Goal: Task Accomplishment & Management: Manage account settings

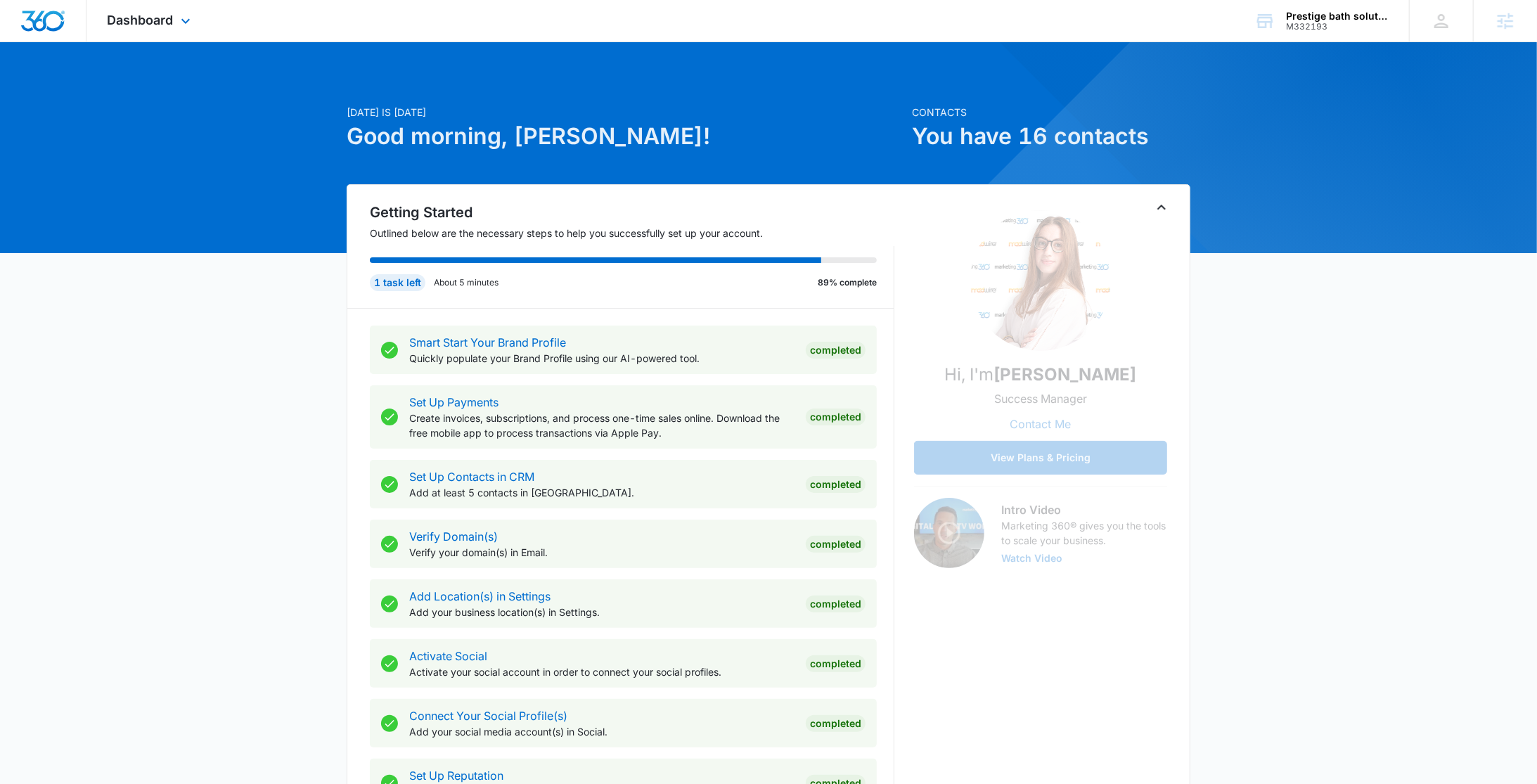
click at [102, 23] on div "Dashboard Apps Reputation Websites Forms CRM Email Social Content Ads Intellige…" at bounding box center [151, 20] width 129 height 41
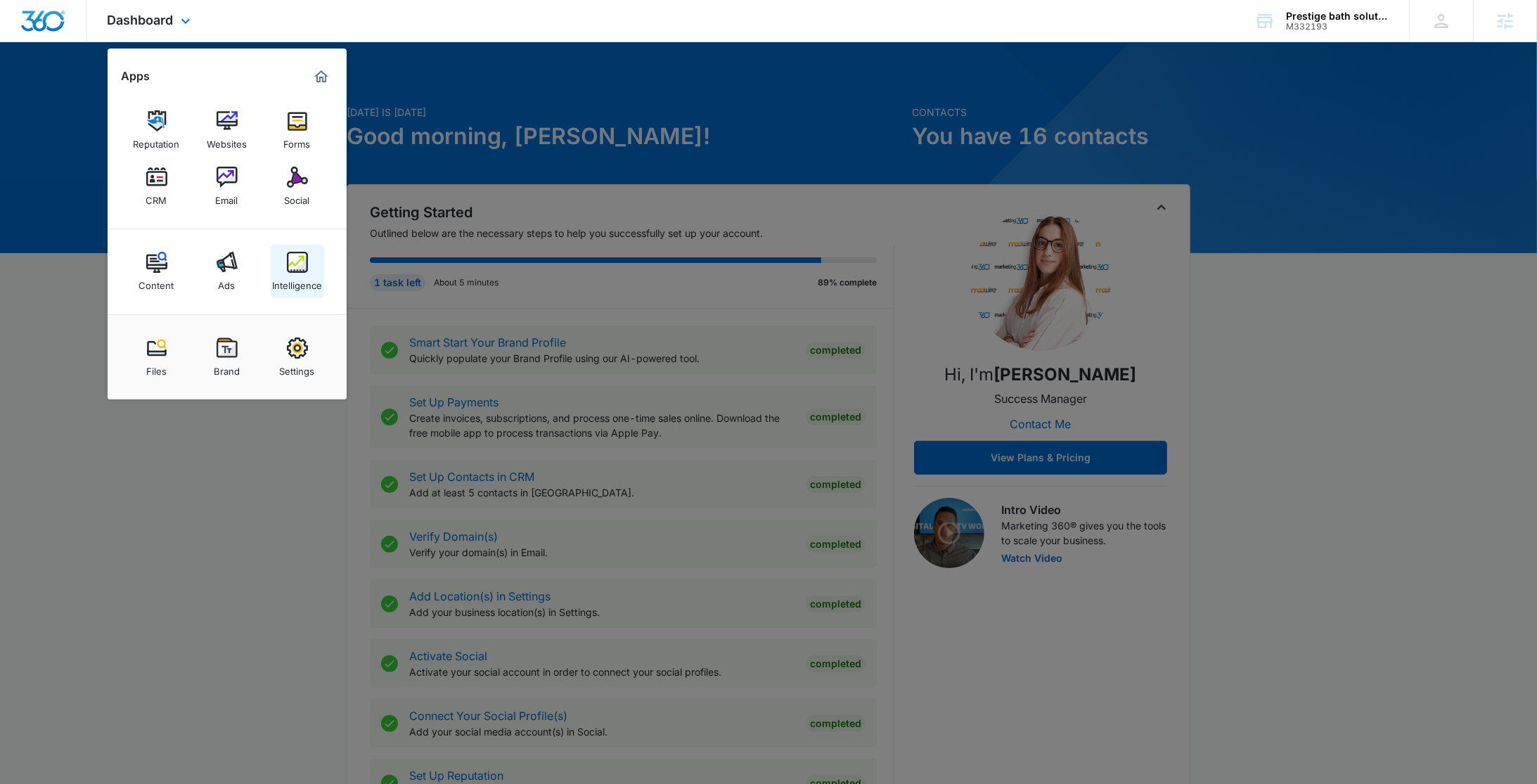
drag, startPoint x: 292, startPoint y: 260, endPoint x: 362, endPoint y: 88, distance: 185.7
click at [292, 259] on img at bounding box center [297, 262] width 21 height 21
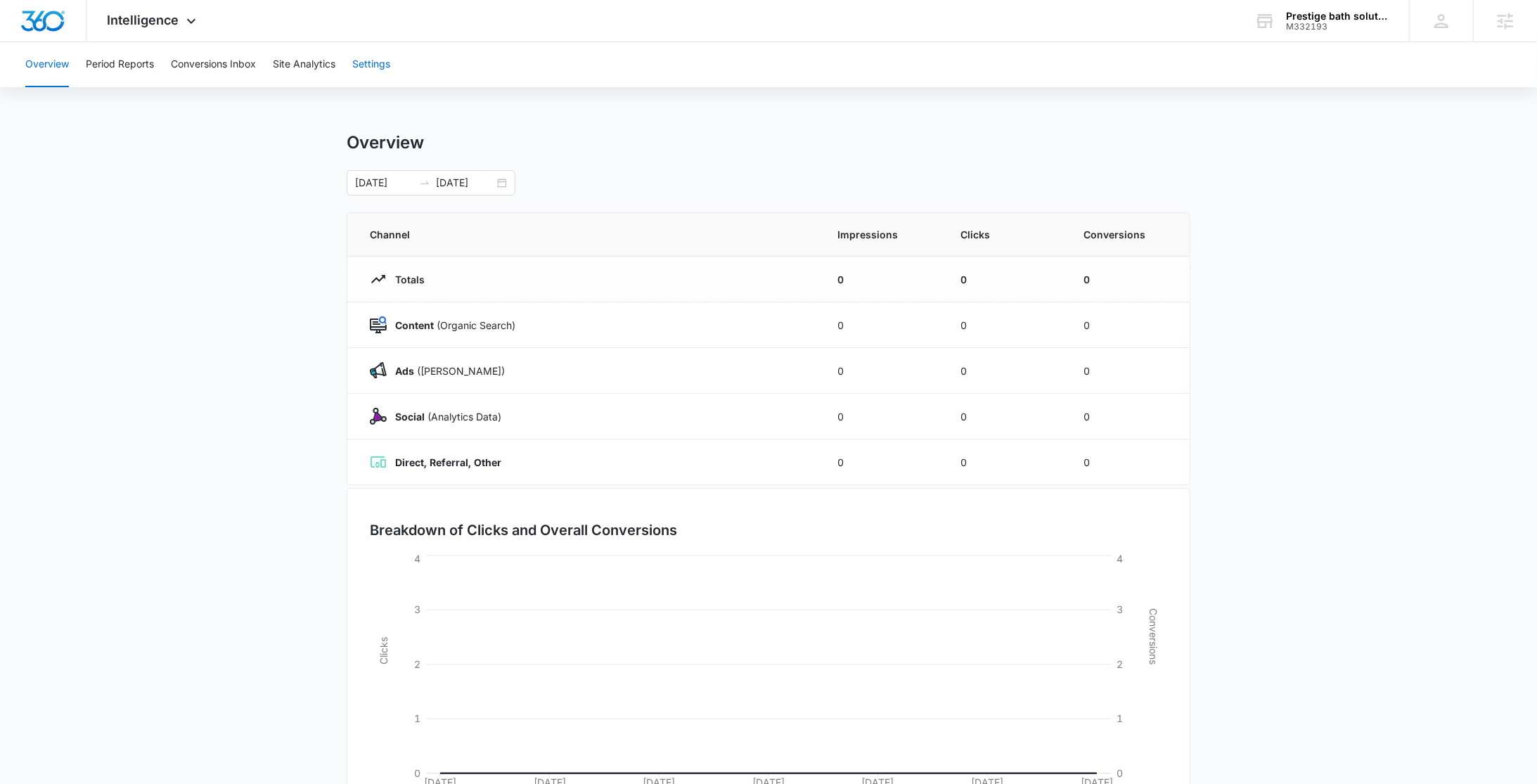
click at [379, 63] on button "Settings" at bounding box center [371, 64] width 38 height 45
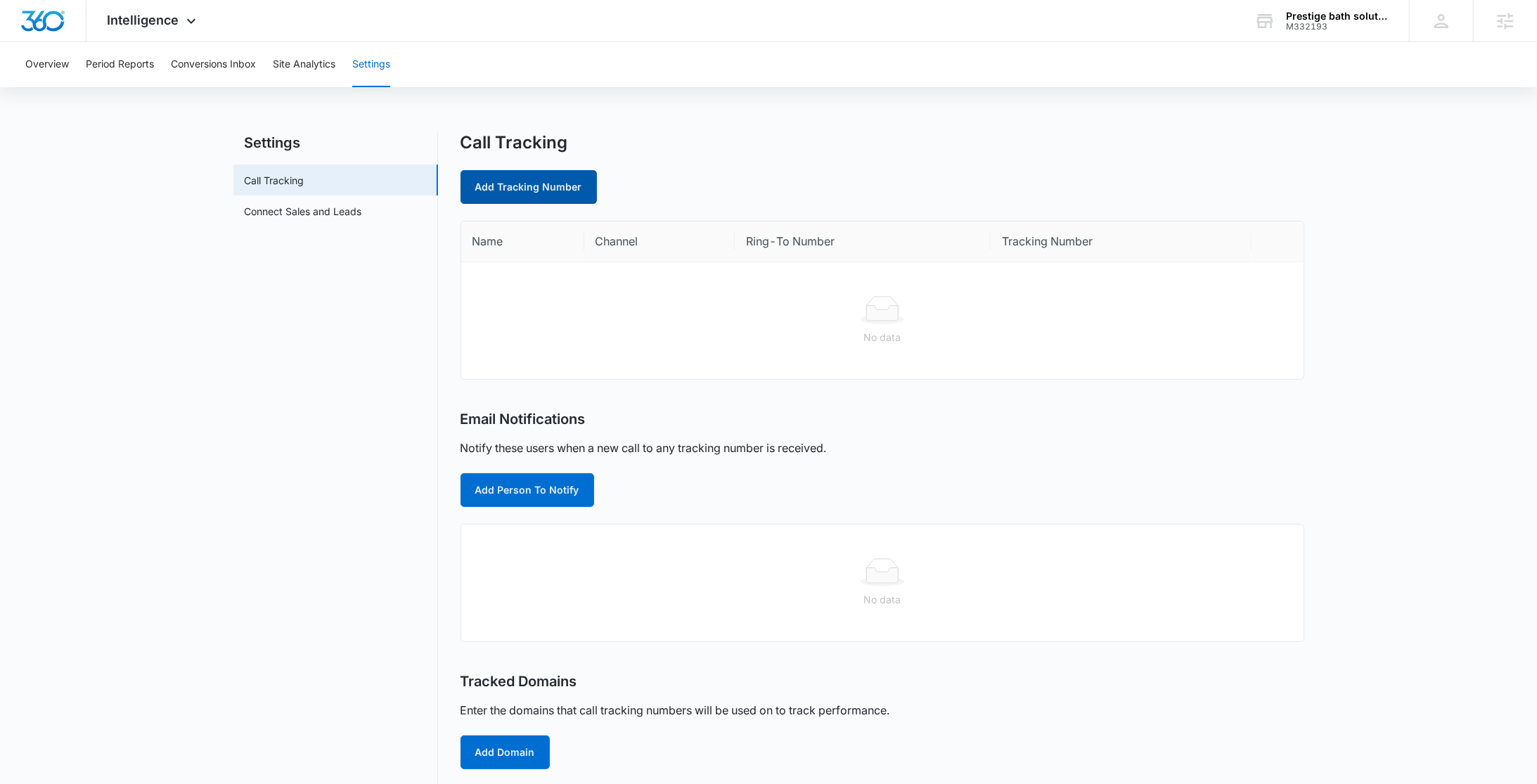
click at [549, 179] on link "Add Tracking Number" at bounding box center [528, 186] width 136 height 34
select select "by_area_code"
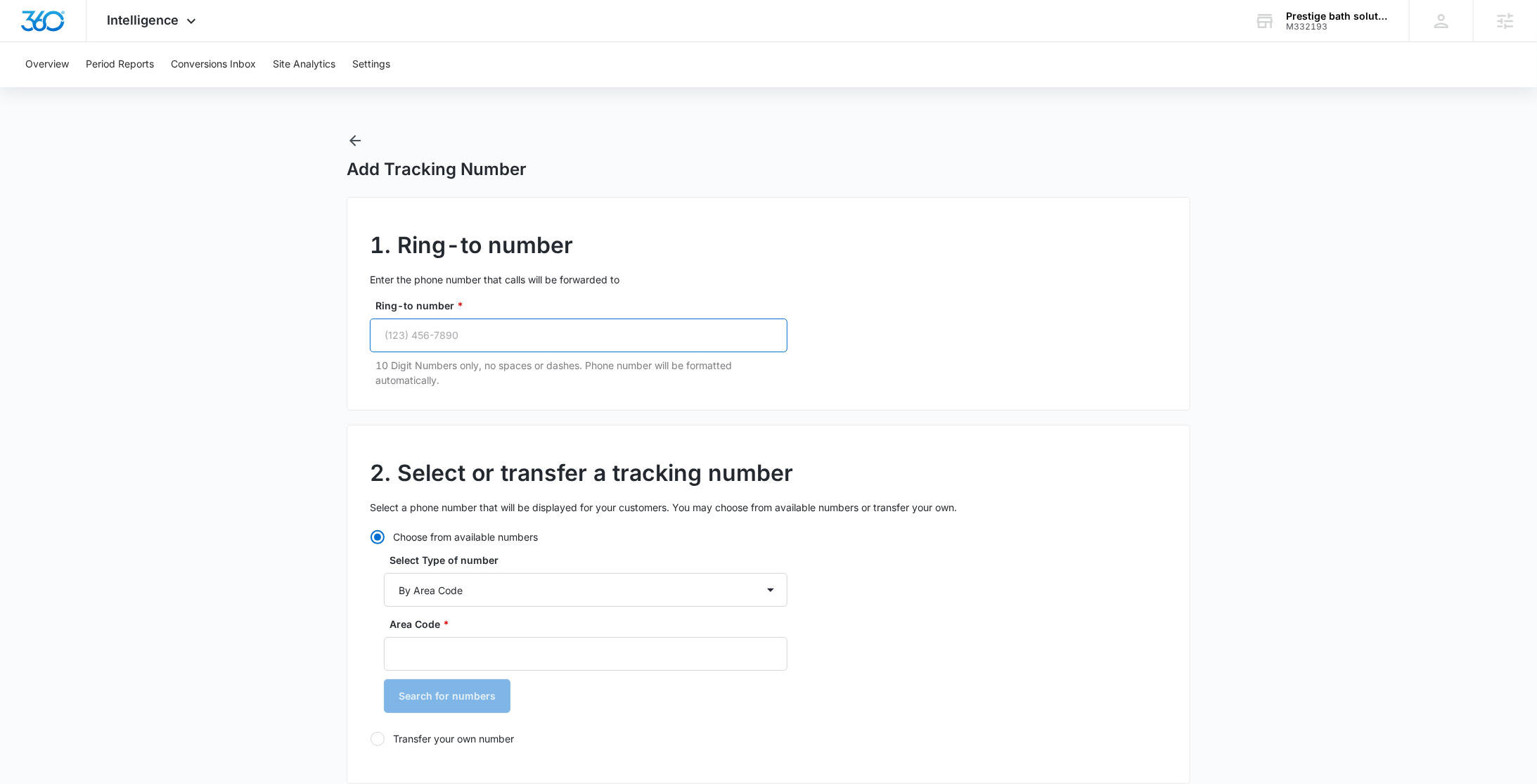
click at [528, 335] on input "Ring-to number *" at bounding box center [579, 335] width 418 height 34
paste input "(205) 577-1945"
click at [390, 338] on input "(205) 577-1945" at bounding box center [579, 335] width 418 height 34
type input "(205) 577-1945"
drag, startPoint x: 494, startPoint y: 333, endPoint x: 344, endPoint y: 334, distance: 150.0
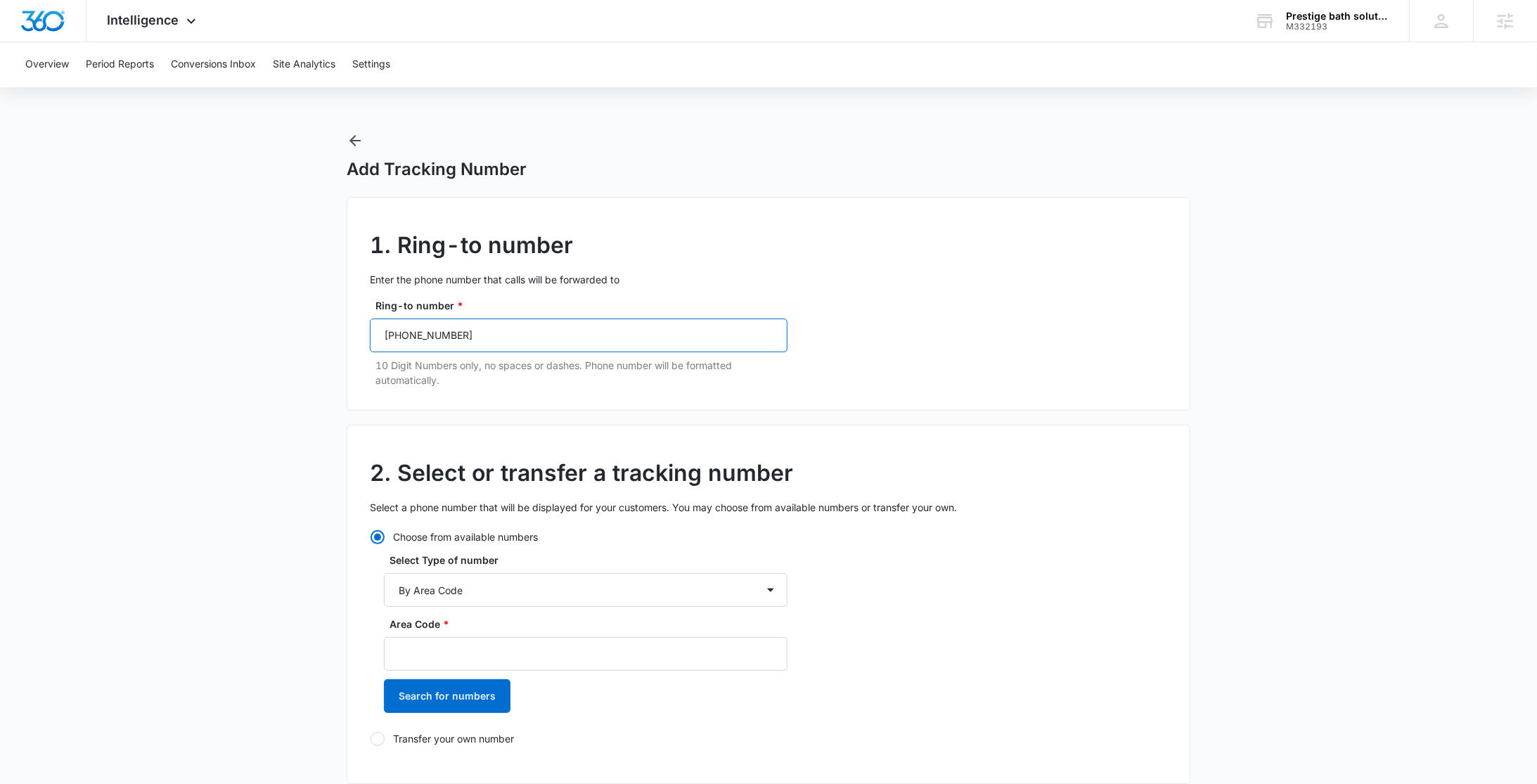
paste input "(205) 577-1945"
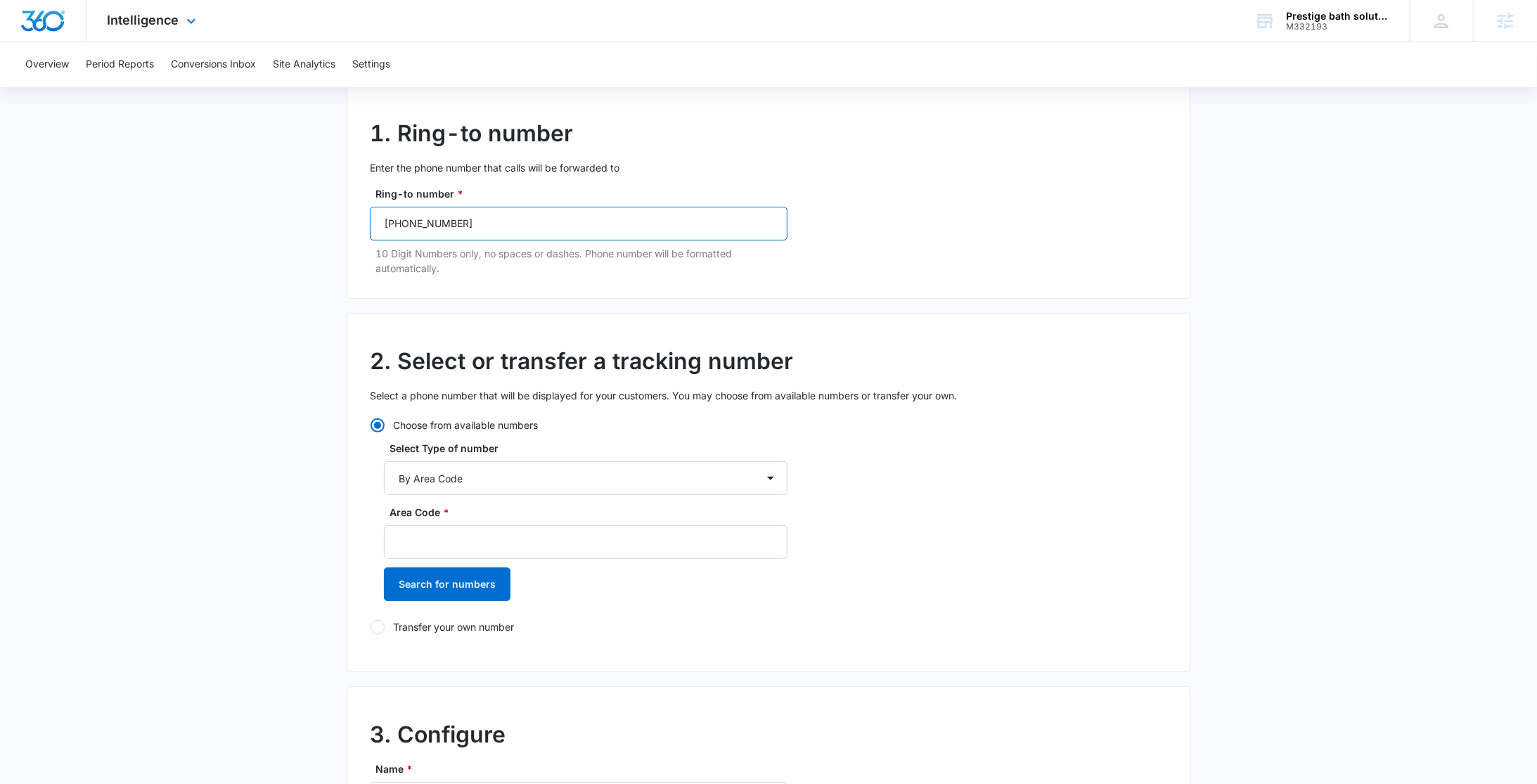
scroll to position [118, 0]
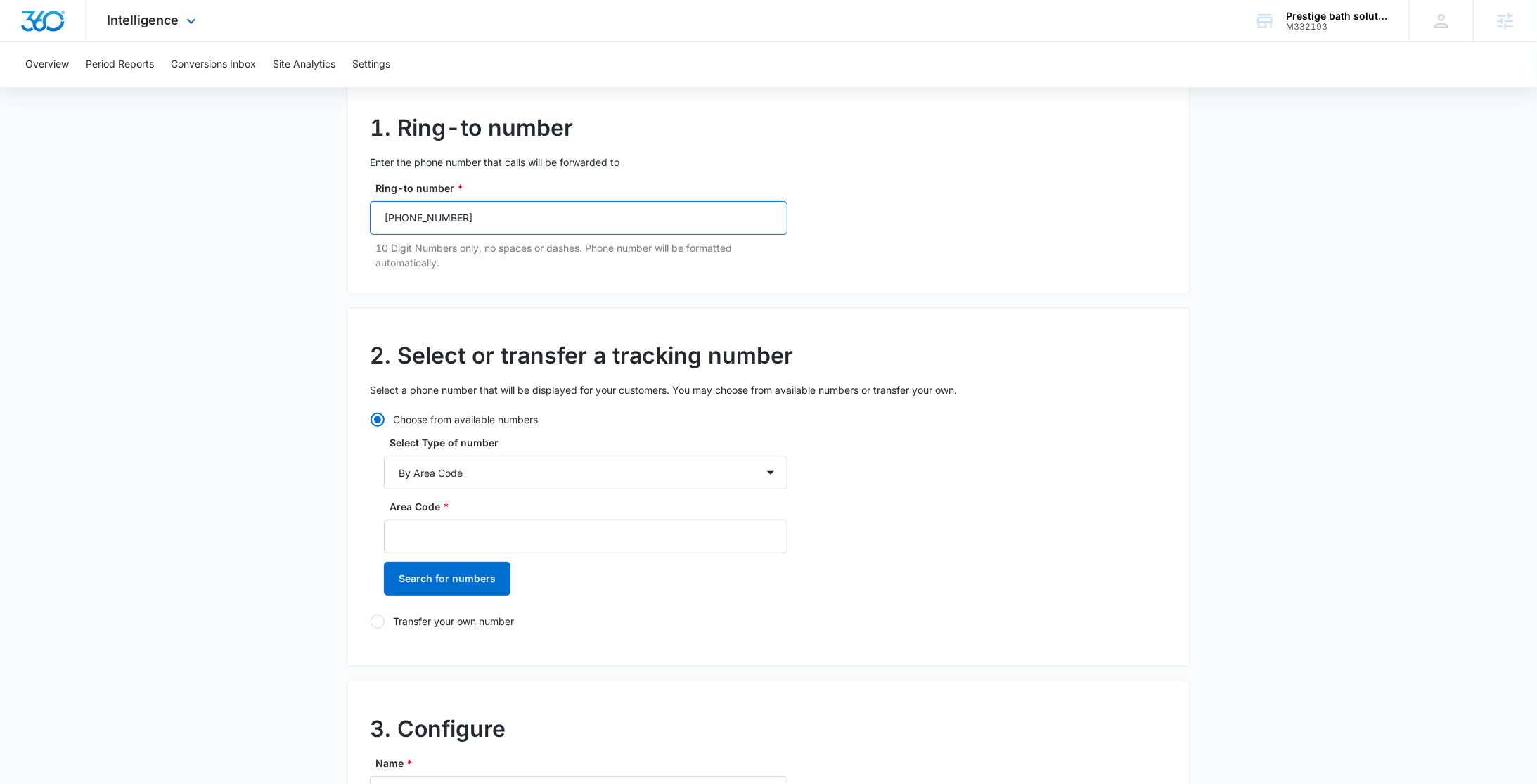
type input "(205) 577-1945"
click at [434, 538] on input "Area Code *" at bounding box center [586, 536] width 403 height 34
paste input "(205) 577 - 1945"
drag, startPoint x: 433, startPoint y: 535, endPoint x: 421, endPoint y: 537, distance: 12.2
click at [421, 537] on input "(205) 577 - 1945" at bounding box center [586, 536] width 403 height 34
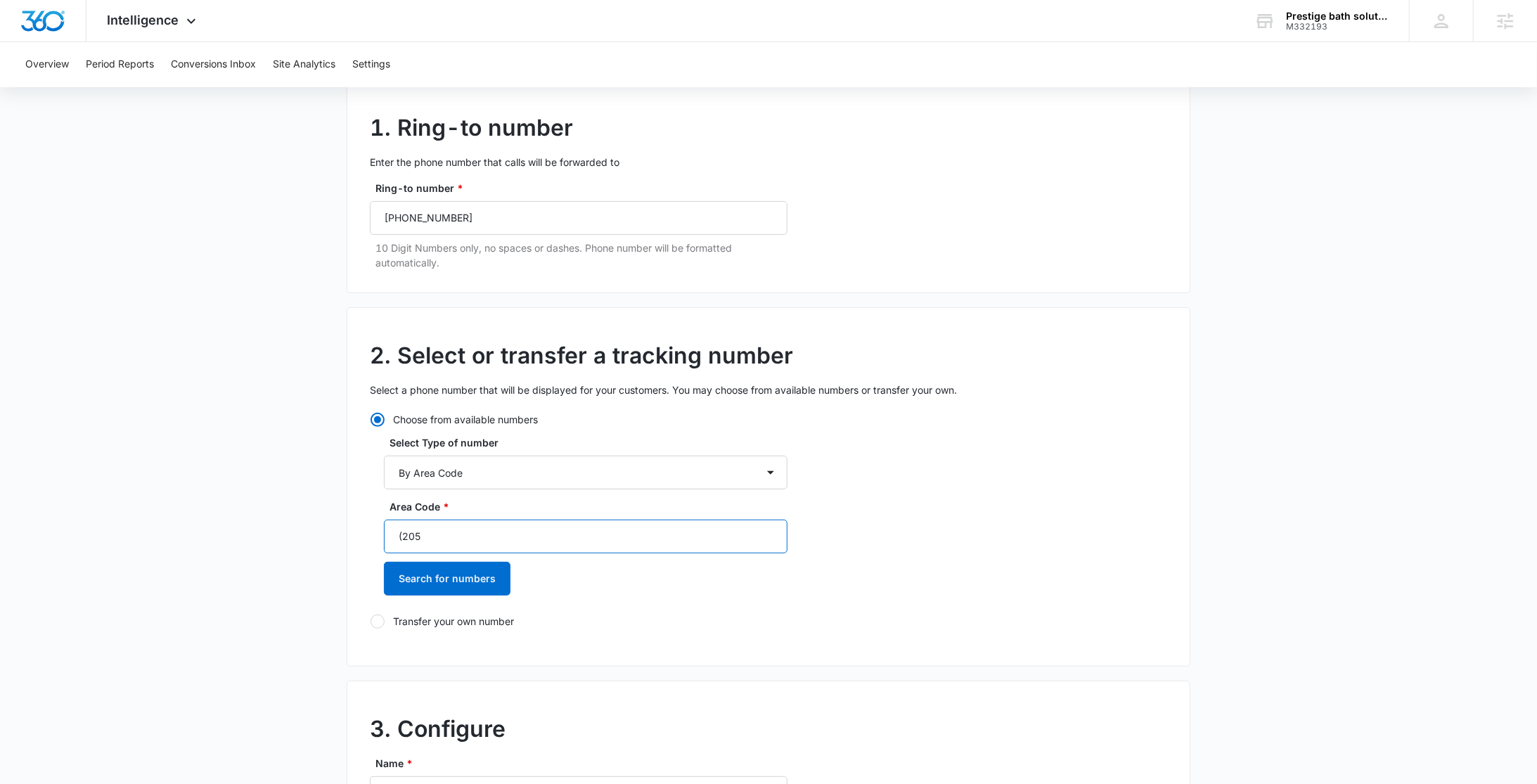
click at [403, 534] on input "(205" at bounding box center [586, 536] width 403 height 34
type input "205"
click at [442, 580] on button "Search for numbers" at bounding box center [447, 578] width 127 height 34
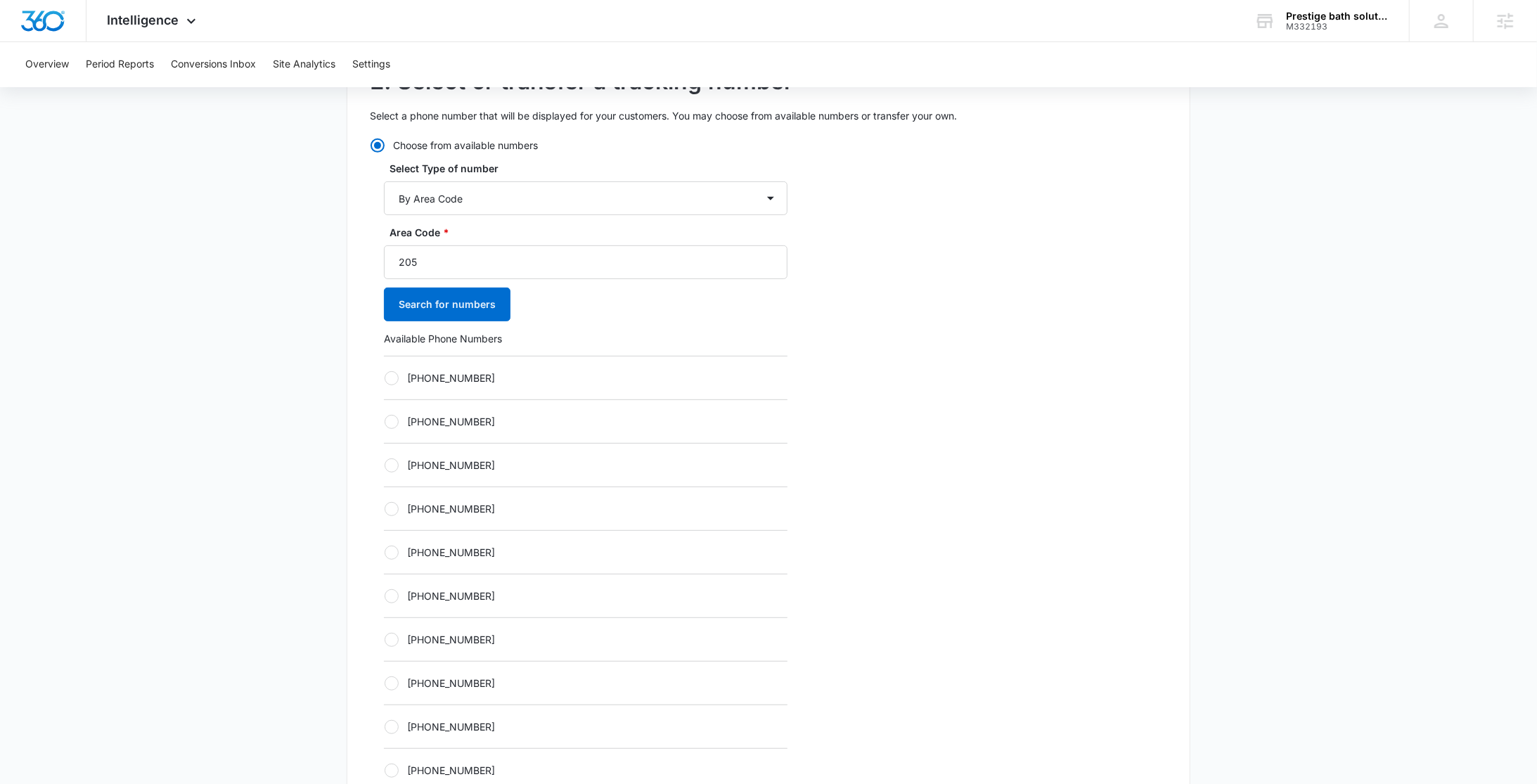
click at [428, 558] on label "+12054177792" at bounding box center [586, 552] width 403 height 15
click at [384, 552] on input "+12054177792" at bounding box center [384, 552] width 1 height 1
radio input "true"
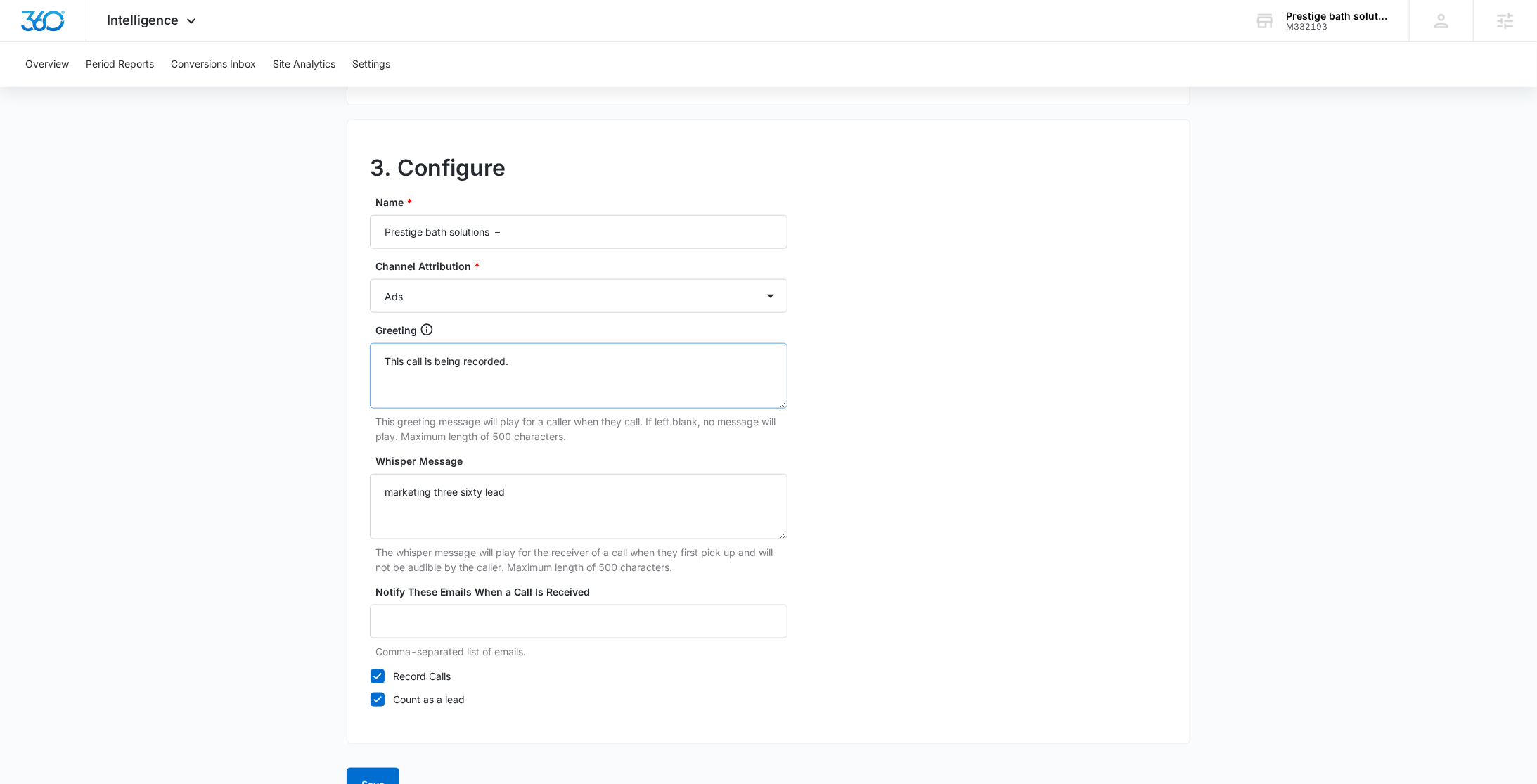
scroll to position [1171, 0]
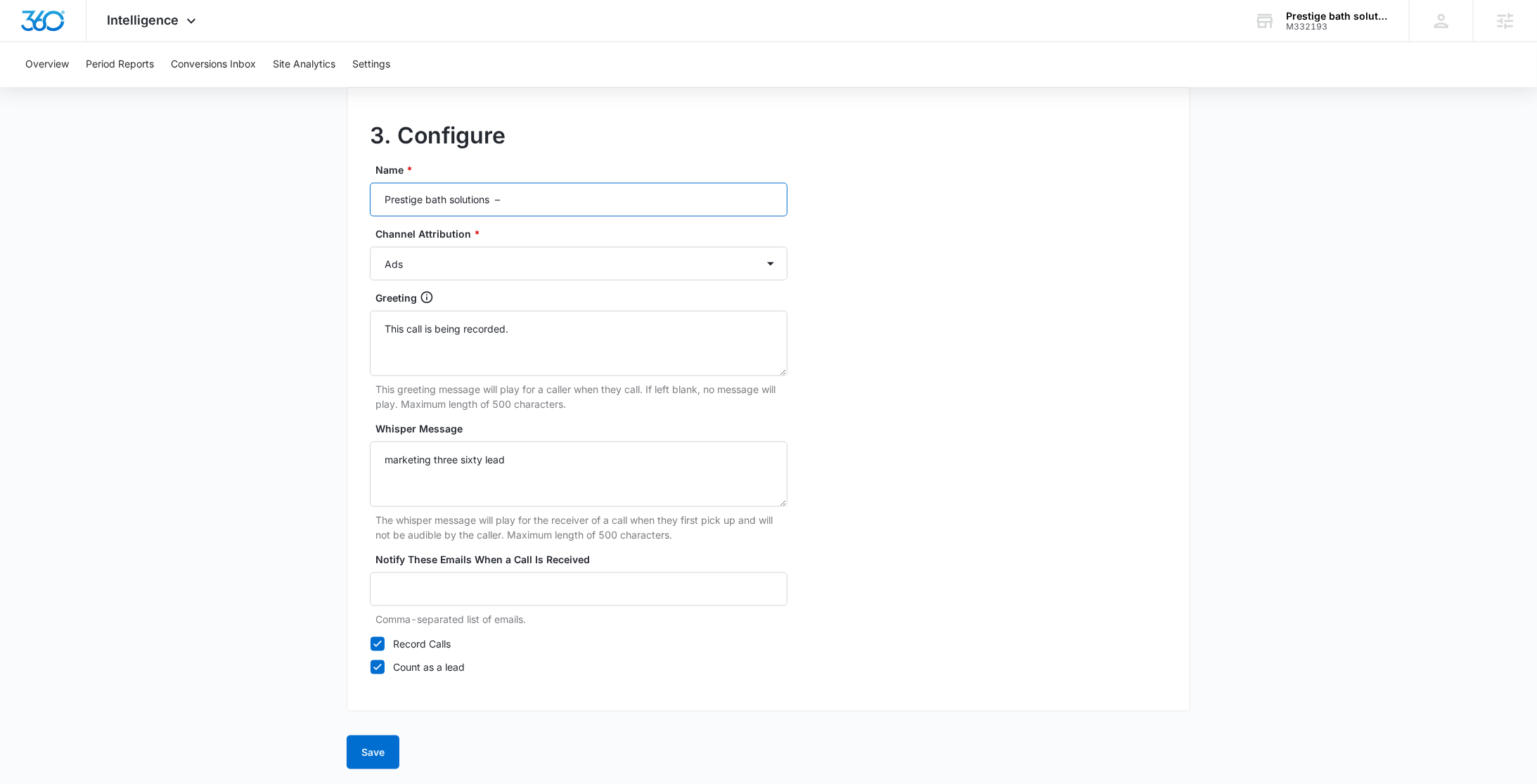
click at [552, 200] on input "Prestige bath solutions –" at bounding box center [579, 199] width 418 height 34
paste input "Ads"
type input "Prestige bath solutions – Ads"
click at [387, 754] on button "Save" at bounding box center [373, 752] width 53 height 34
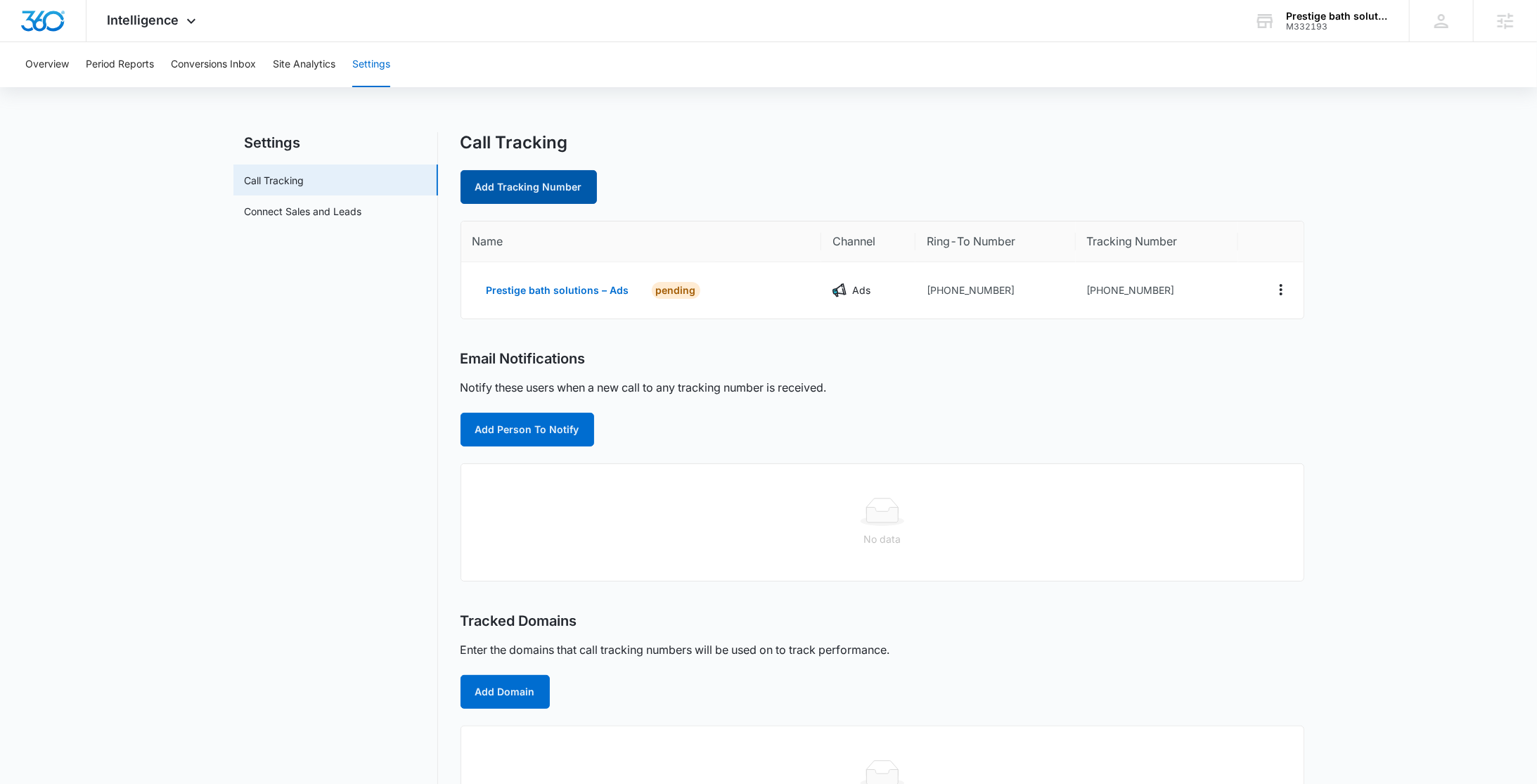
click at [548, 180] on link "Add Tracking Number" at bounding box center [528, 186] width 136 height 34
select select "by_area_code"
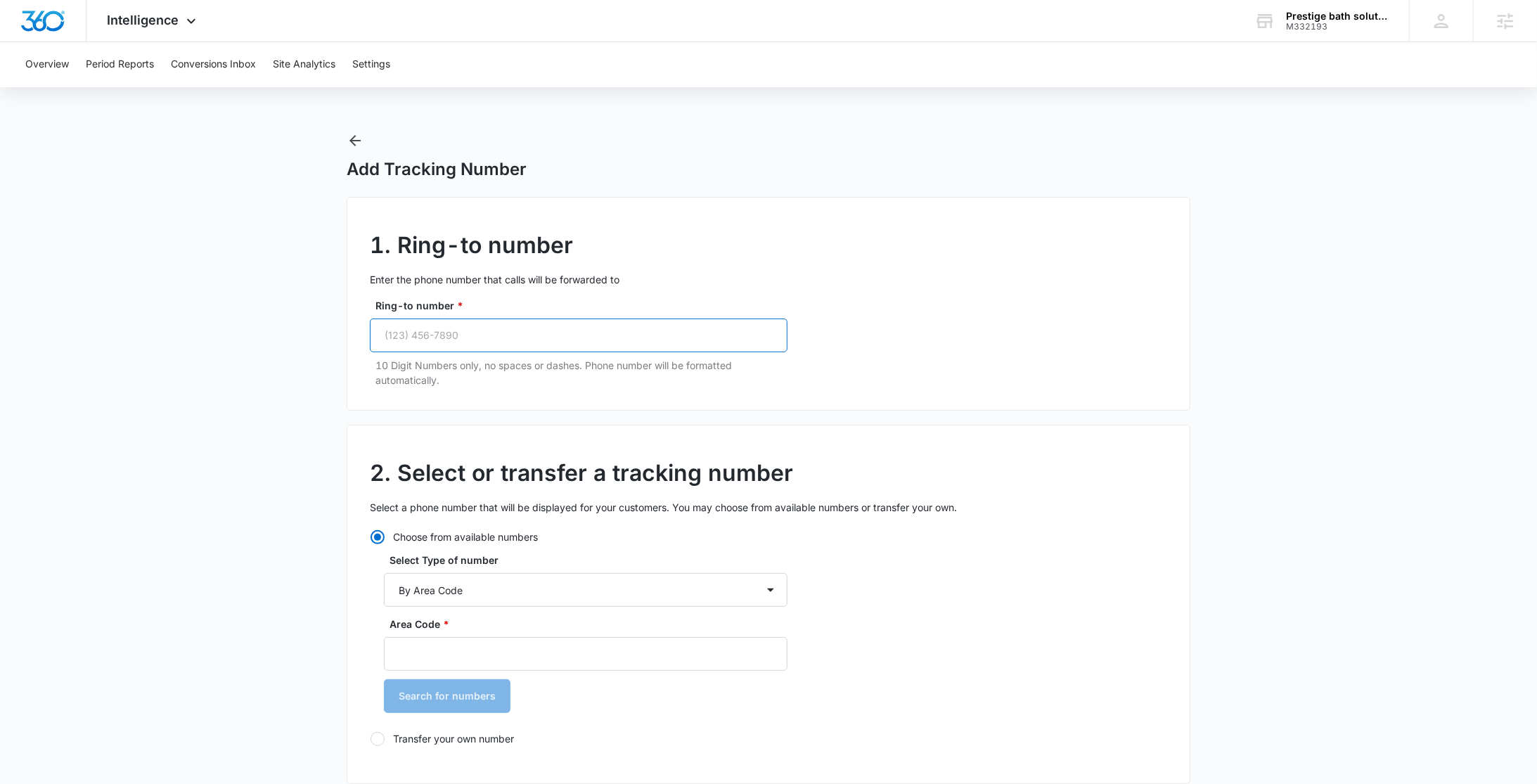
click at [440, 344] on input "Ring-to number *" at bounding box center [579, 335] width 418 height 34
paste input "(205) 577-1945"
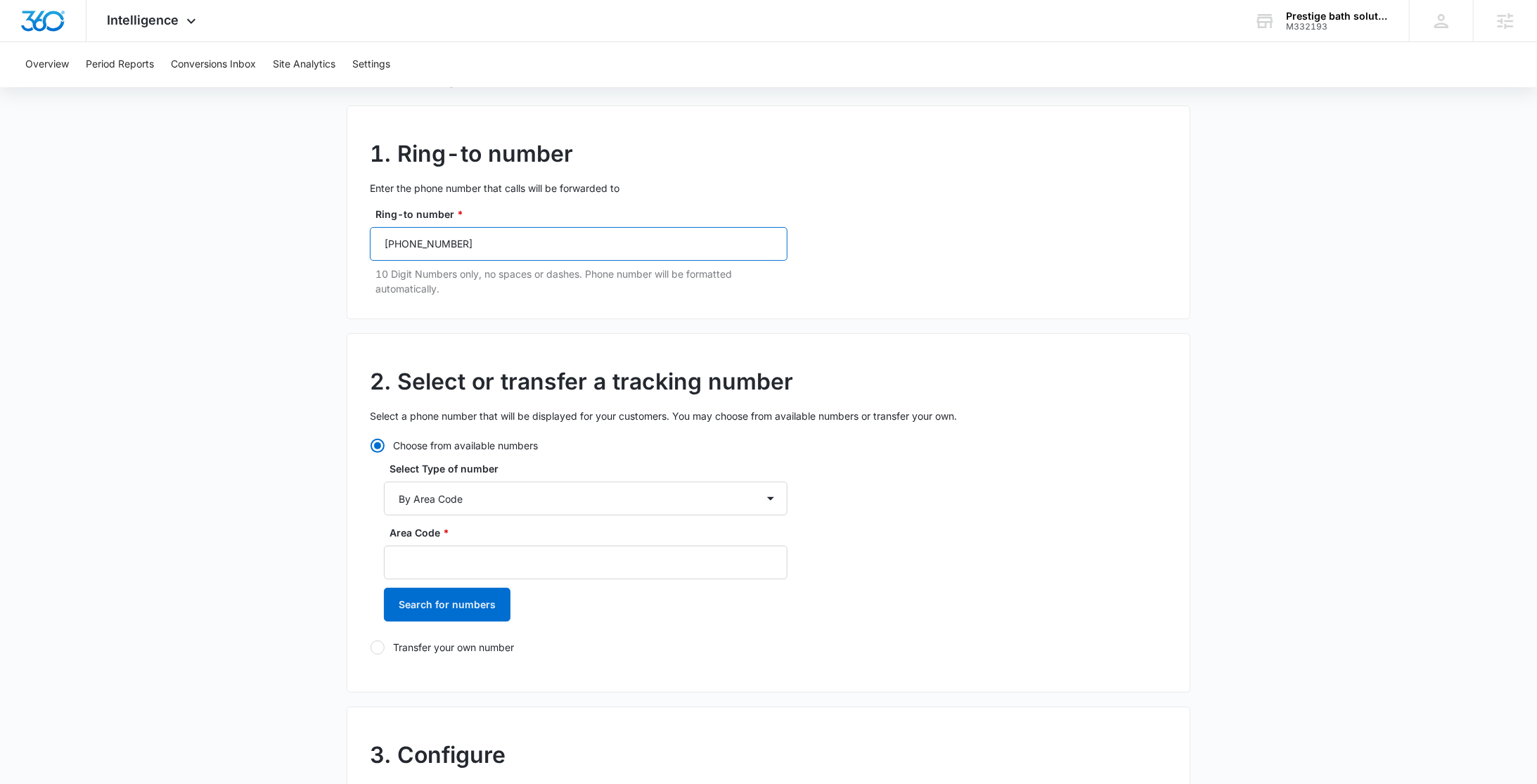
scroll to position [277, 0]
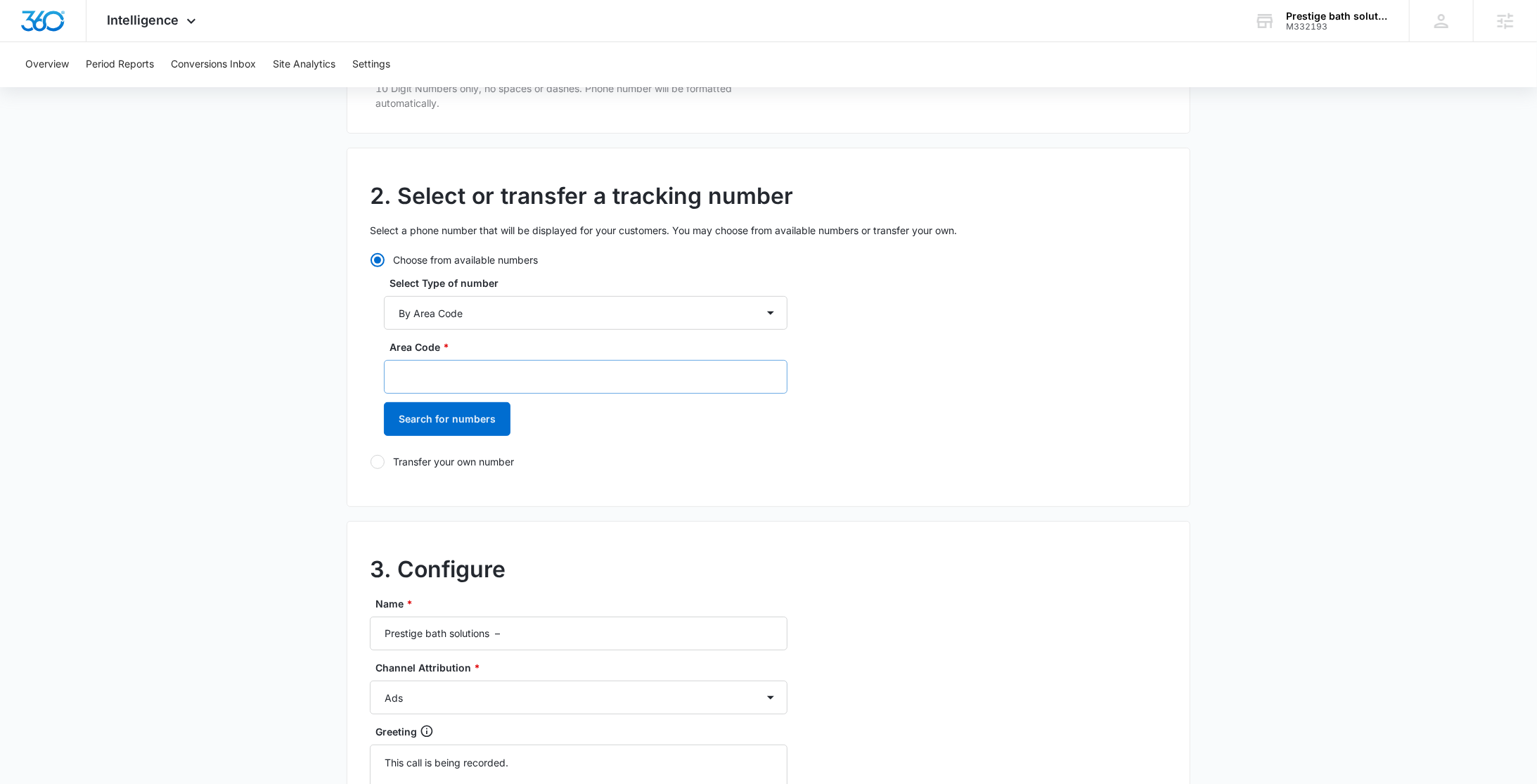
type input "(205) 577-1945"
click at [428, 364] on input "Area Code *" at bounding box center [586, 376] width 403 height 34
paste input "(205) 577 - 1945"
drag, startPoint x: 452, startPoint y: 375, endPoint x: 421, endPoint y: 374, distance: 31.0
click at [421, 374] on input "(205) 577 - 1945" at bounding box center [586, 376] width 403 height 34
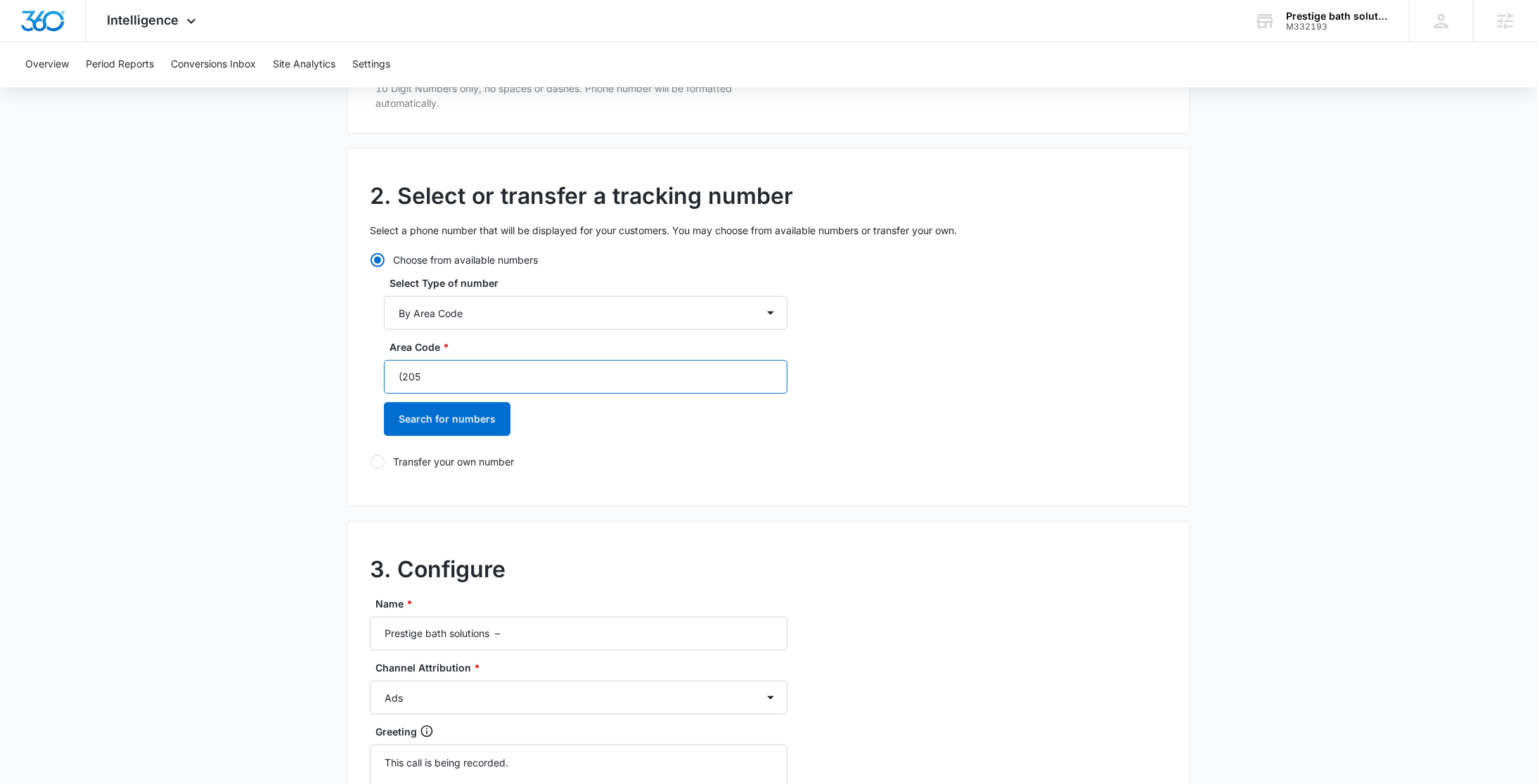
click at [403, 376] on input "(205" at bounding box center [586, 376] width 403 height 34
type input "205"
click at [414, 415] on button "Search for numbers" at bounding box center [447, 419] width 127 height 34
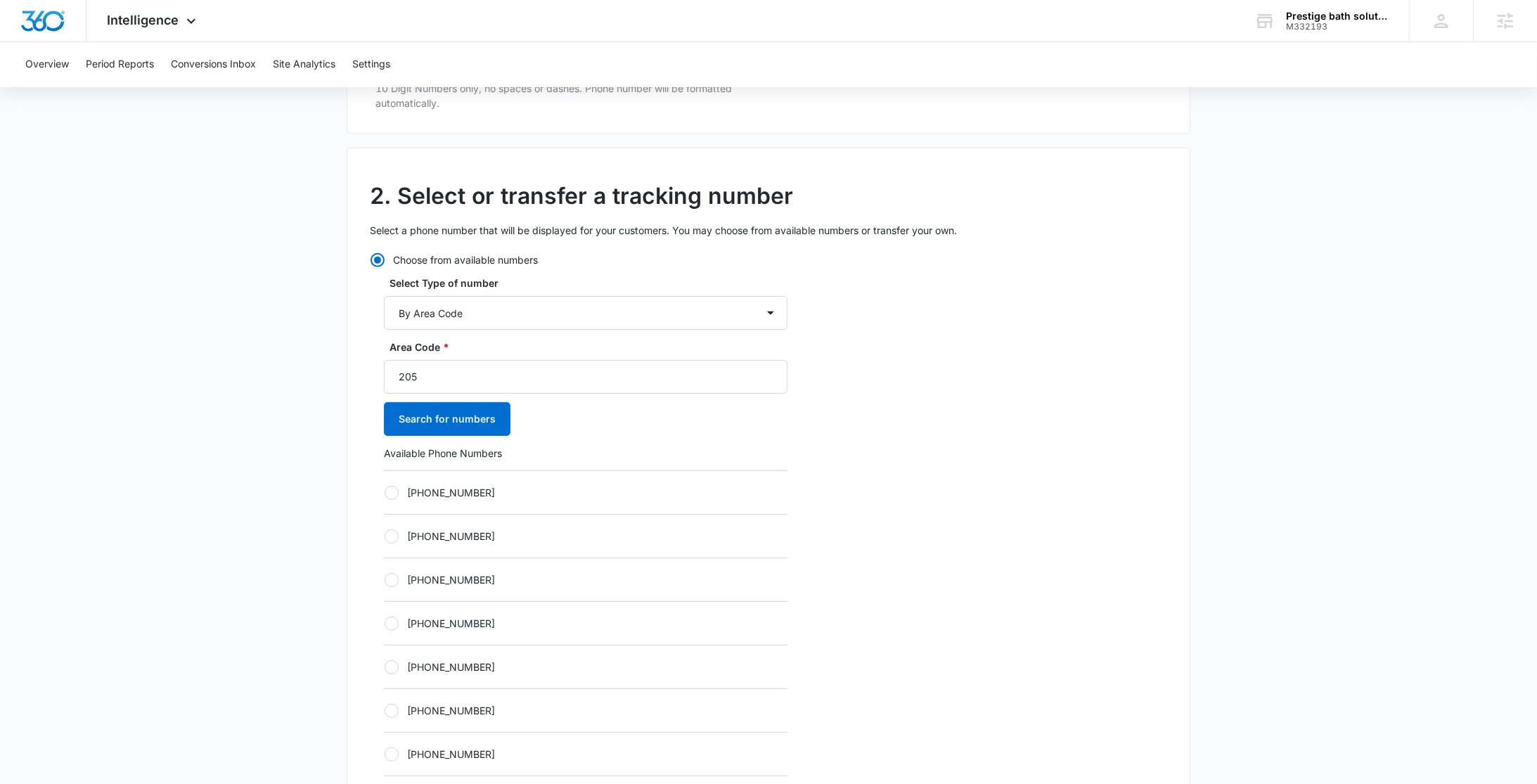
click at [419, 664] on label "+12054335880" at bounding box center [586, 666] width 403 height 15
click at [384, 666] on input "+12054335880" at bounding box center [384, 666] width 1 height 1
radio input "true"
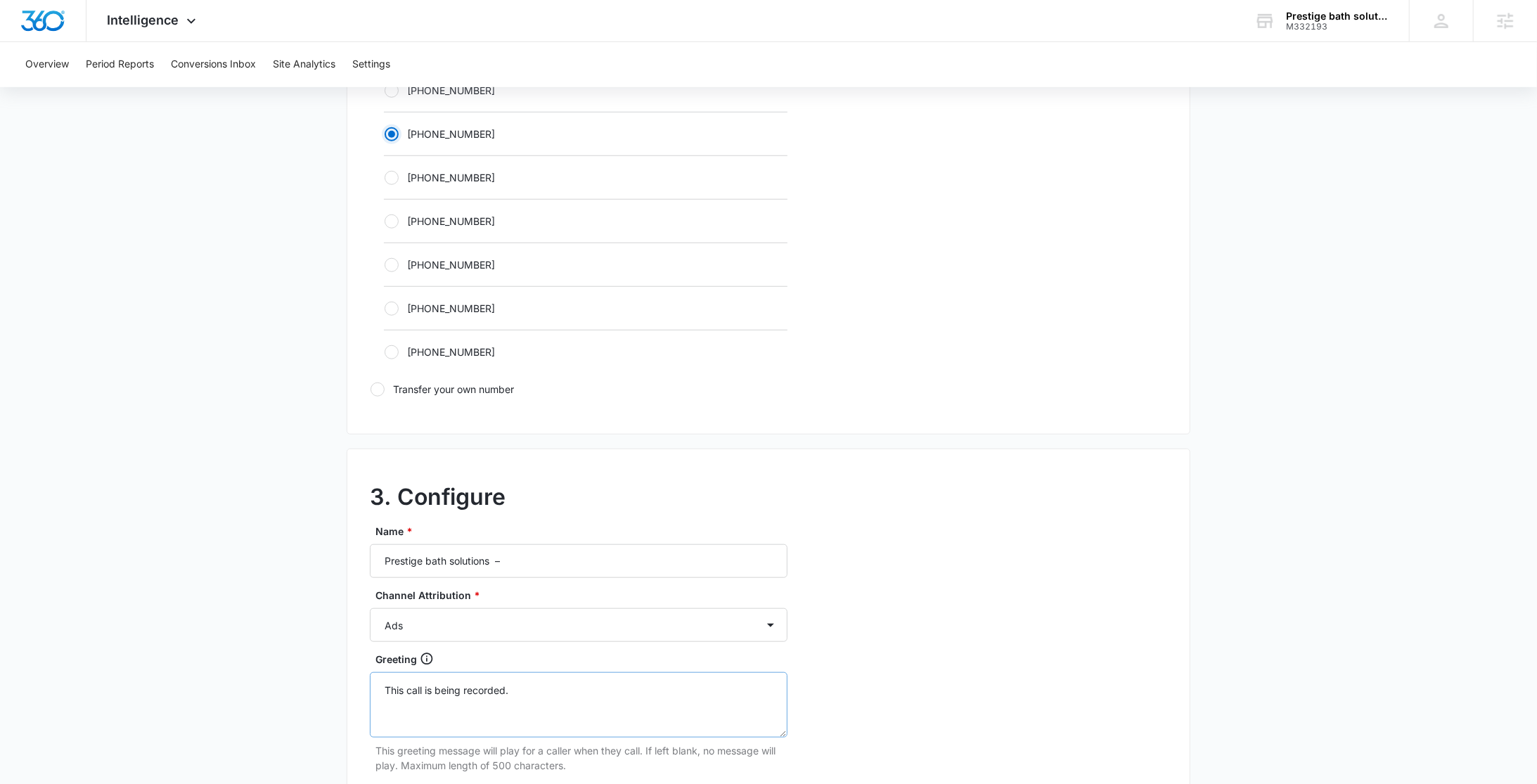
scroll to position [827, 0]
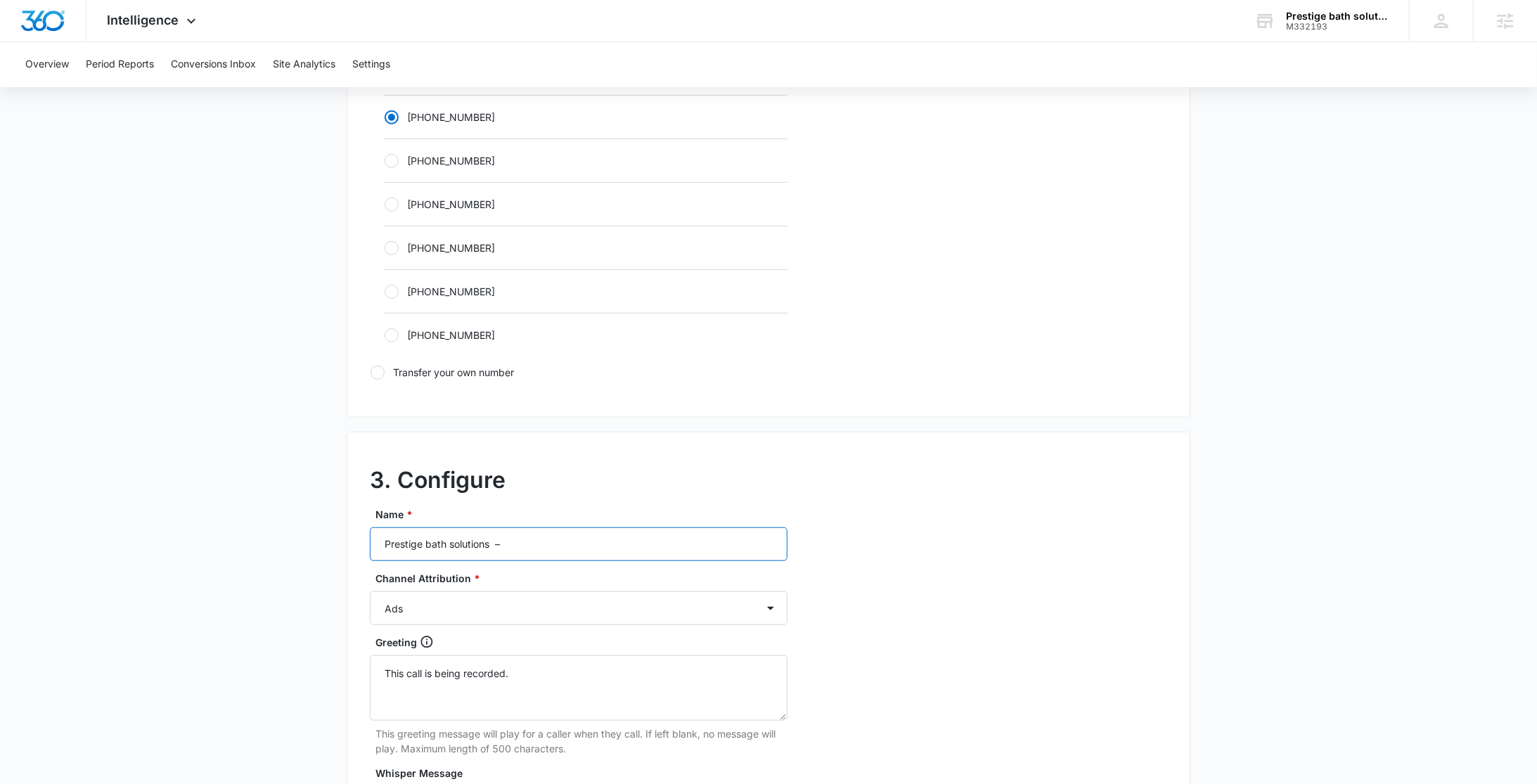
click at [600, 534] on input "Prestige bath solutions –" at bounding box center [579, 544] width 418 height 34
click at [601, 537] on input "Prestige bath solutions –" at bounding box center [579, 544] width 418 height 34
type input "Prestige bath solutions – Content"
click at [396, 608] on select "Ads Local Service Ads Content Social Other" at bounding box center [579, 608] width 418 height 34
select select "CONTENT"
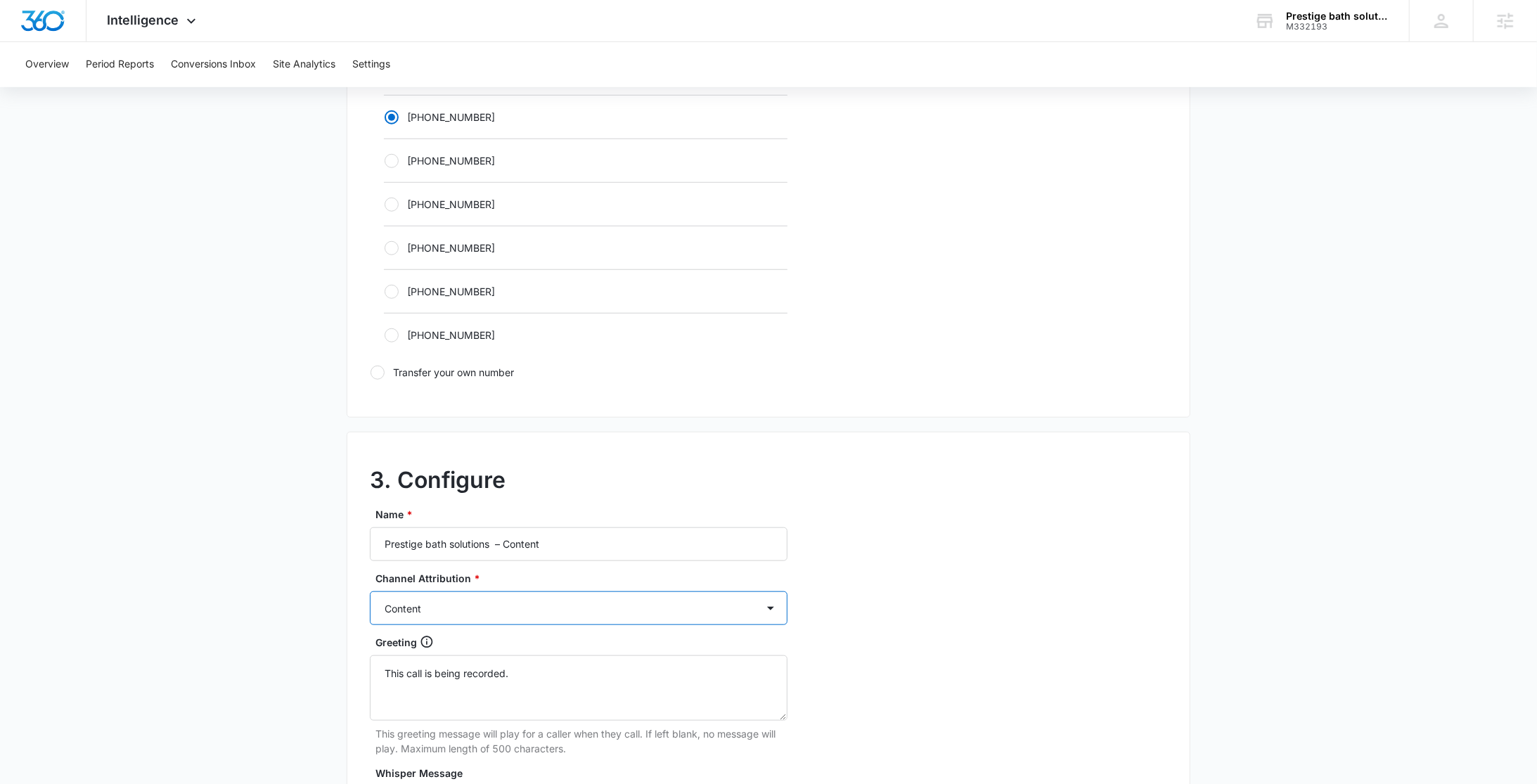
click at [370, 591] on select "Ads Local Service Ads Content Social Other" at bounding box center [579, 608] width 418 height 34
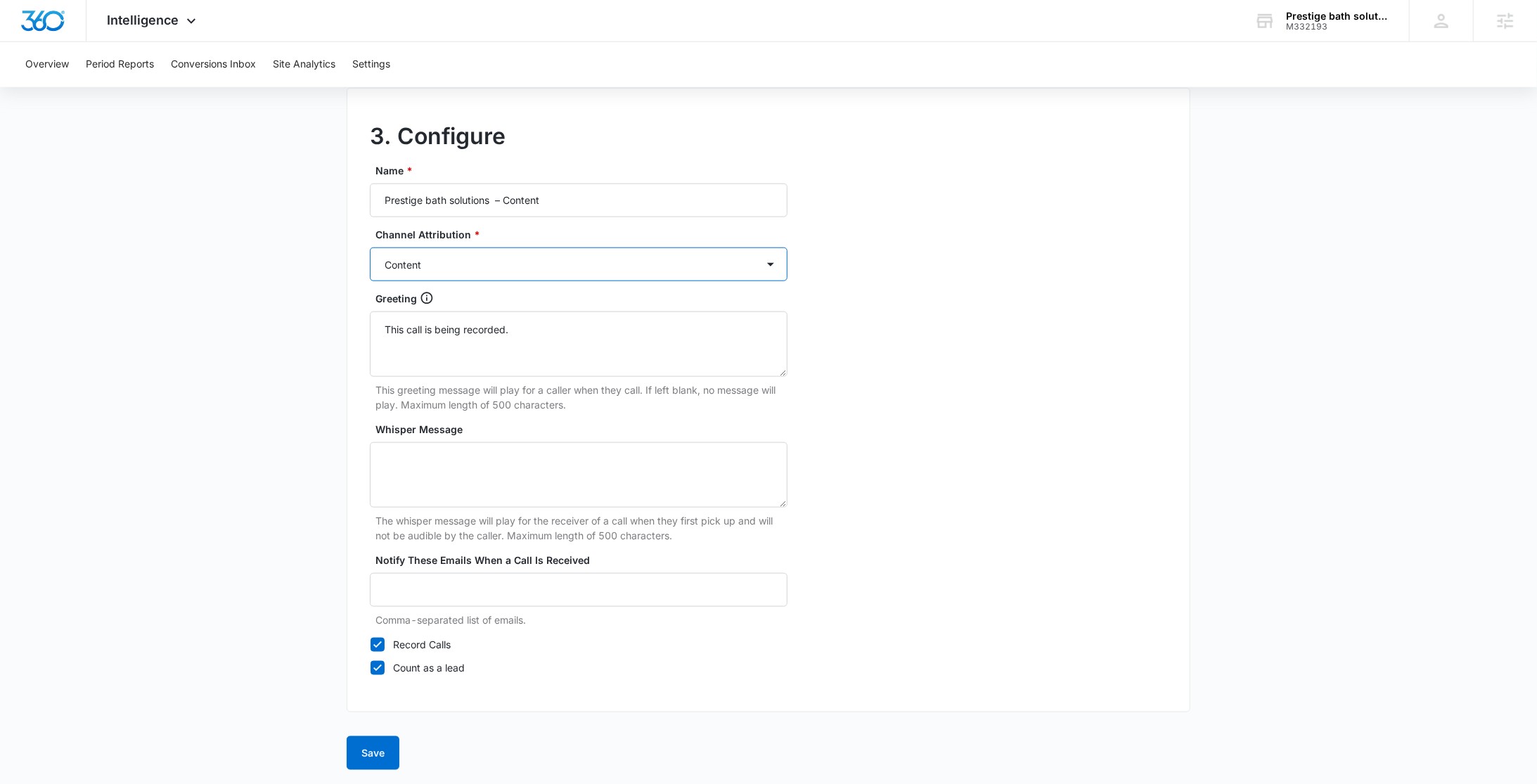
scroll to position [1171, 0]
click at [387, 760] on button "Save" at bounding box center [373, 752] width 53 height 34
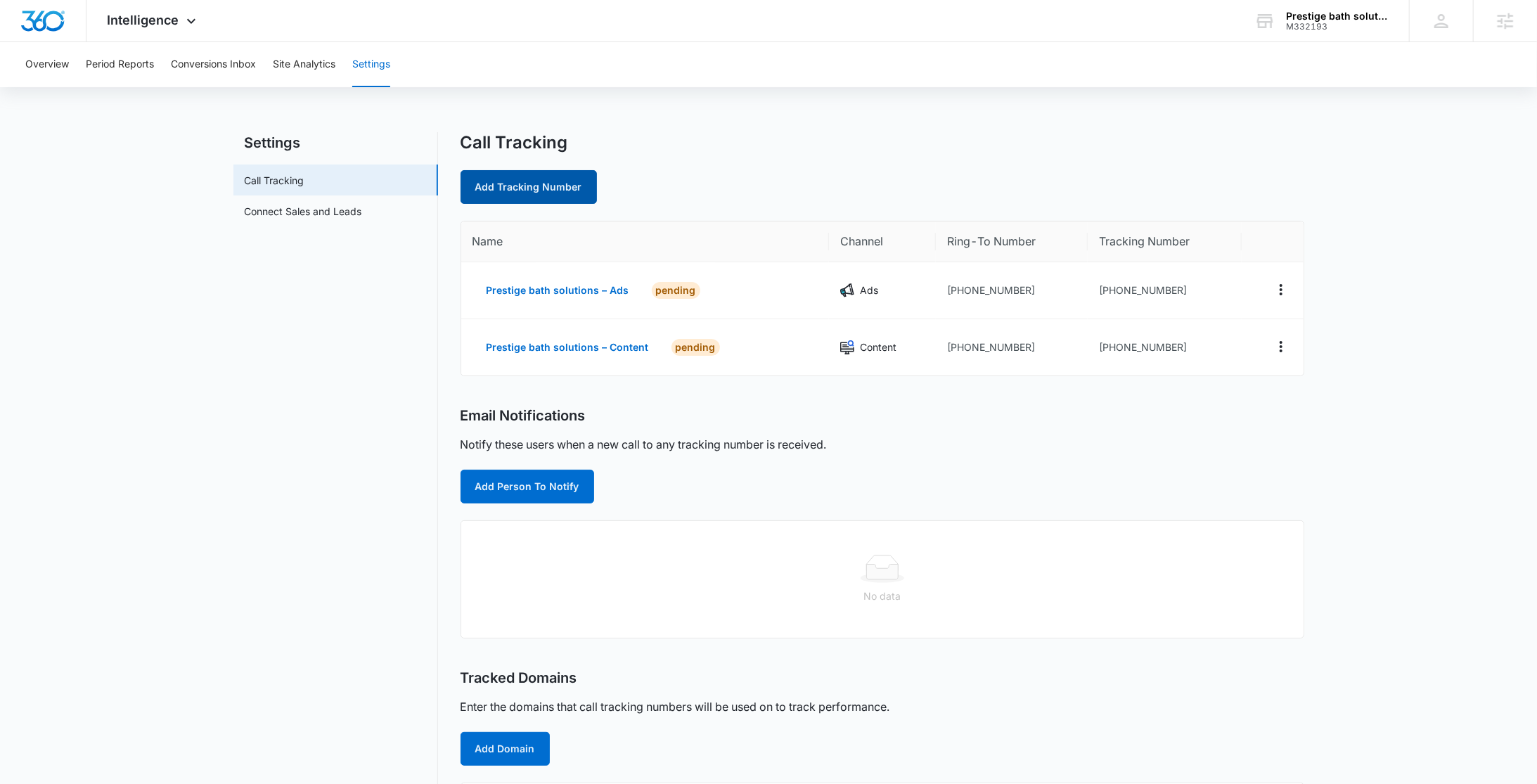
click at [482, 200] on link "Add Tracking Number" at bounding box center [528, 186] width 136 height 34
select select "by_area_code"
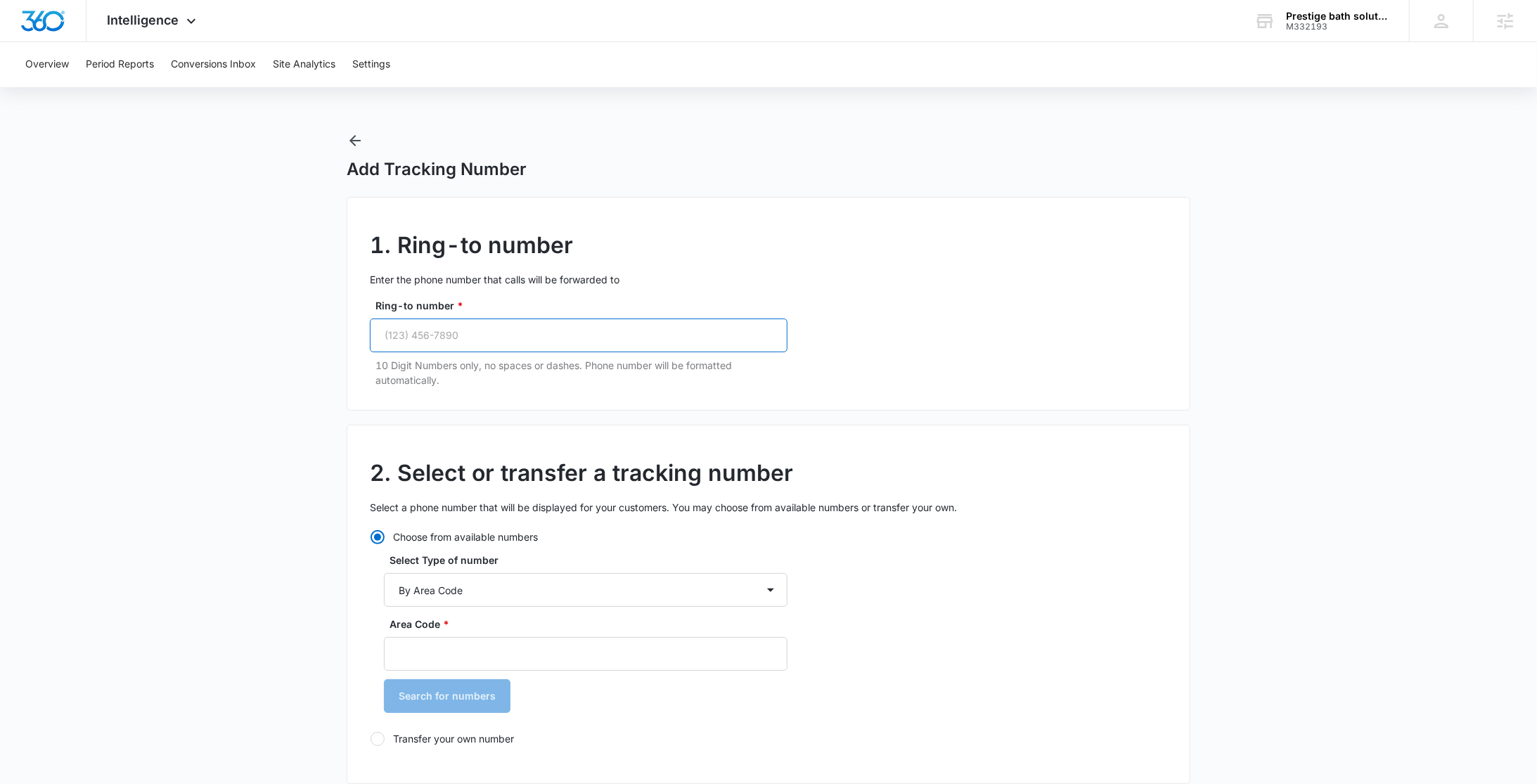
click at [518, 340] on input "Ring-to number *" at bounding box center [579, 335] width 418 height 34
paste input "(205) 577-1945"
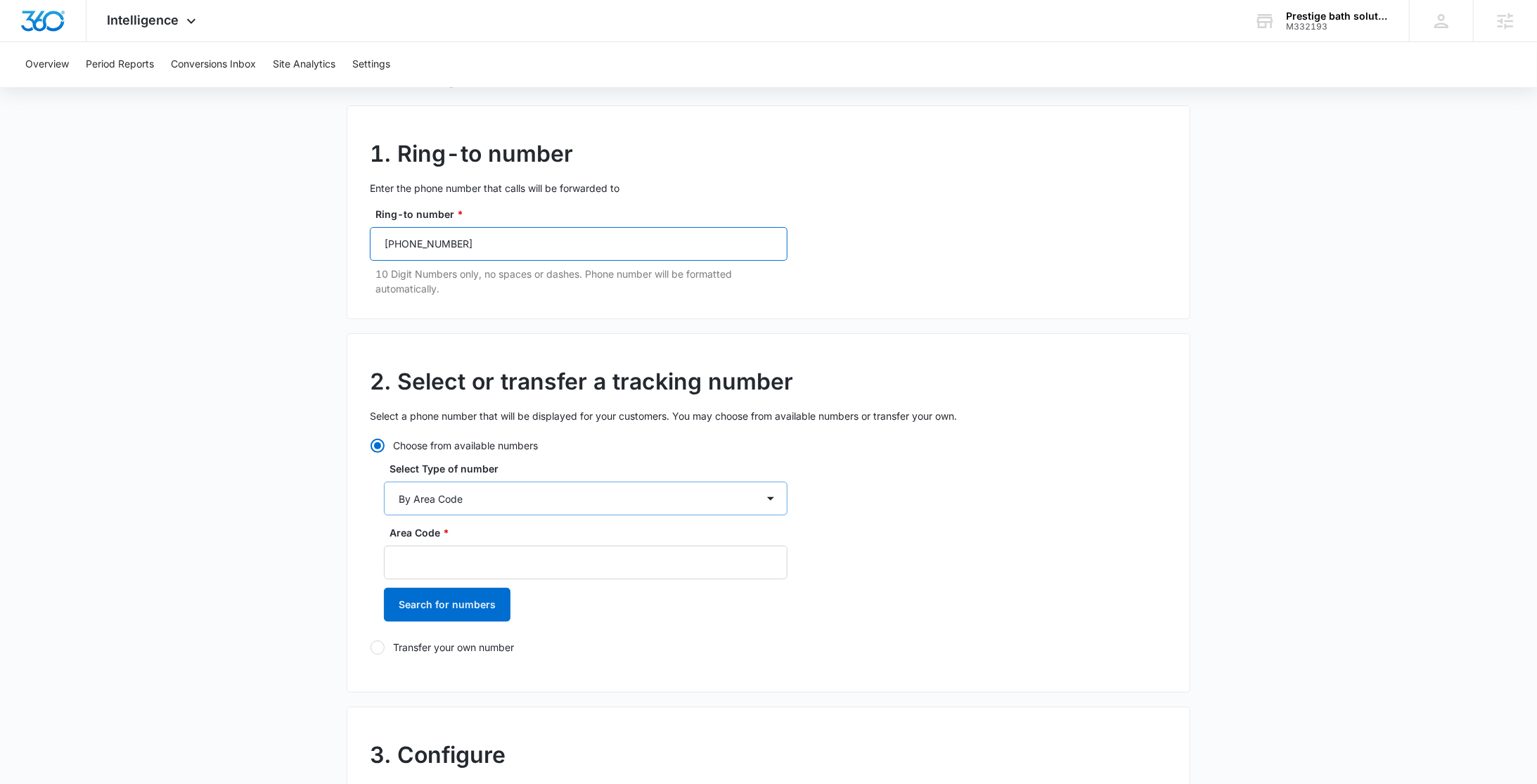
scroll to position [106, 0]
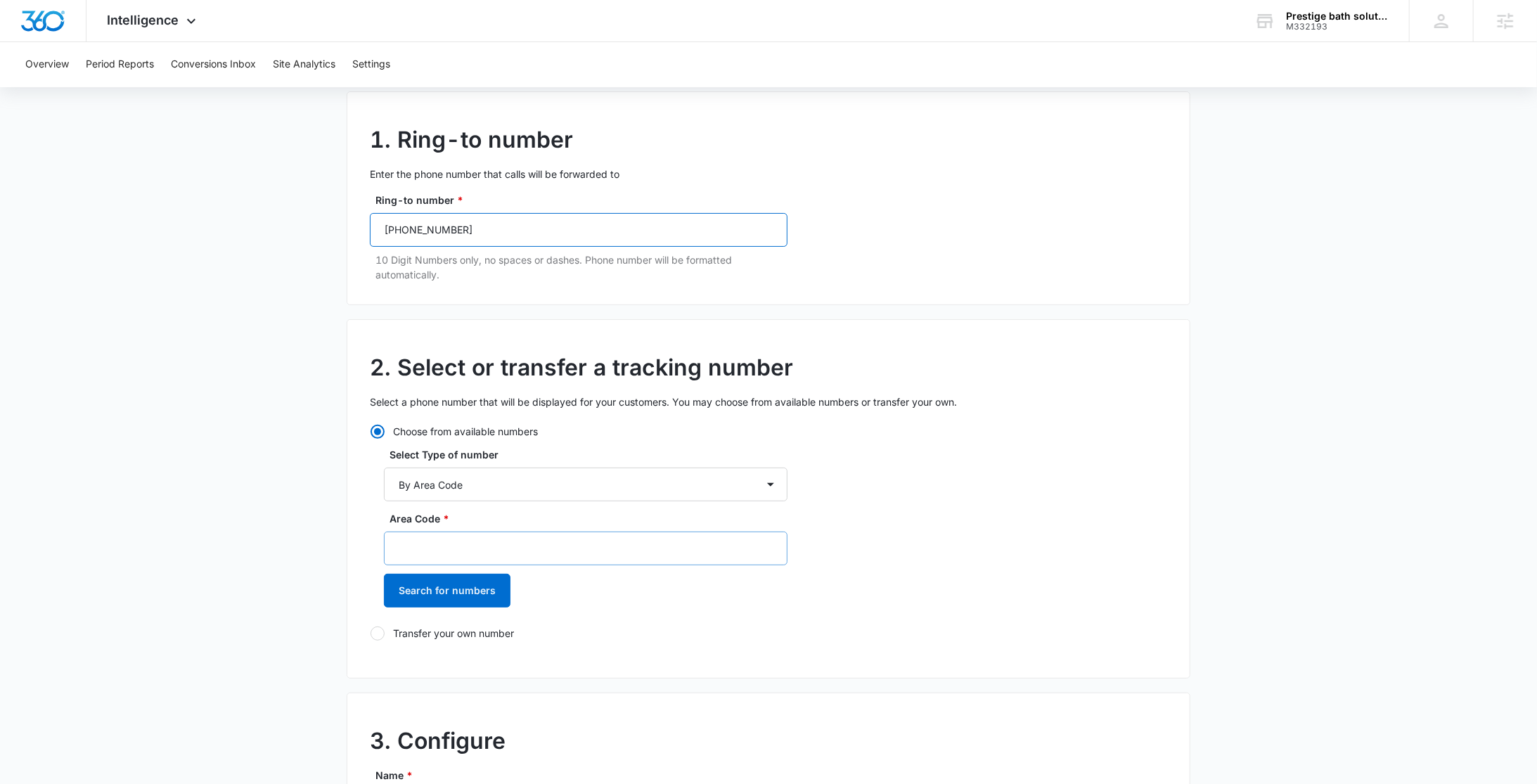
type input "(205) 577-1945"
click at [437, 552] on input "Area Code *" at bounding box center [586, 548] width 403 height 34
paste input "(205) 577 - 1945"
drag, startPoint x: 476, startPoint y: 549, endPoint x: 423, endPoint y: 552, distance: 53.1
click at [421, 552] on input "(205) 577 - 1945" at bounding box center [586, 548] width 403 height 34
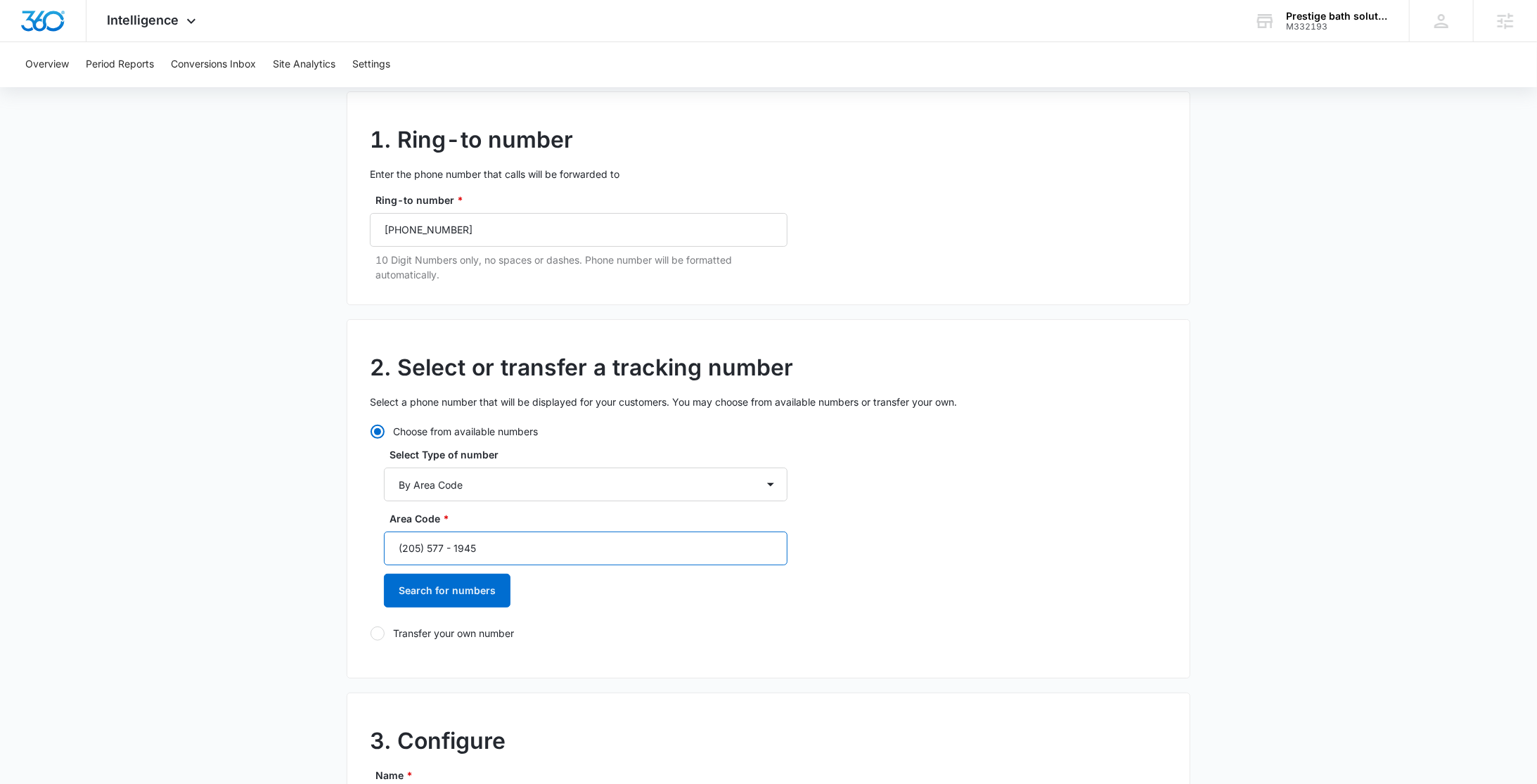
drag, startPoint x: 447, startPoint y: 549, endPoint x: 434, endPoint y: 549, distance: 13.0
click at [446, 549] on input "(205) 577 - 1945" at bounding box center [586, 548] width 403 height 34
drag, startPoint x: 424, startPoint y: 549, endPoint x: 539, endPoint y: 555, distance: 115.2
click at [539, 555] on input "(205) 577 - 1945" at bounding box center [586, 548] width 403 height 34
click at [403, 550] on input "(205" at bounding box center [586, 548] width 403 height 34
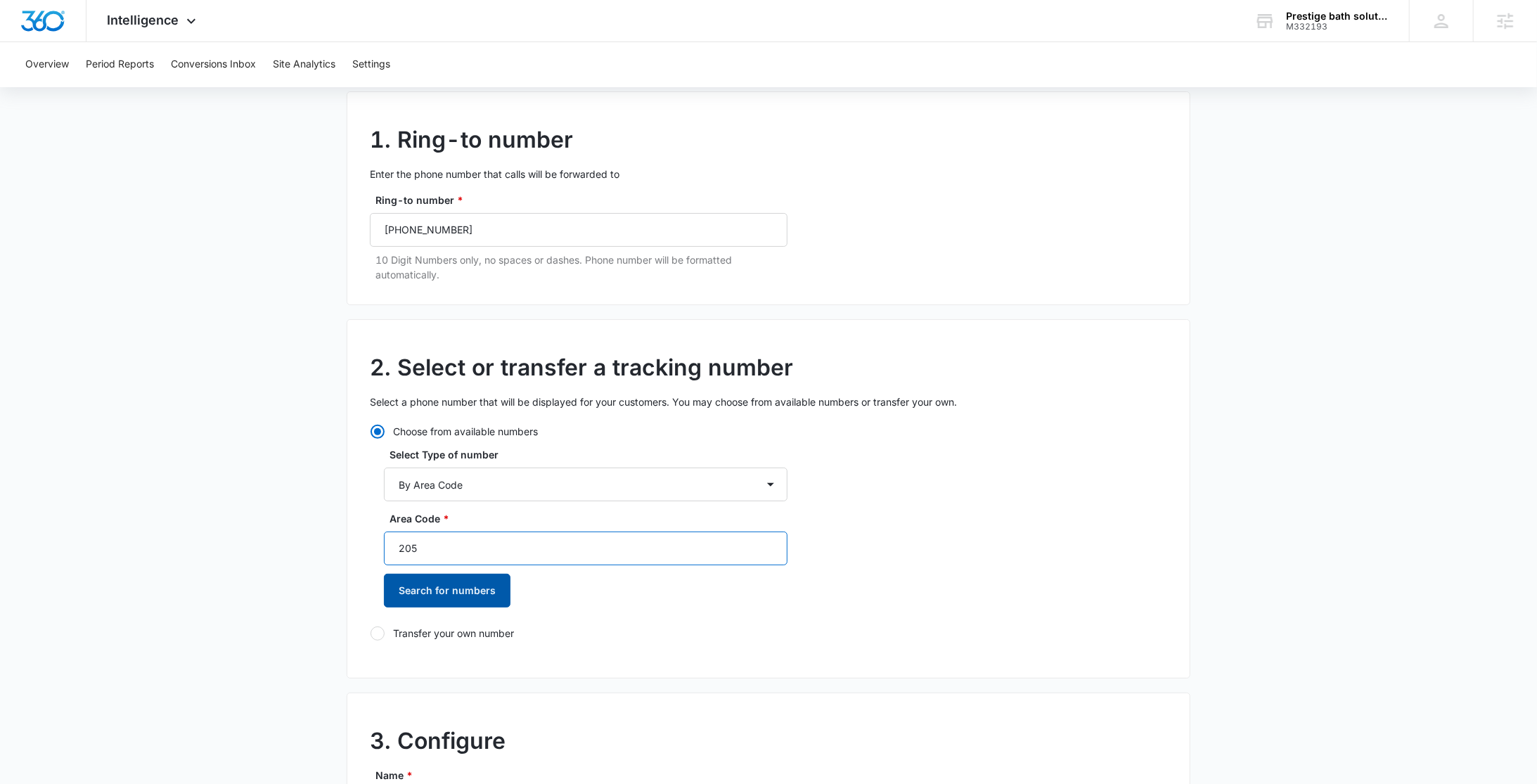
type input "205"
click at [439, 590] on button "Search for numbers" at bounding box center [447, 590] width 127 height 34
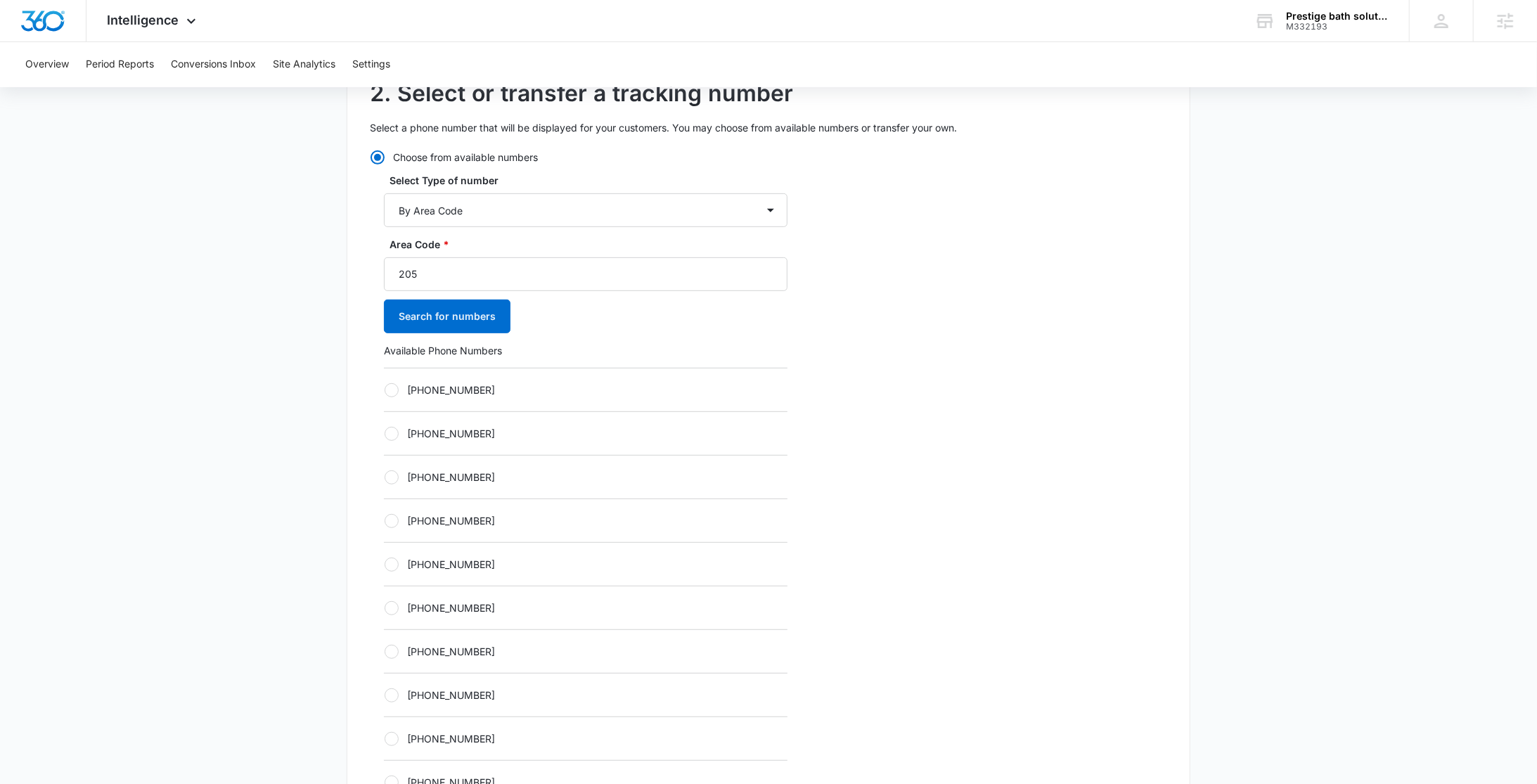
click at [412, 645] on label "+12054389991" at bounding box center [586, 652] width 403 height 15
click at [384, 651] on input "+12054389991" at bounding box center [384, 651] width 1 height 1
radio input "true"
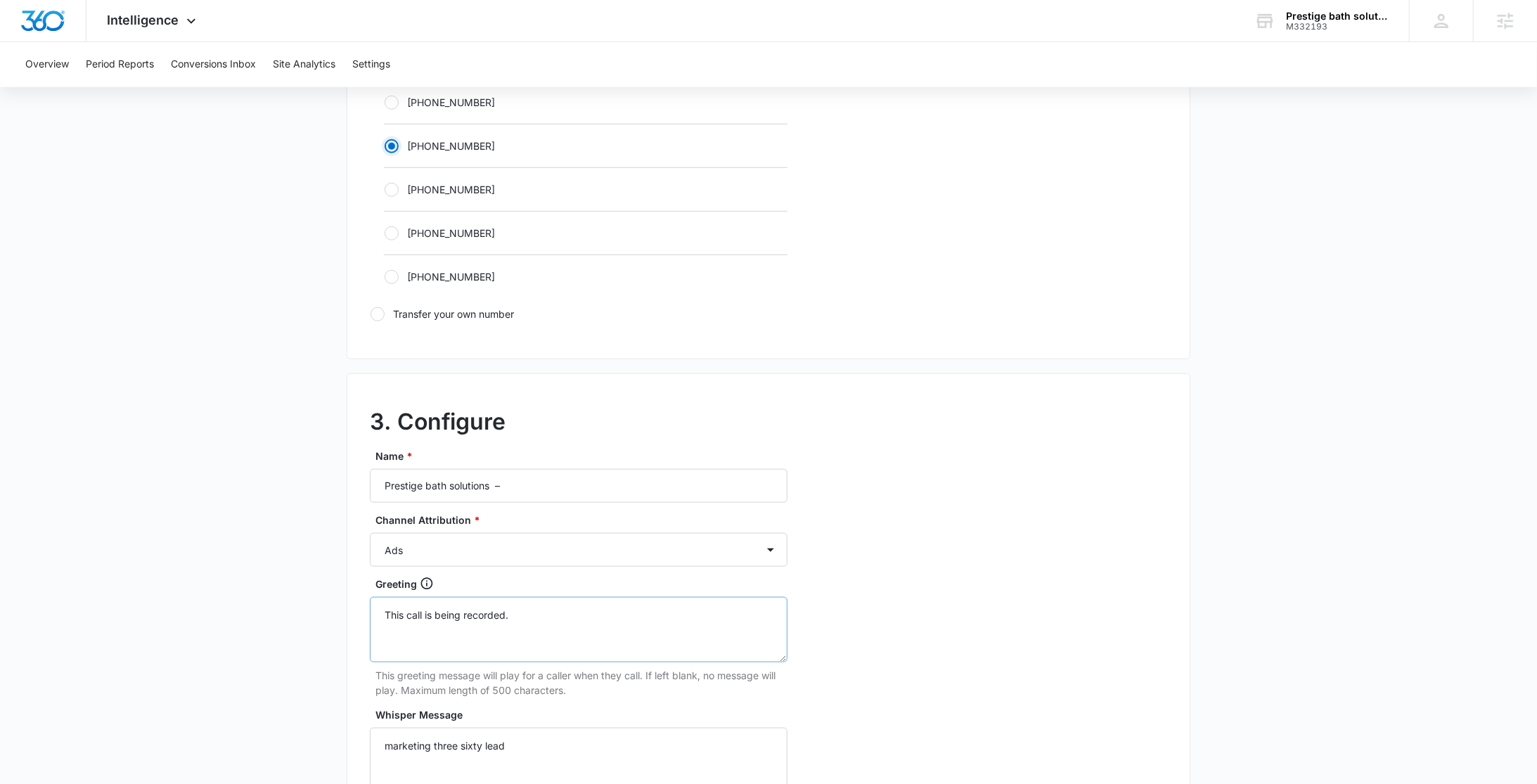
scroll to position [887, 0]
click at [598, 498] on input "Prestige bath solutions –" at bounding box center [579, 483] width 418 height 34
type input "Prestige bath solutions – Social"
click at [436, 546] on select "Ads Local Service Ads Content Social Other" at bounding box center [579, 548] width 418 height 34
select select "SOCIAL"
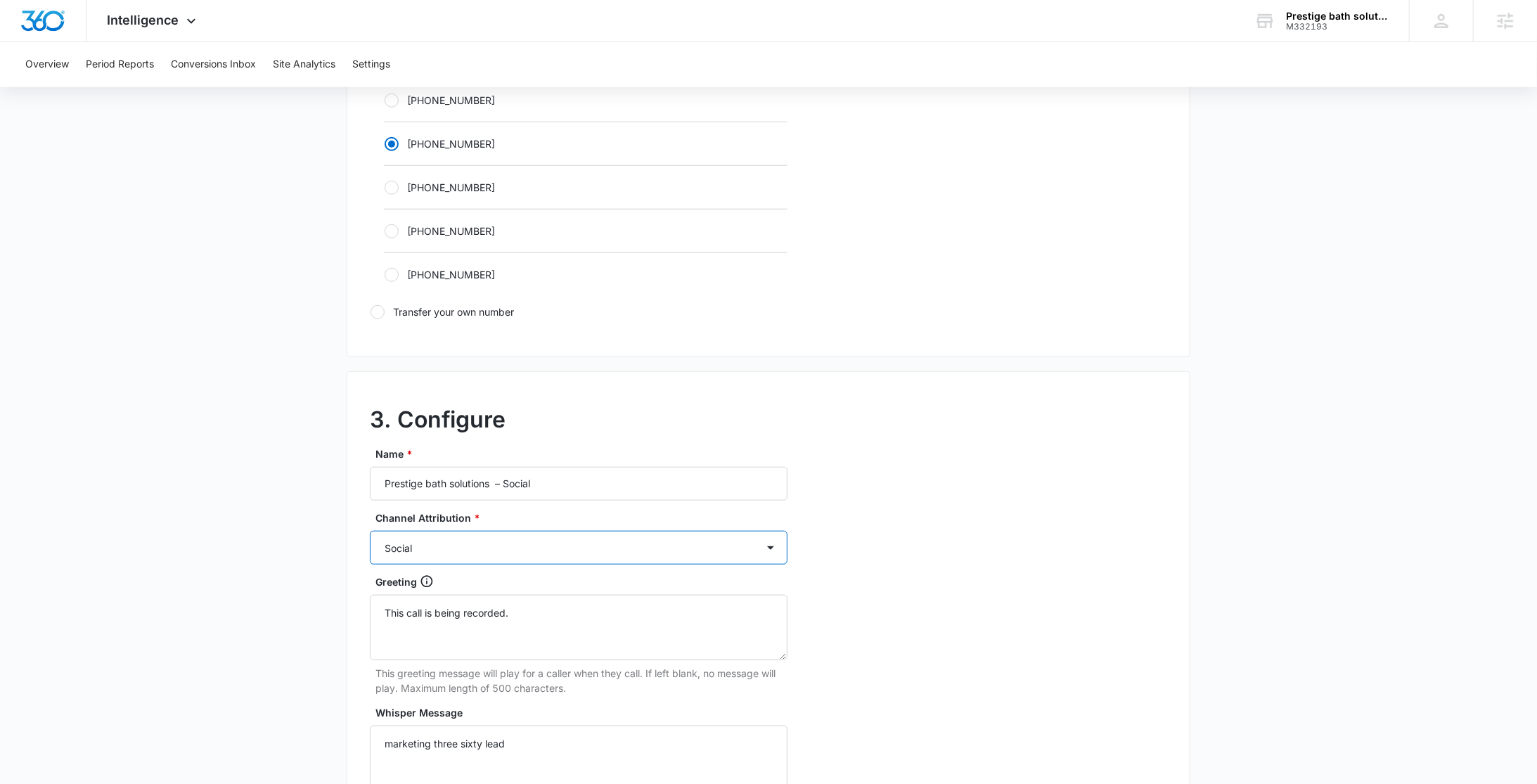
click at [370, 531] on select "Ads Local Service Ads Content Social Other" at bounding box center [579, 548] width 418 height 34
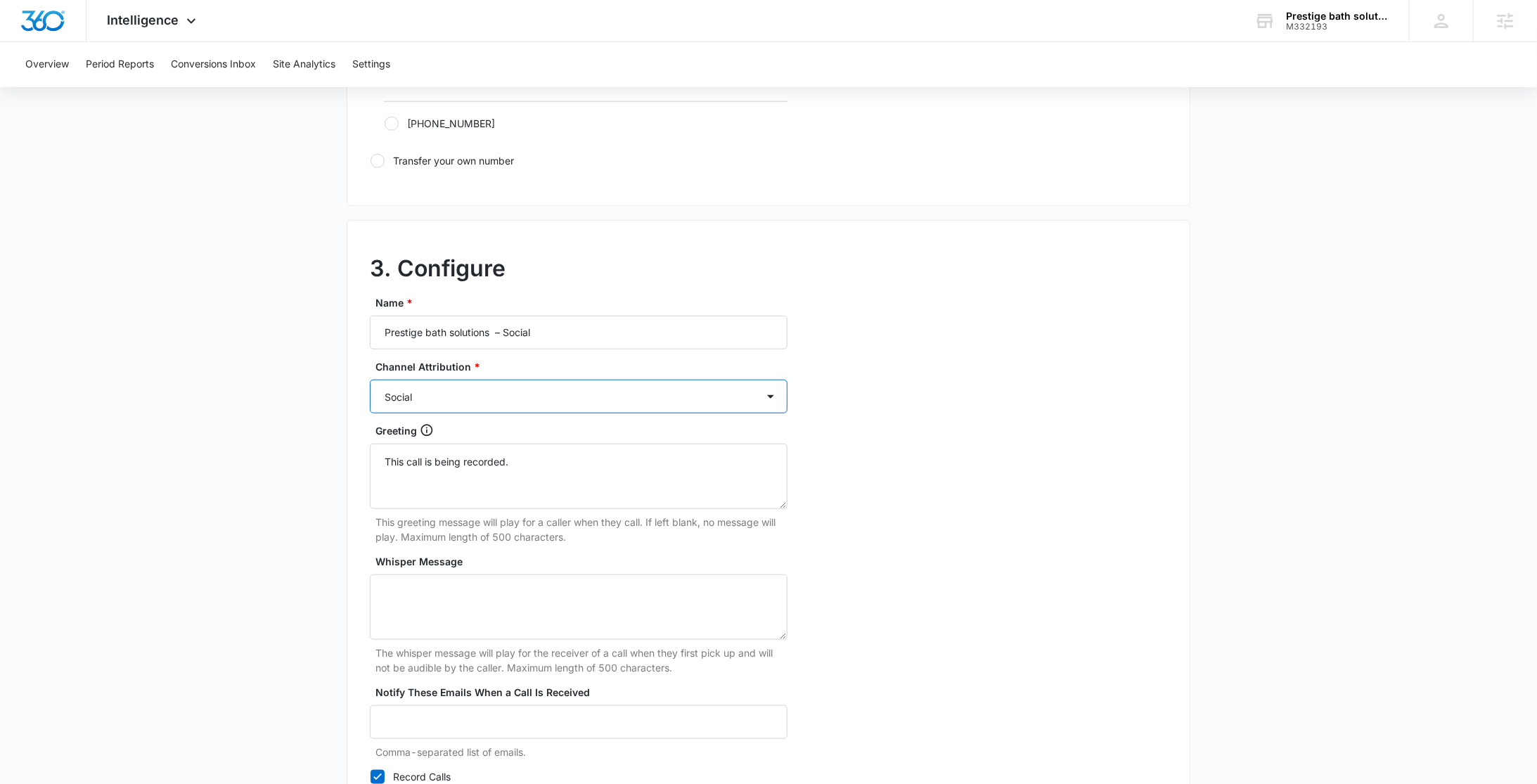
scroll to position [1171, 0]
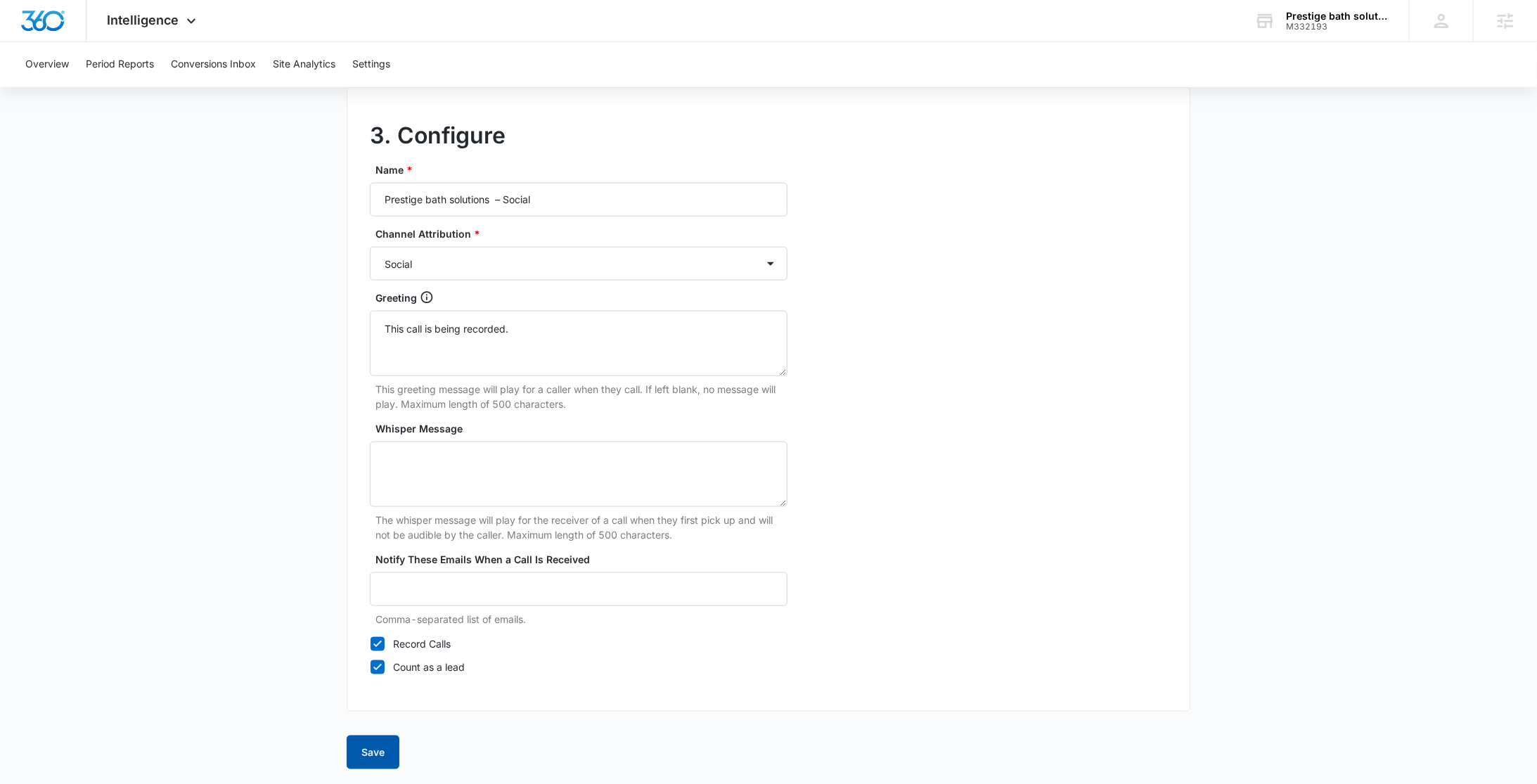
click at [366, 758] on button "Save" at bounding box center [373, 752] width 53 height 34
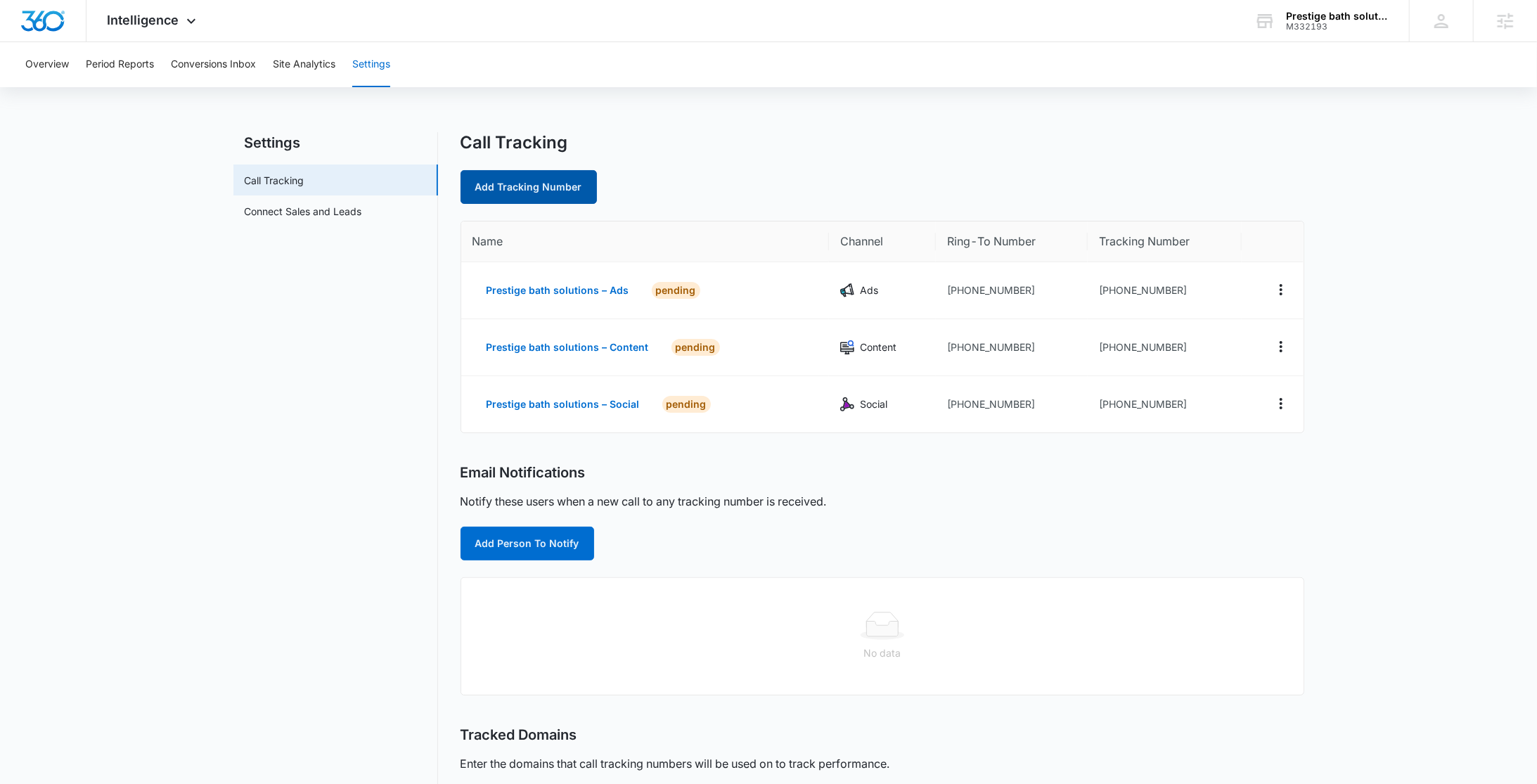
click at [531, 182] on link "Add Tracking Number" at bounding box center [528, 186] width 136 height 34
select select "by_area_code"
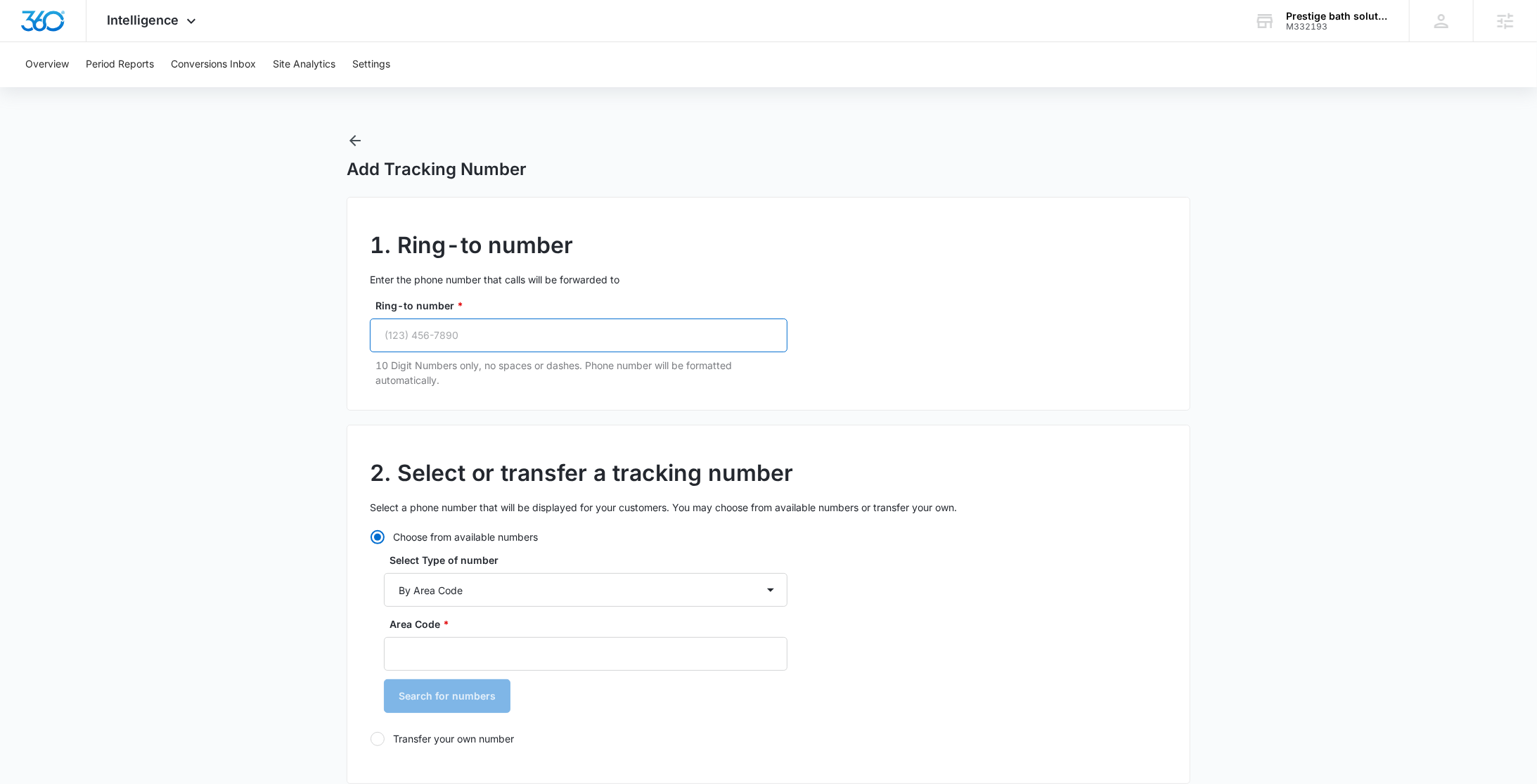
click at [514, 338] on input "Ring-to number *" at bounding box center [579, 335] width 418 height 34
paste input "(205) 577-1945"
type input "(205) 577-1945"
drag, startPoint x: 426, startPoint y: 658, endPoint x: 419, endPoint y: 652, distance: 9.2
click at [424, 658] on input "Area Code *" at bounding box center [586, 653] width 403 height 34
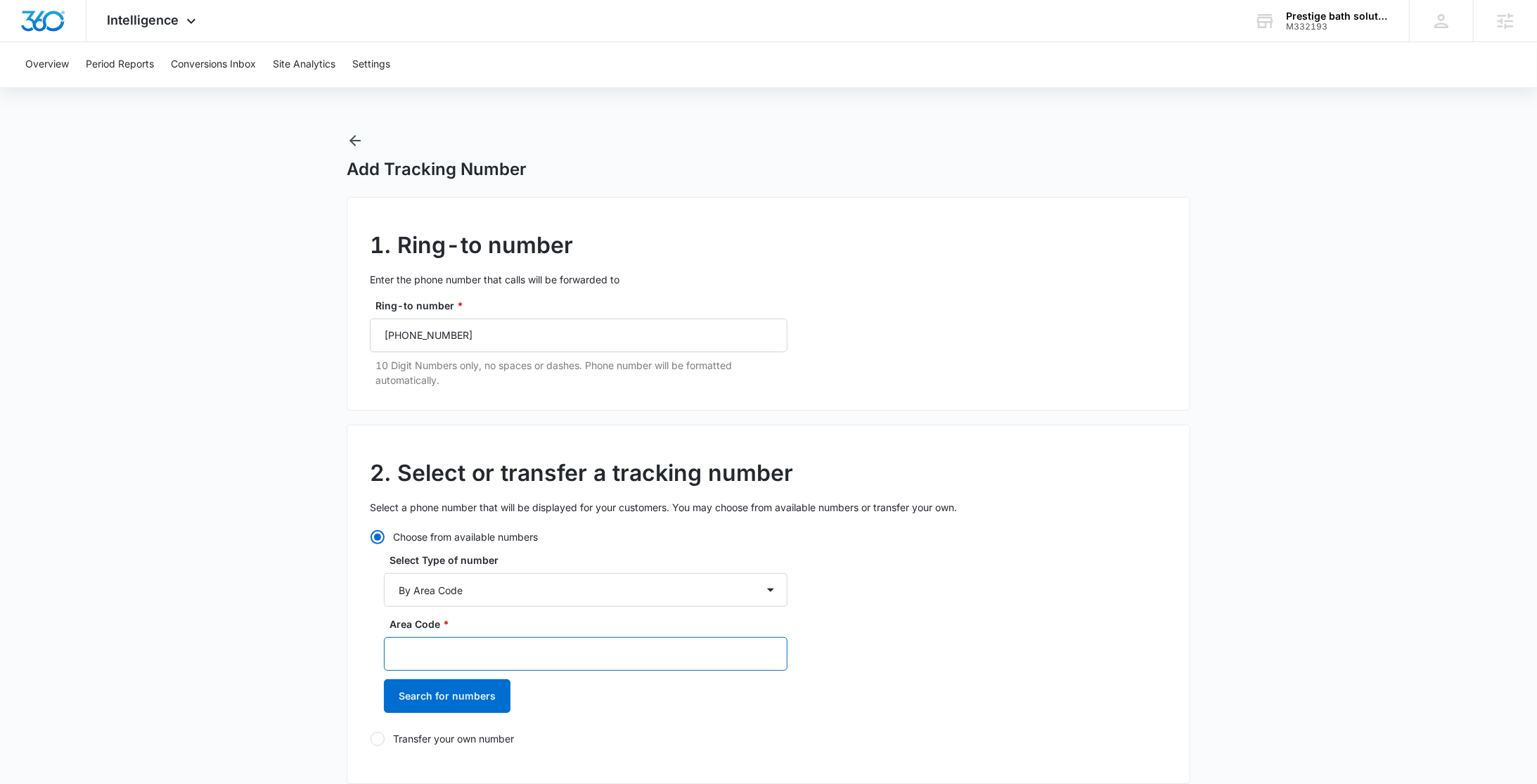
paste input "(205) 577 - 1945"
drag, startPoint x: 481, startPoint y: 650, endPoint x: 422, endPoint y: 653, distance: 59.1
click at [422, 653] on input "(205) 577 - 1945" at bounding box center [586, 653] width 403 height 34
click at [403, 656] on input "(205" at bounding box center [586, 653] width 403 height 34
type input "205"
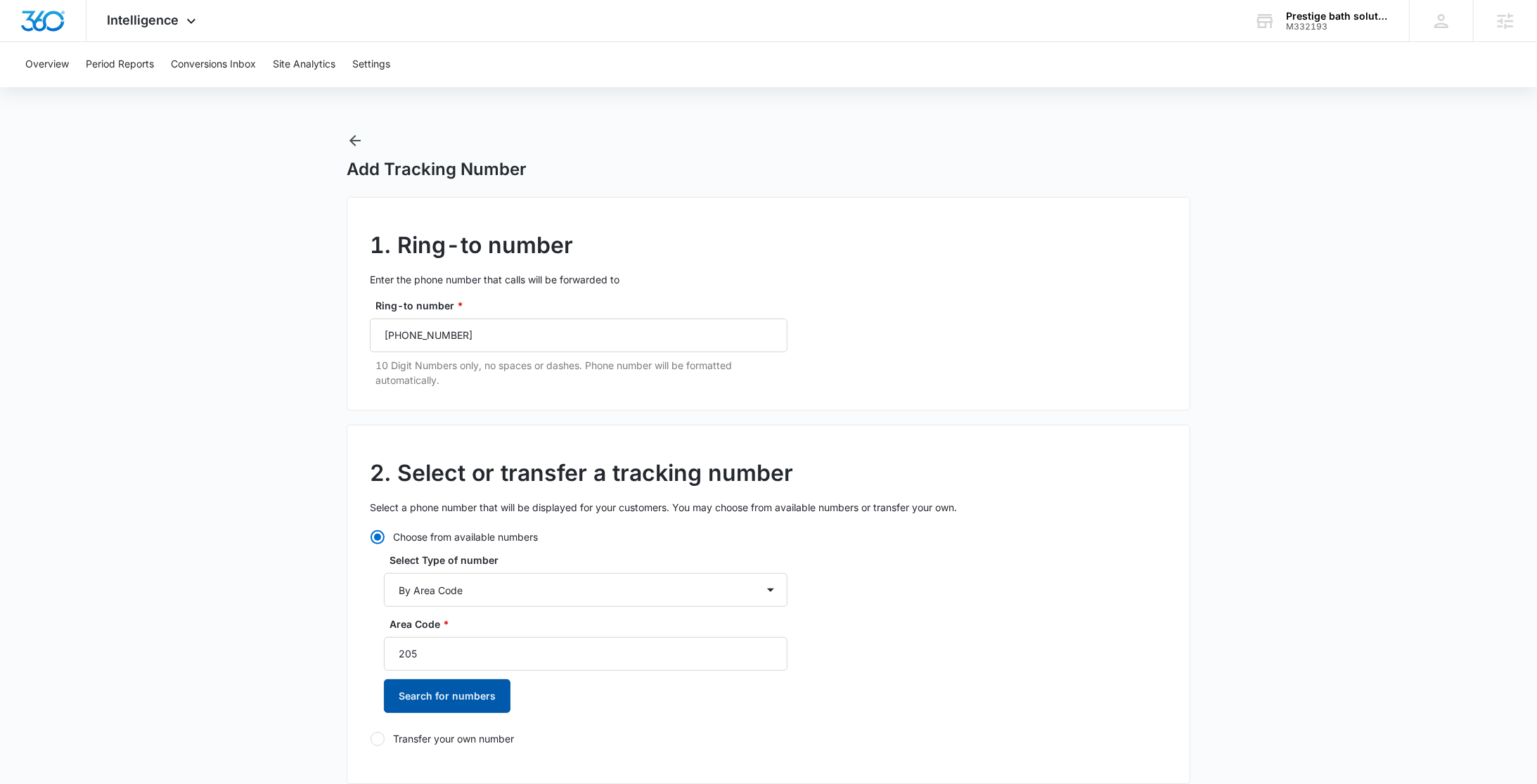
click at [416, 688] on button "Search for numbers" at bounding box center [447, 695] width 127 height 34
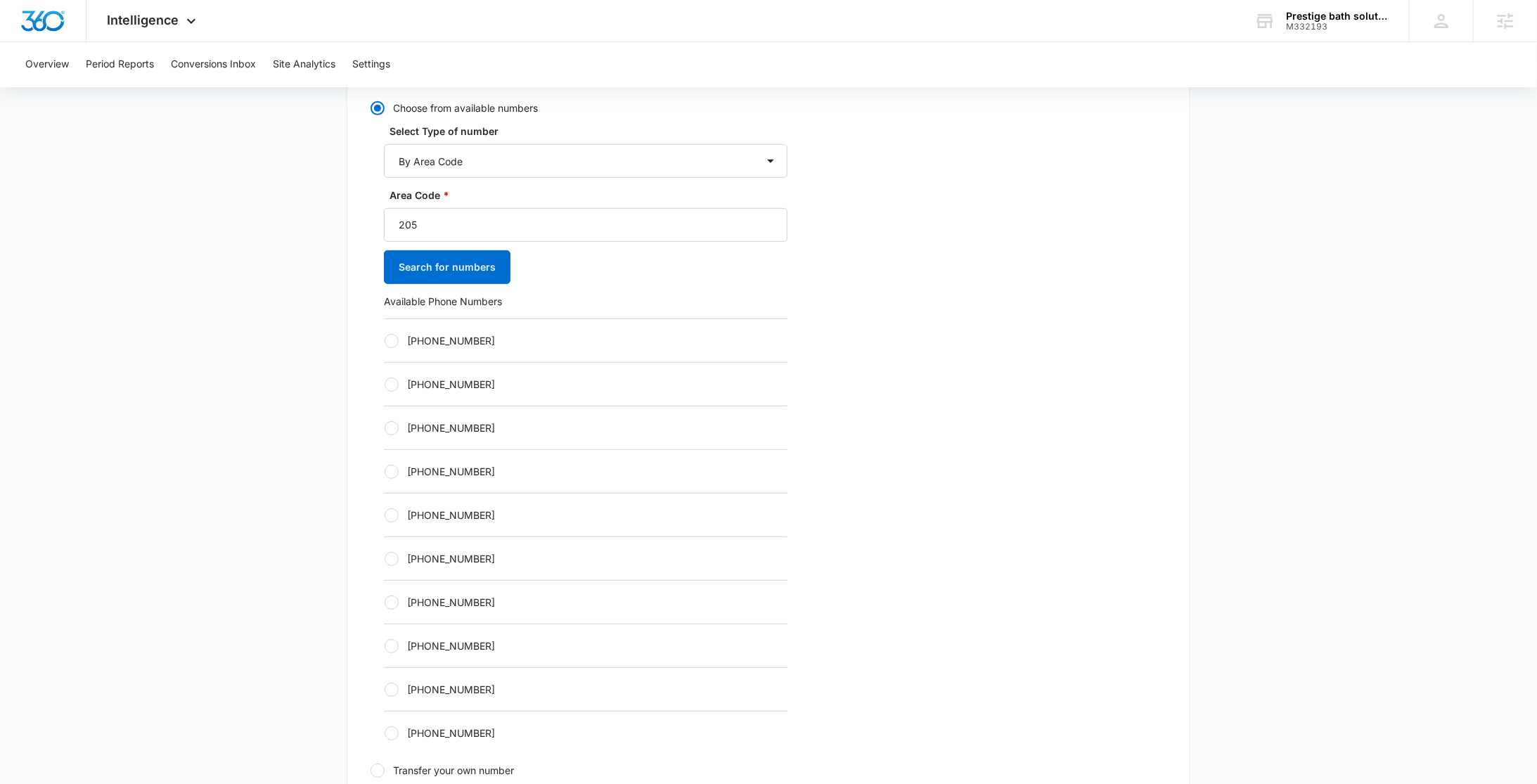
click at [423, 643] on label "+12054980584" at bounding box center [586, 645] width 403 height 15
click at [384, 645] on input "+12054980584" at bounding box center [384, 645] width 1 height 1
radio input "true"
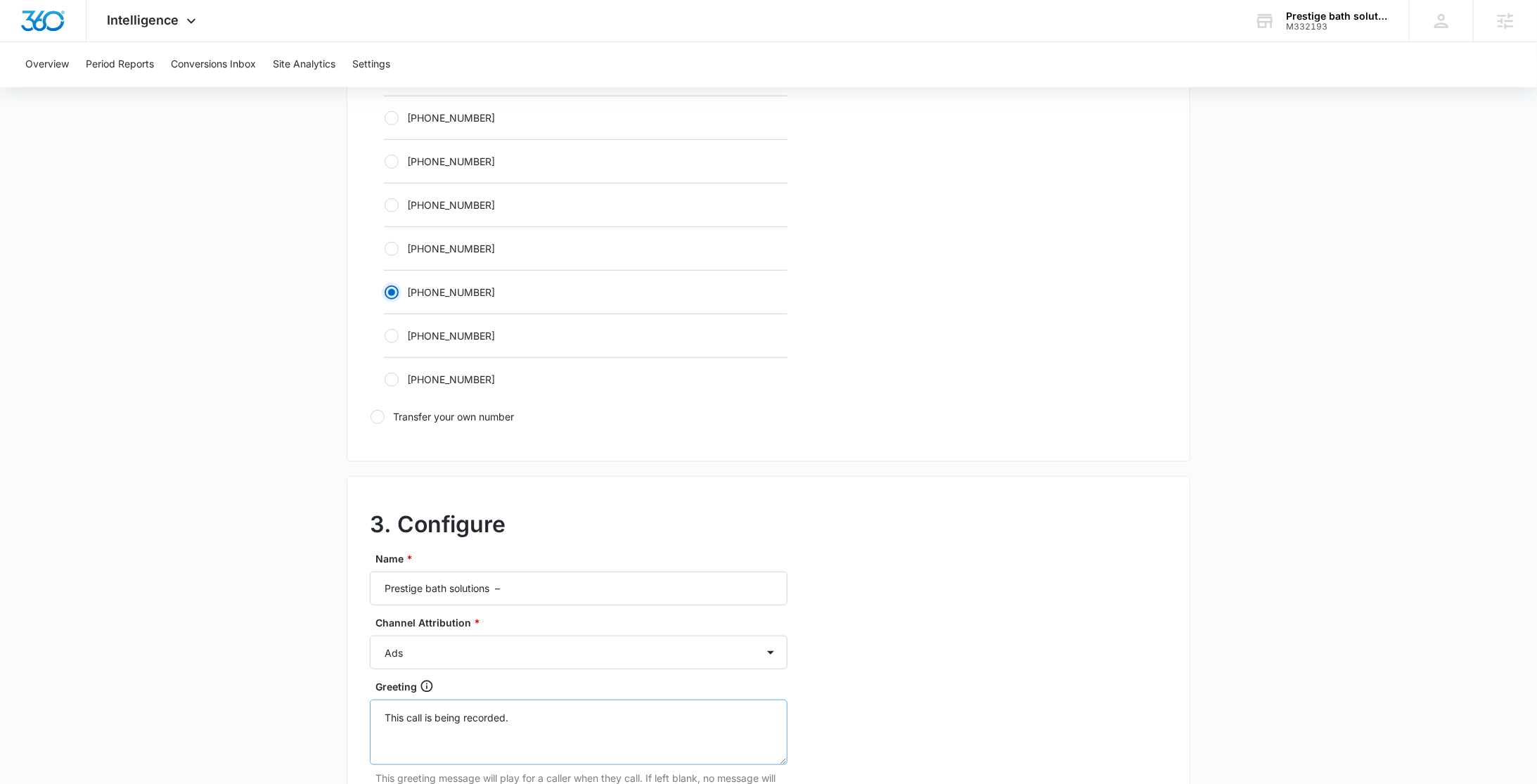
scroll to position [811, 0]
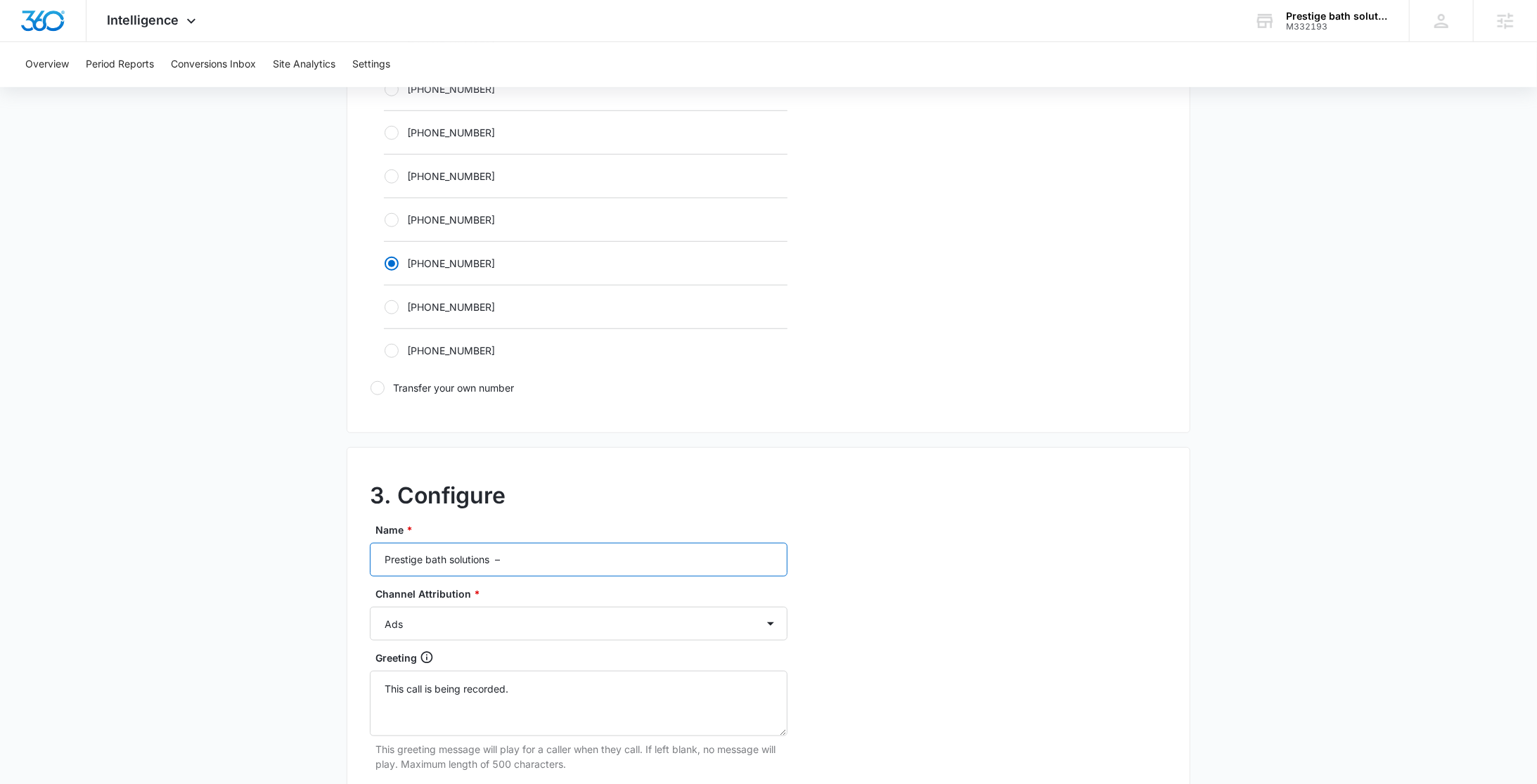
click at [606, 563] on input "Prestige bath solutions –" at bounding box center [579, 559] width 418 height 34
type input "Prestige bath solutions – Other"
click at [465, 616] on select "Ads Local Service Ads Content Social Other" at bounding box center [579, 623] width 418 height 34
select select "OTHER"
click at [370, 607] on select "Ads Local Service Ads Content Social Other" at bounding box center [579, 623] width 418 height 34
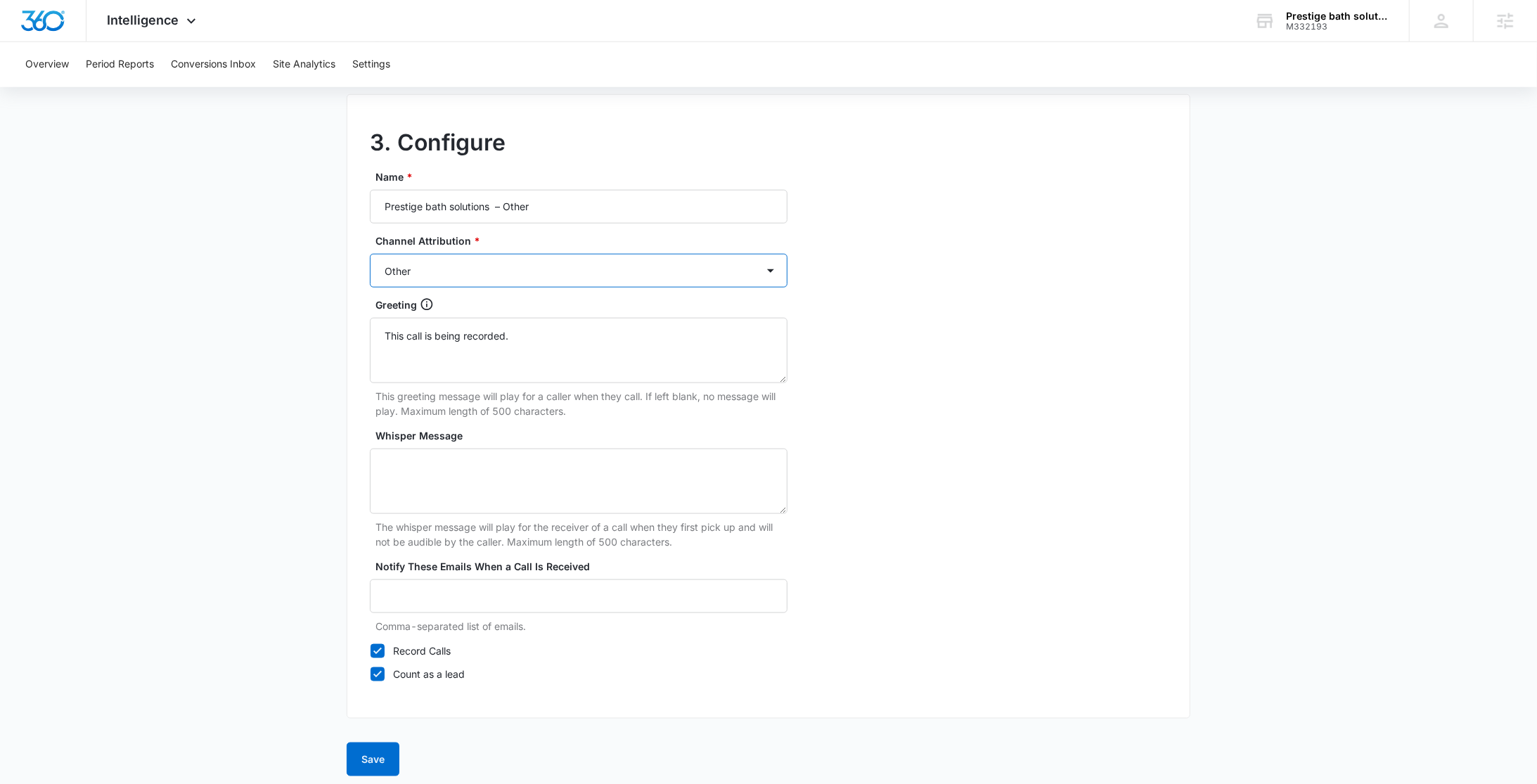
scroll to position [1171, 0]
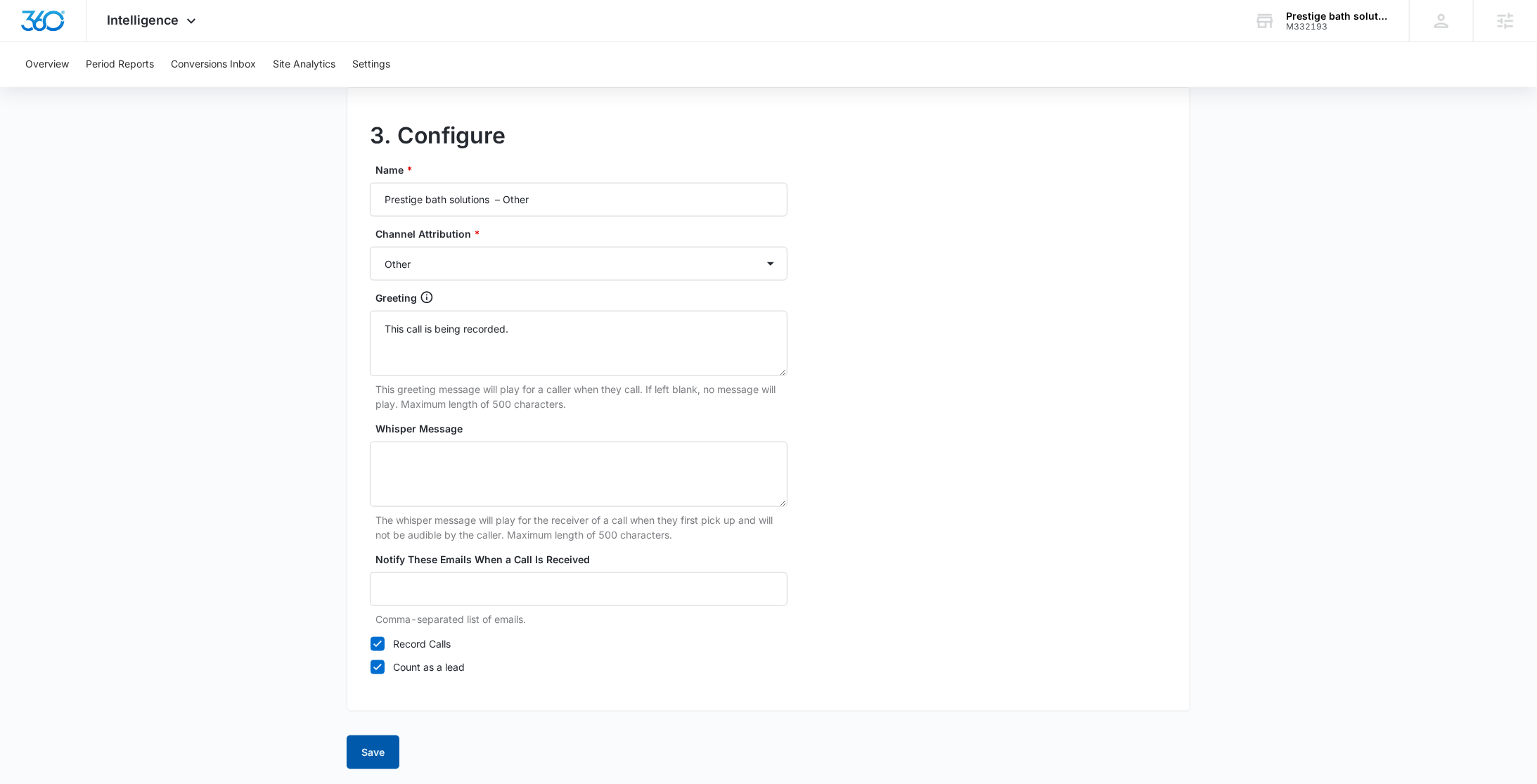
click at [371, 761] on button "Save" at bounding box center [373, 752] width 53 height 34
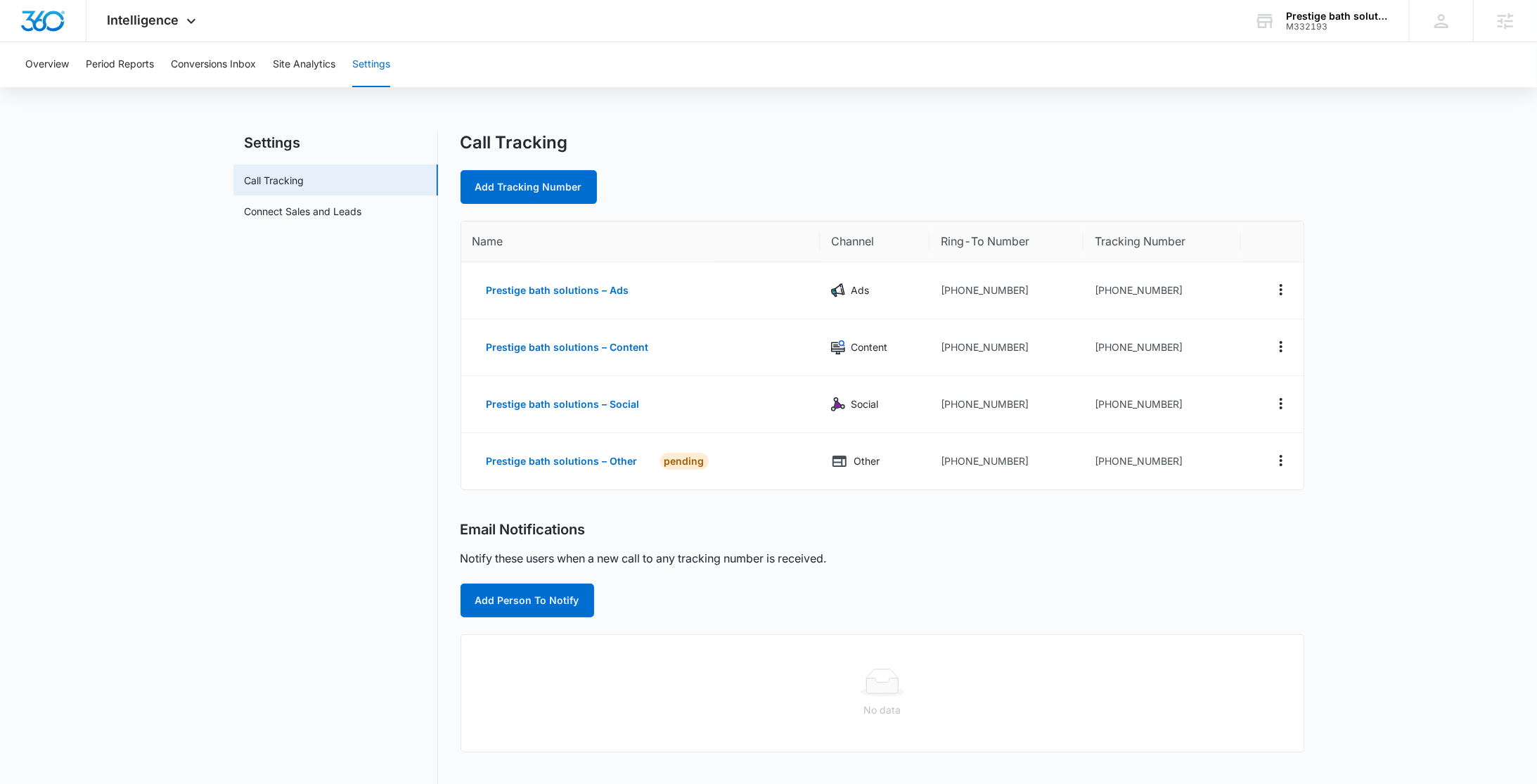
scroll to position [246, 0]
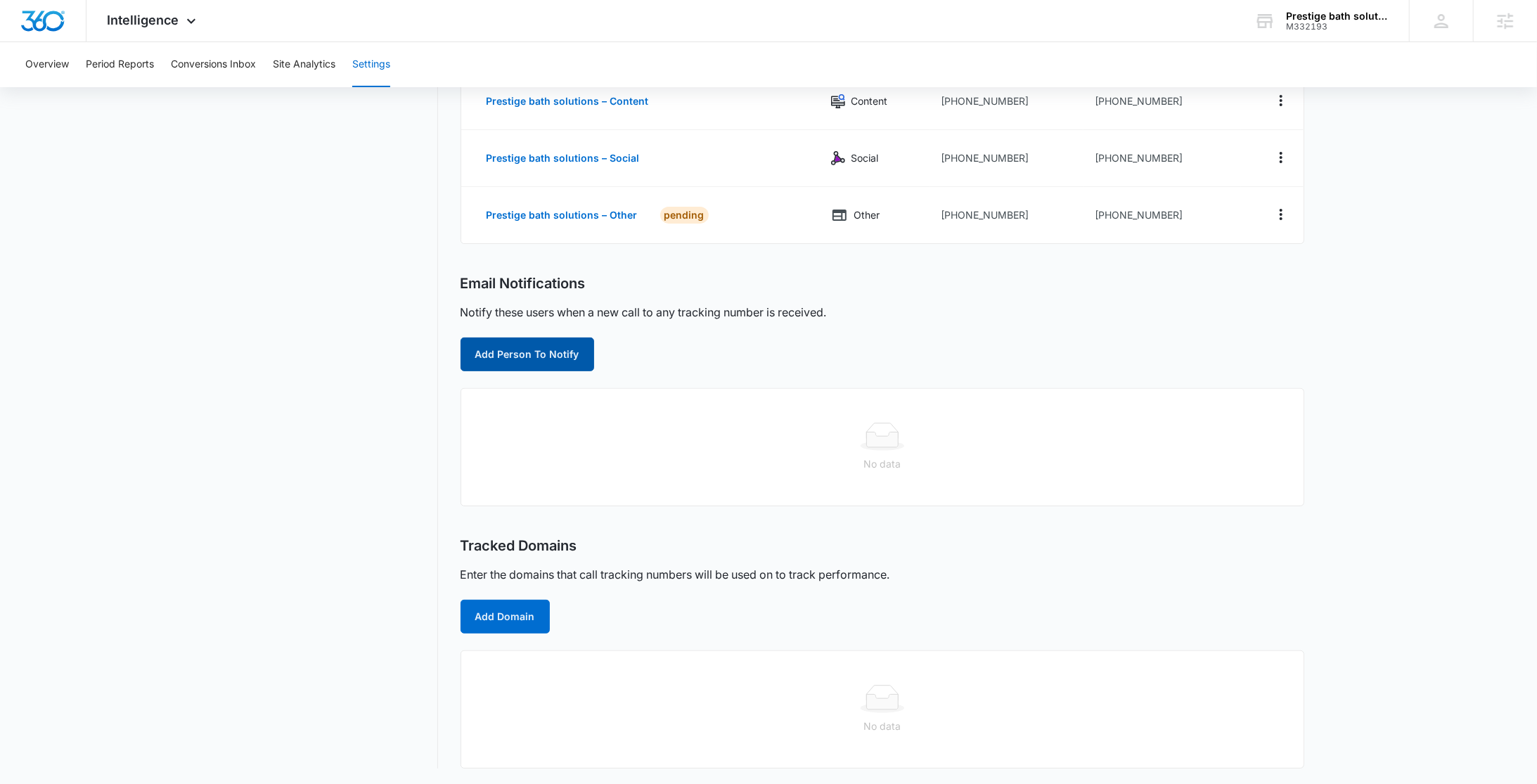
click at [494, 356] on button "Add Person To Notify" at bounding box center [527, 354] width 133 height 34
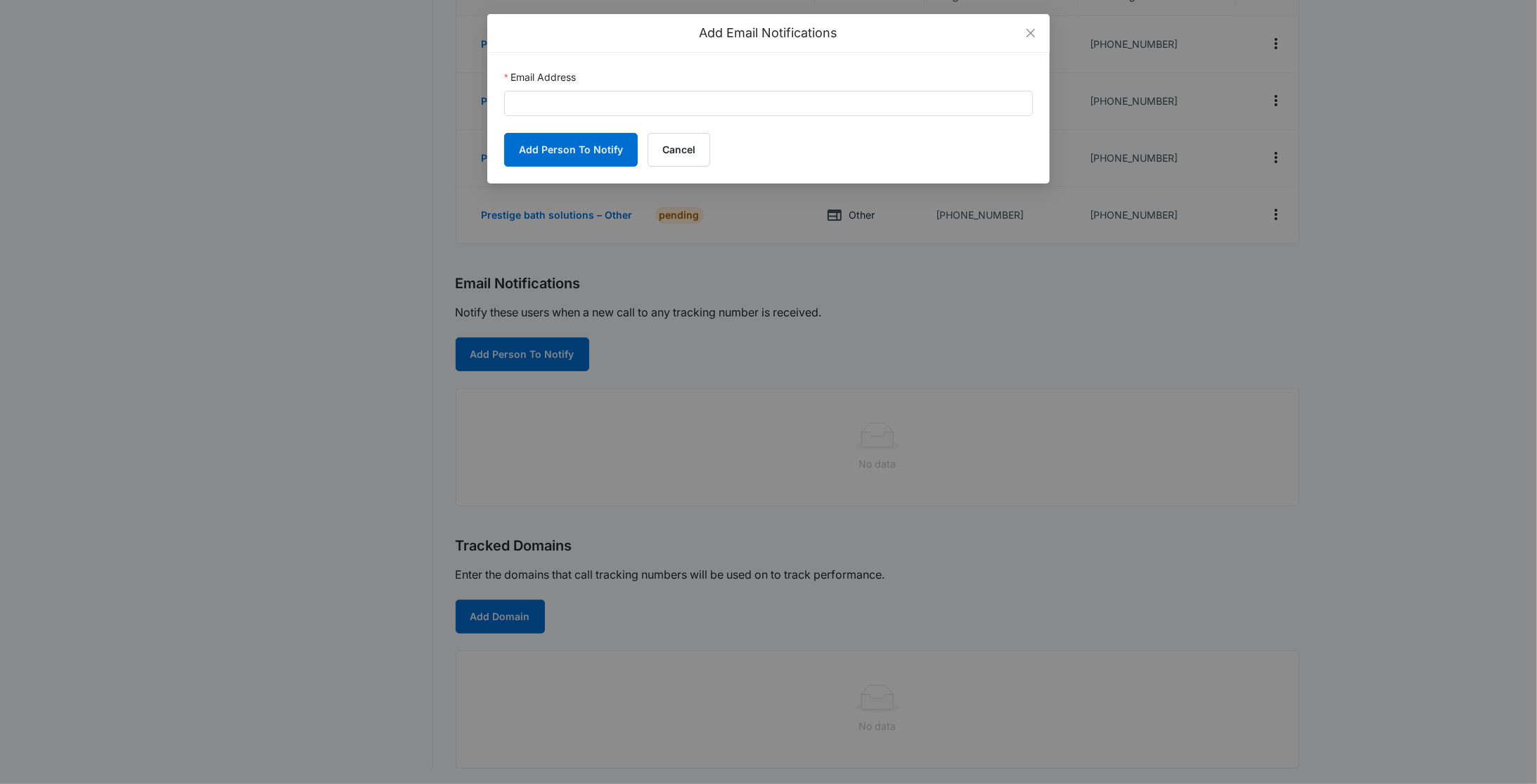
click at [576, 118] on form "Email Address Add Person To Notify Cancel" at bounding box center [768, 118] width 528 height 97
click at [576, 108] on input "Email Address" at bounding box center [768, 103] width 528 height 26
paste input "madison.hocknell@madwire.com"
type input "madison.hocknell@madwire.com"
click at [562, 151] on button "Add Person To Notify" at bounding box center [570, 150] width 133 height 34
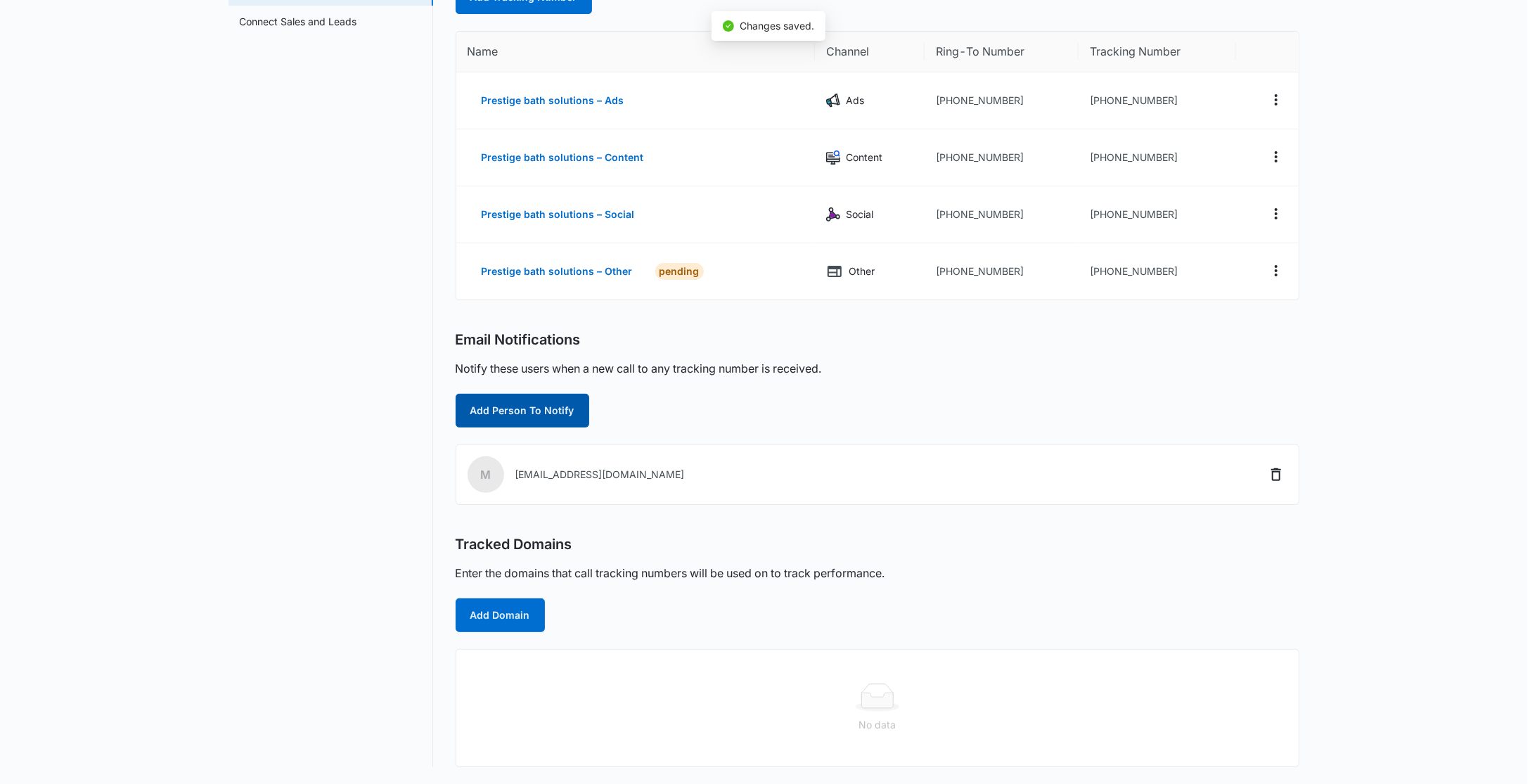
scroll to position [188, 0]
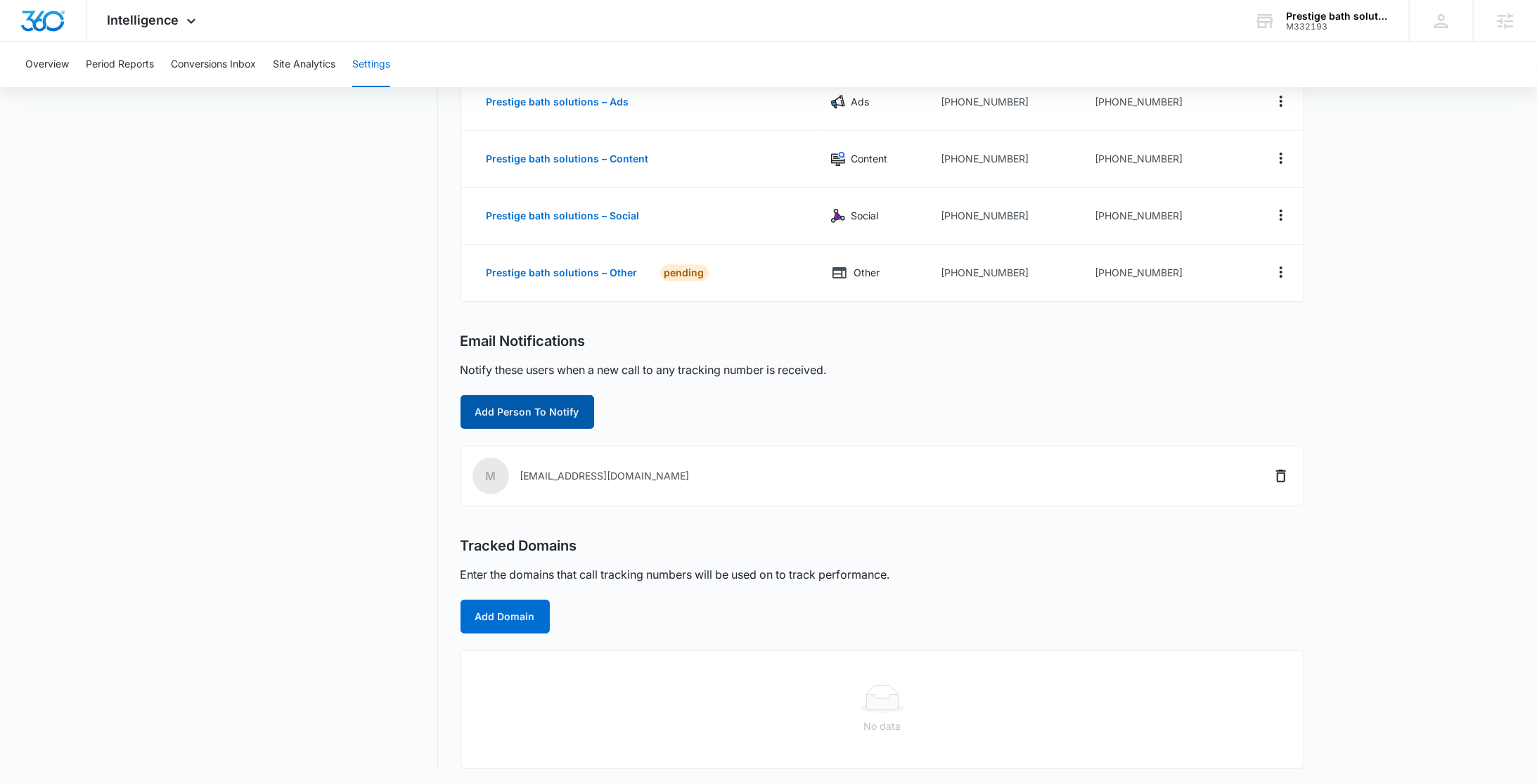
click at [530, 423] on button "Add Person To Notify" at bounding box center [527, 412] width 133 height 34
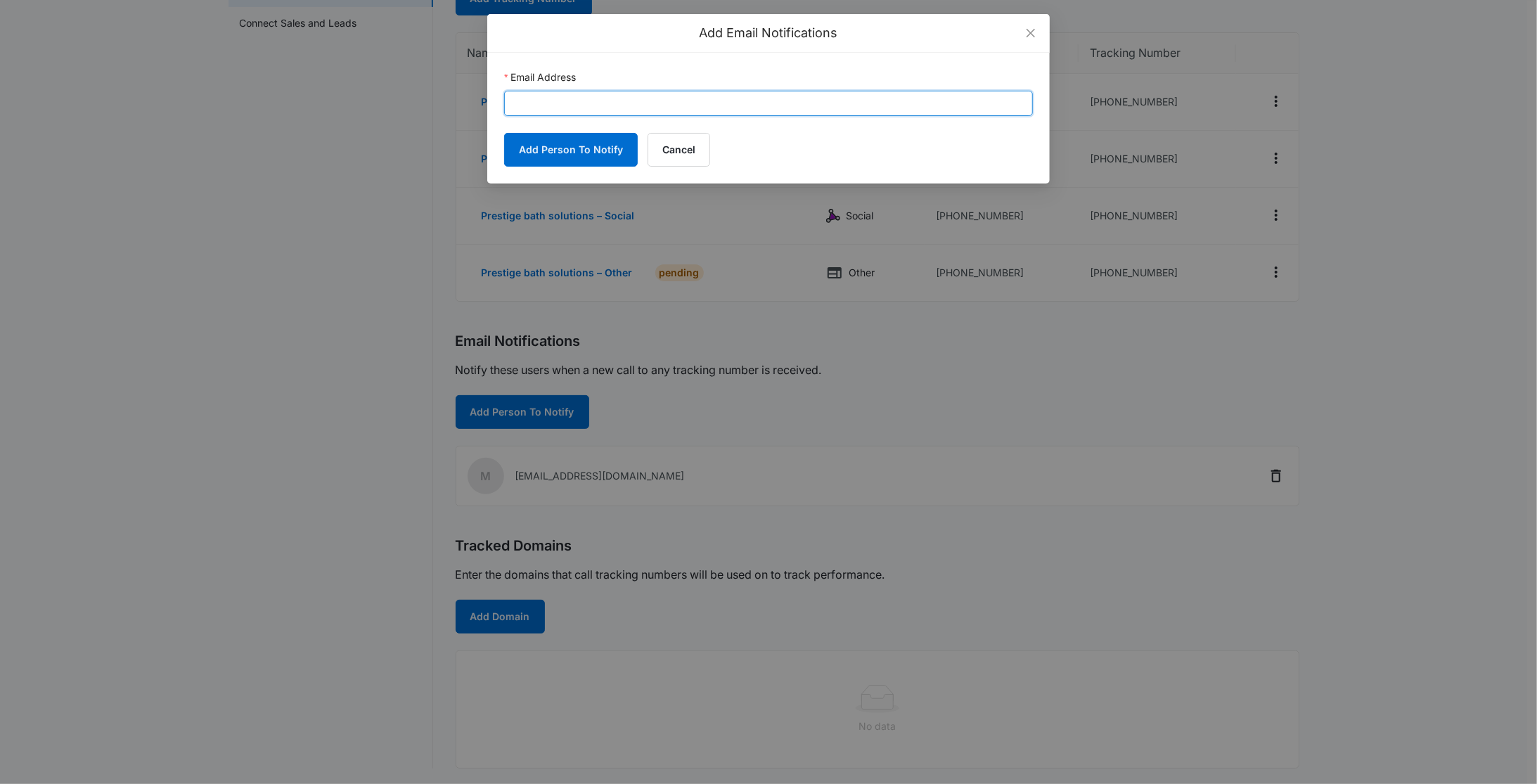
click at [622, 97] on input "Email Address" at bounding box center [768, 103] width 528 height 26
paste input "Info@prestigebathsolutions.com"
type input "Info@prestigebathsolutions.com"
click at [555, 160] on button "Add Person To Notify" at bounding box center [570, 150] width 133 height 34
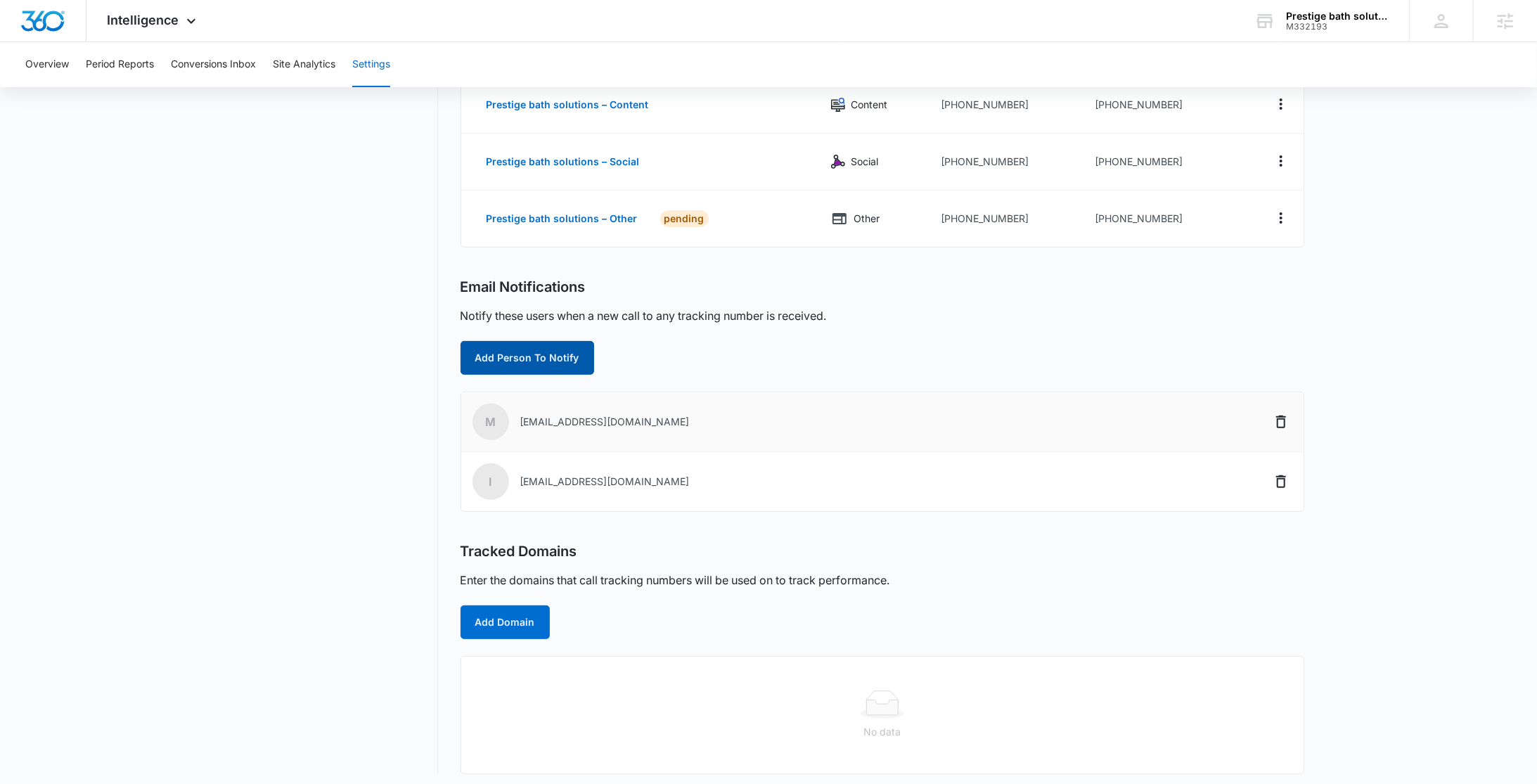
scroll to position [248, 0]
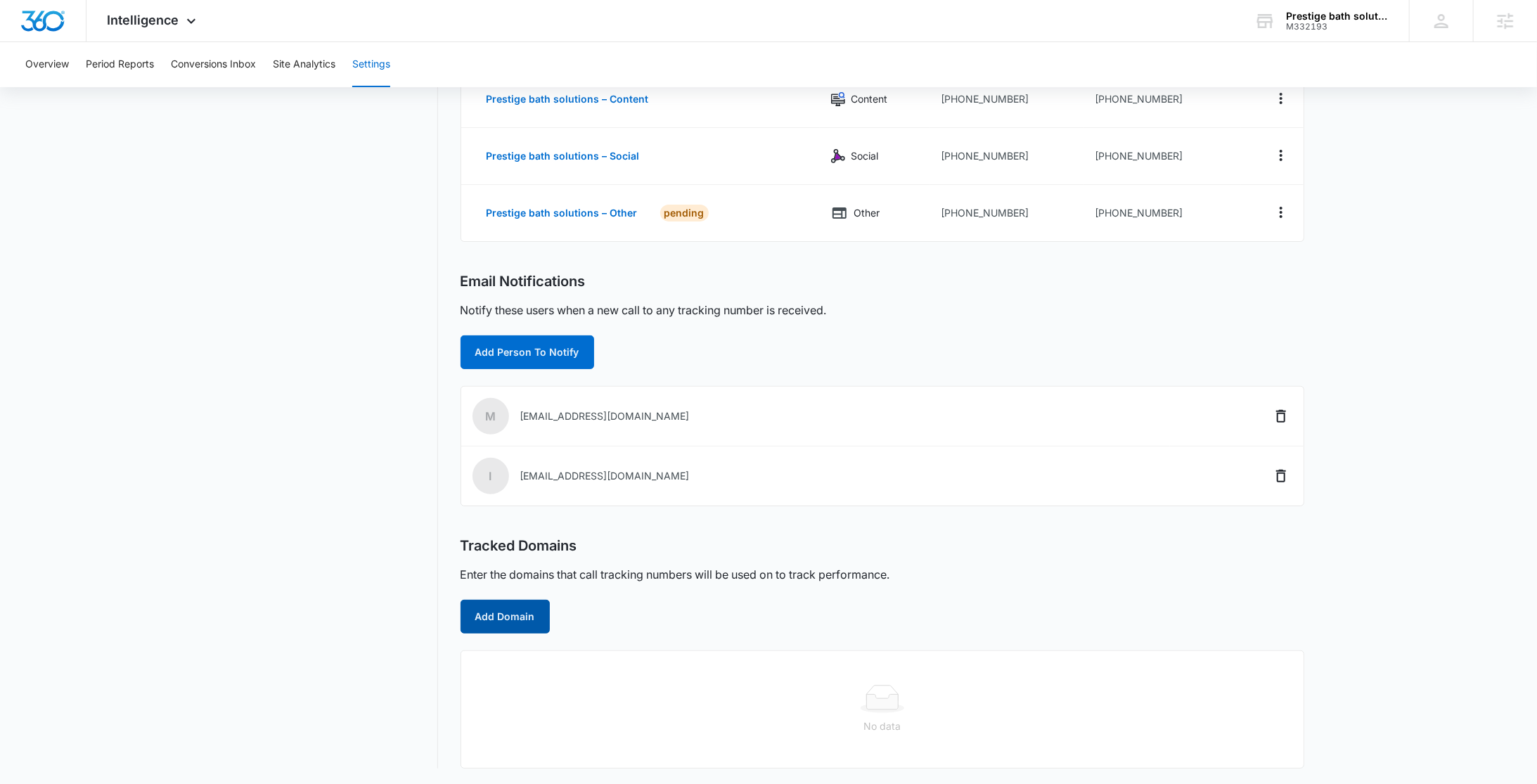
click at [512, 618] on button "Add Domain" at bounding box center [505, 616] width 89 height 34
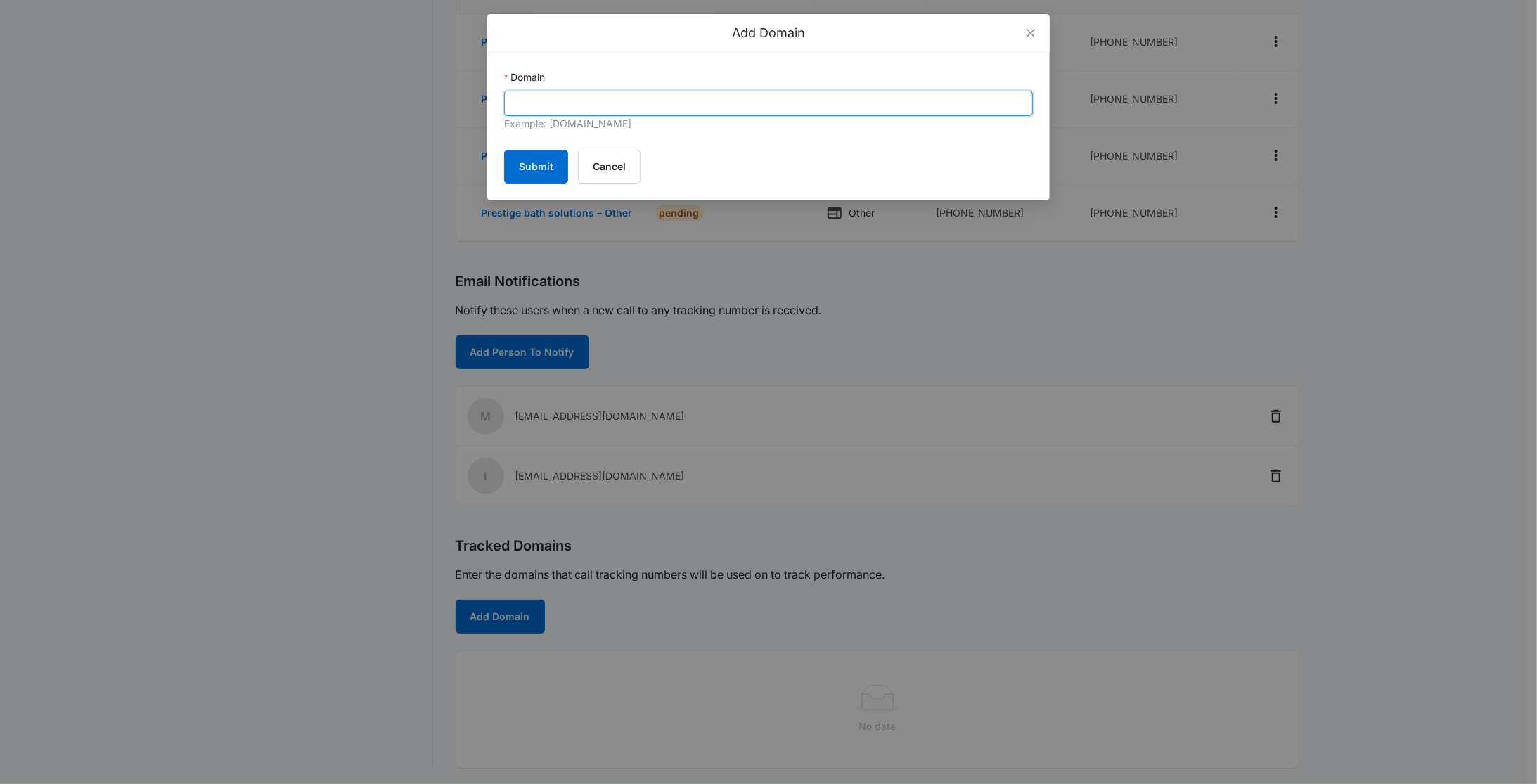
click at [566, 101] on input "Domain" at bounding box center [768, 103] width 528 height 26
paste input "prestigebathsolutions.com"
type input "prestigebathsolutions.com"
click at [534, 170] on button "Submit" at bounding box center [536, 166] width 64 height 34
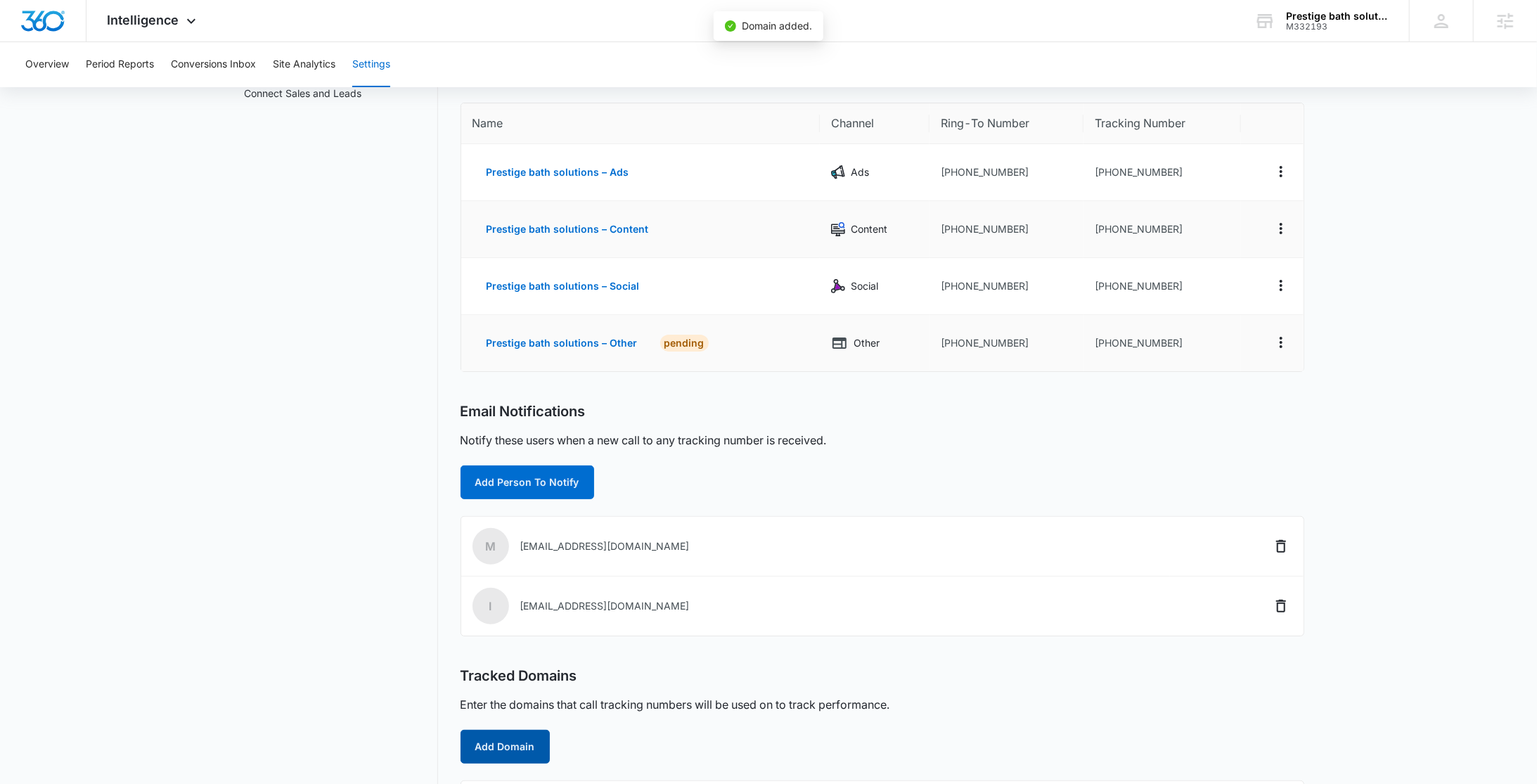
scroll to position [0, 0]
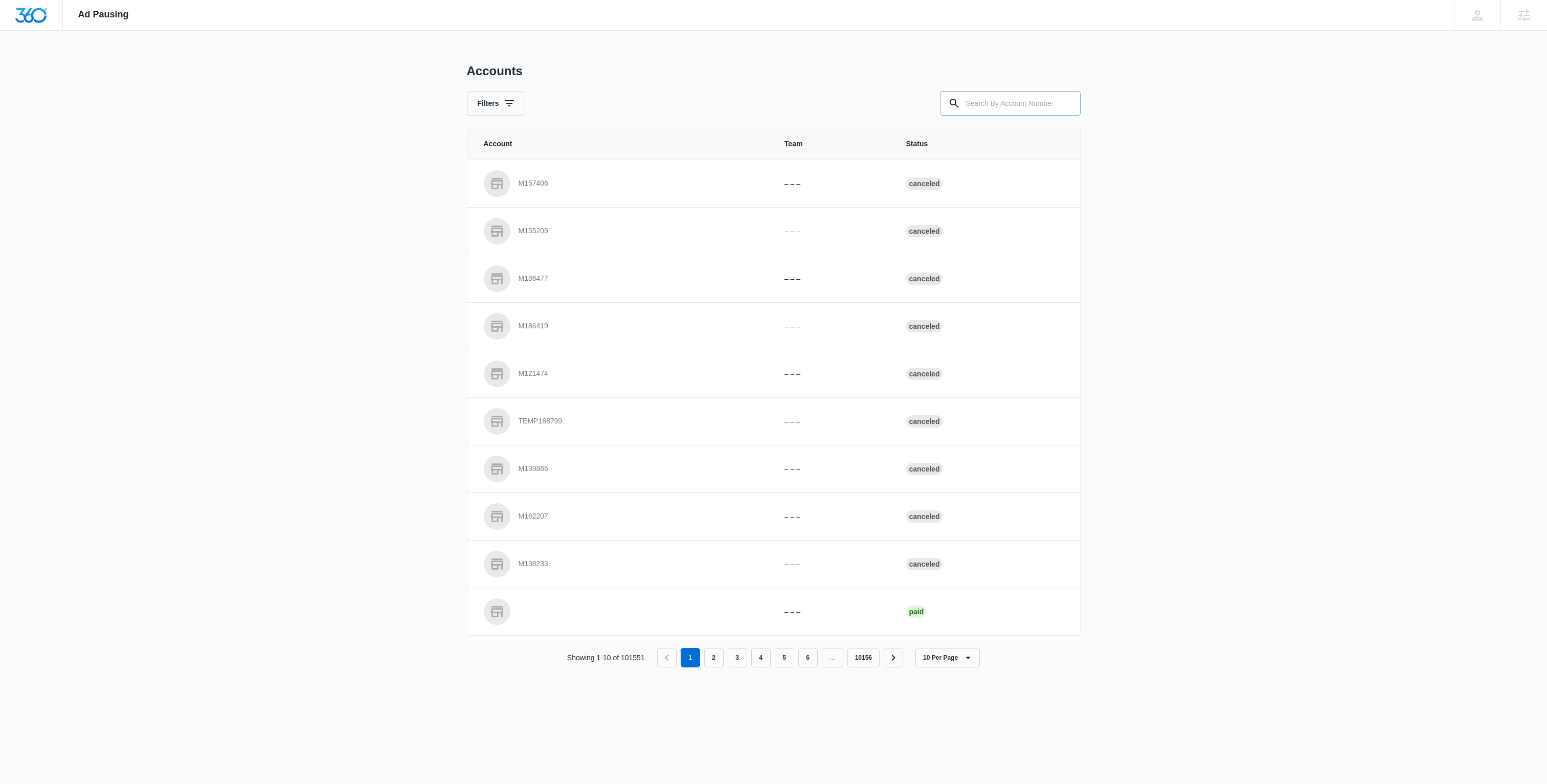
click at [900, 112] on input "text" at bounding box center [1011, 103] width 141 height 25
paste input "M332193"
type input "M332193"
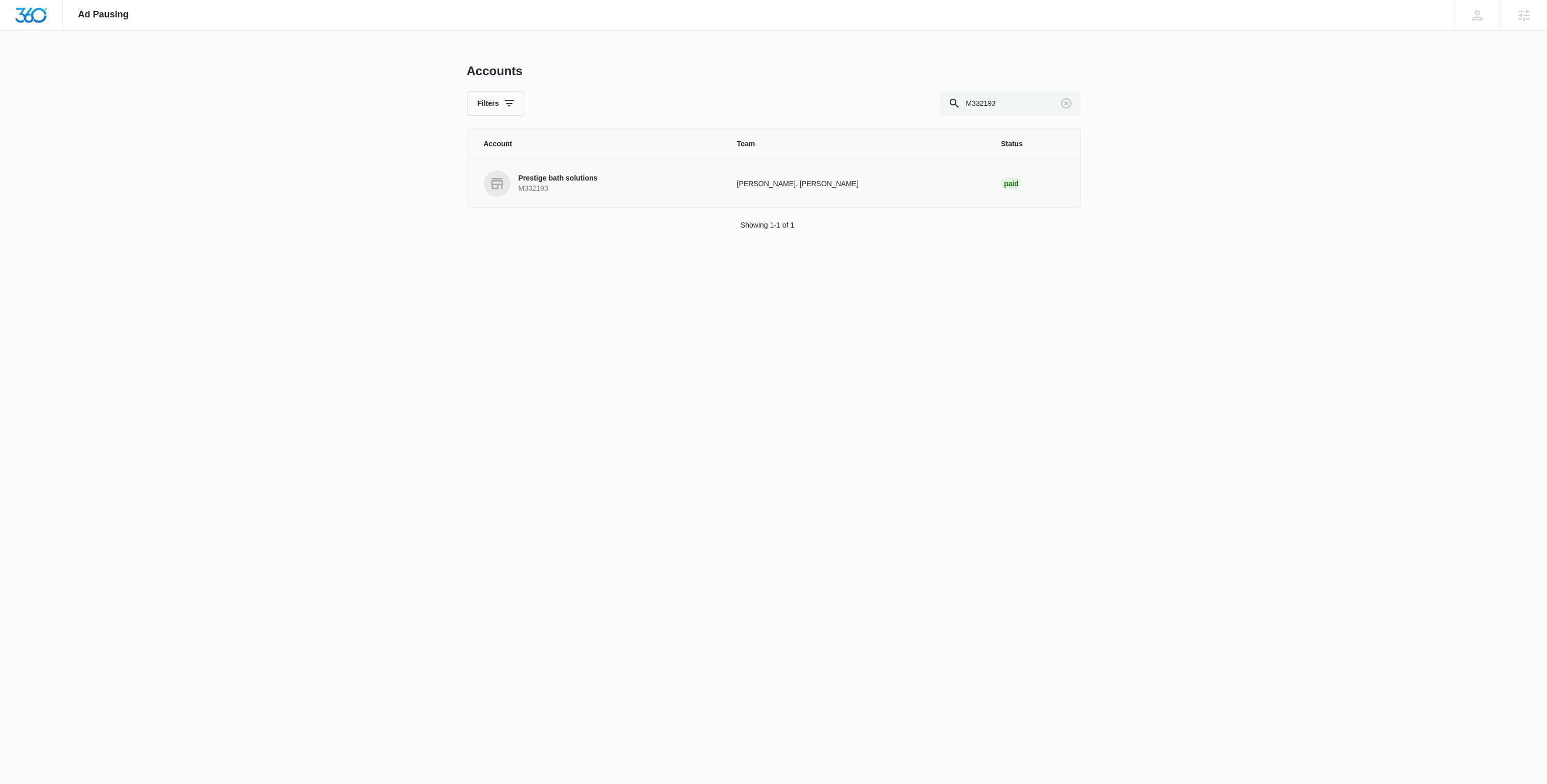
click at [555, 175] on p "Prestige bath solutions" at bounding box center [558, 178] width 79 height 10
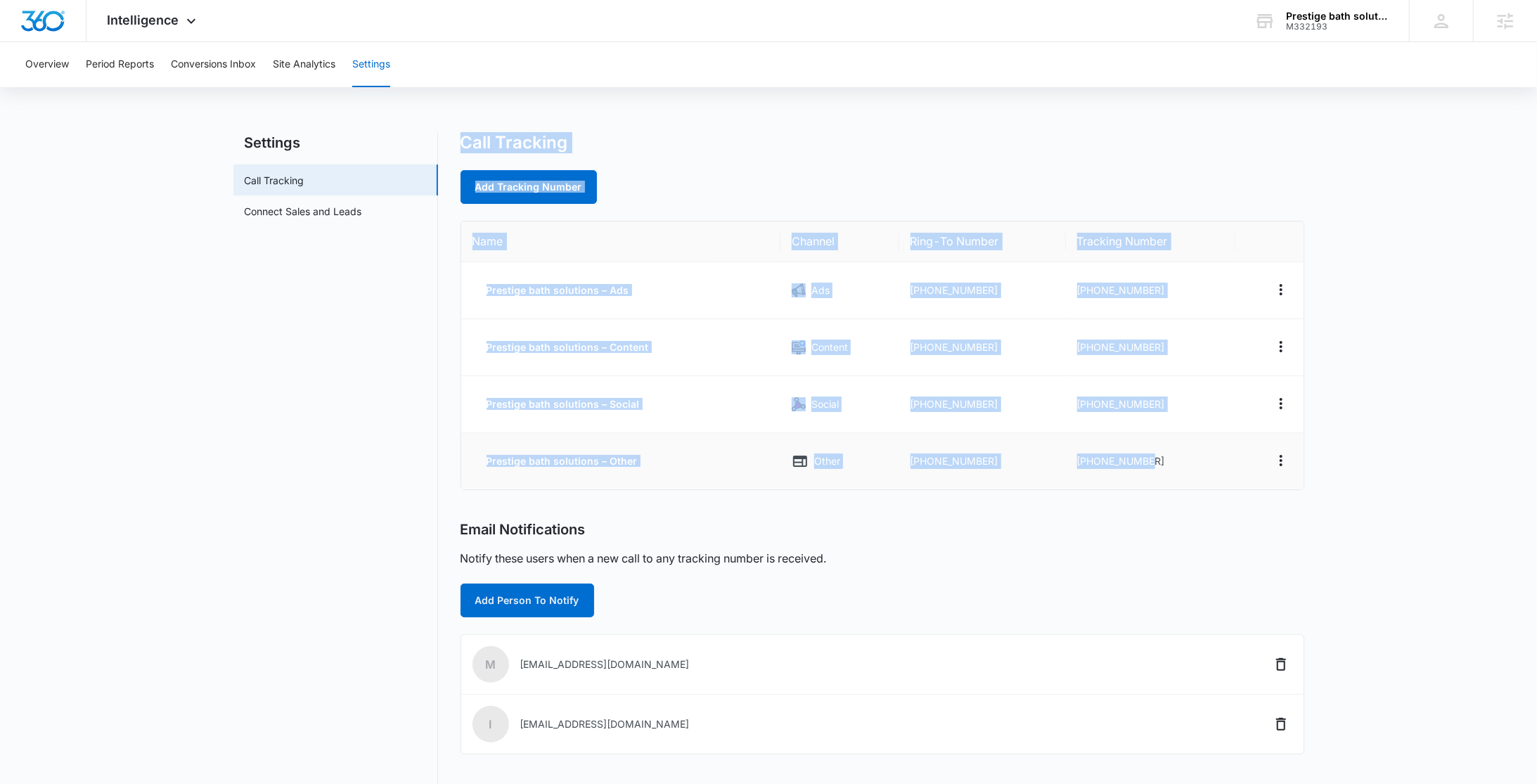
drag, startPoint x: 460, startPoint y: 138, endPoint x: 1182, endPoint y: 459, distance: 790.1
click at [1182, 459] on div "Call Tracking Add Tracking Number Name Channel Ring-To Number Tracking Number P…" at bounding box center [882, 538] width 843 height 812
copy div "Call Tracking Add Tracking Number Name Channel Ring-To Number Tracking Number P…"
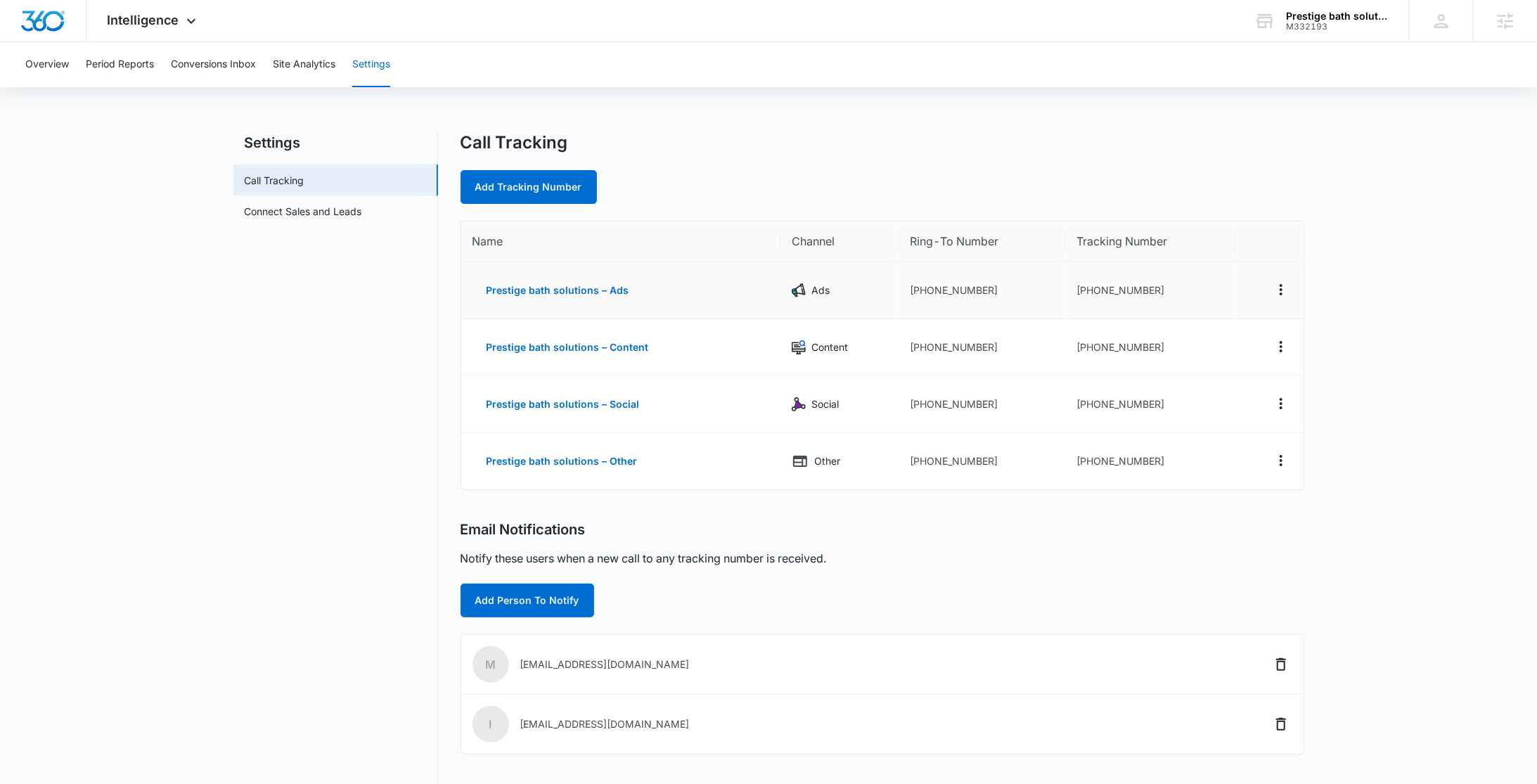
drag, startPoint x: 828, startPoint y: 201, endPoint x: 821, endPoint y: 196, distance: 8.6
click at [827, 200] on div "Add Tracking Number" at bounding box center [882, 186] width 843 height 34
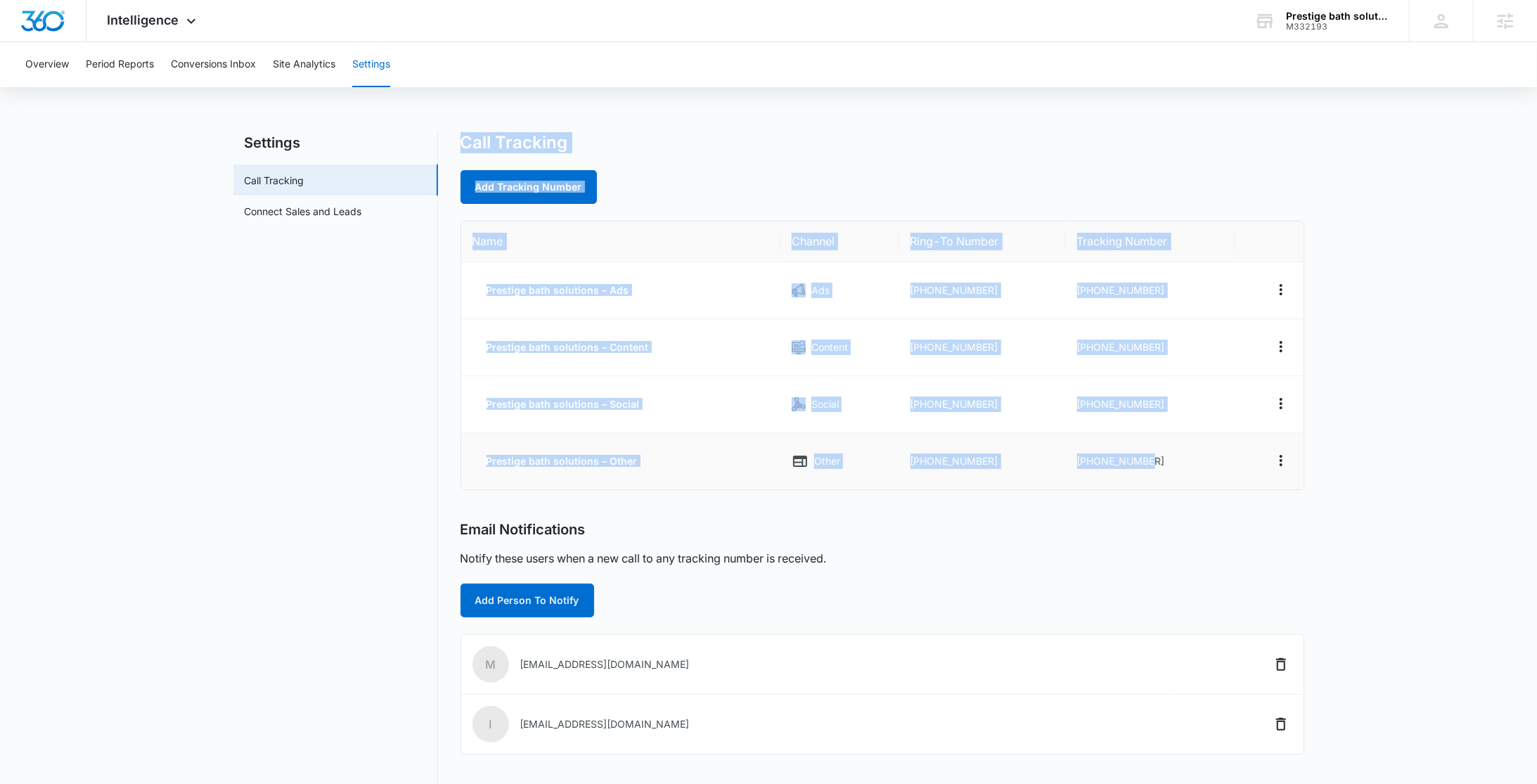
drag, startPoint x: 460, startPoint y: 143, endPoint x: 1158, endPoint y: 459, distance: 766.2
click at [1158, 459] on div "Call Tracking Add Tracking Number Name Channel Ring-To Number Tracking Number P…" at bounding box center [882, 538] width 843 height 812
copy div "Call Tracking Add Tracking Number Name Channel Ring-To Number Tracking Number P…"
click at [846, 127] on div "Overview Period Reports Conversions Inbox Site Analytics Settings Settings Call…" at bounding box center [768, 501] width 1537 height 919
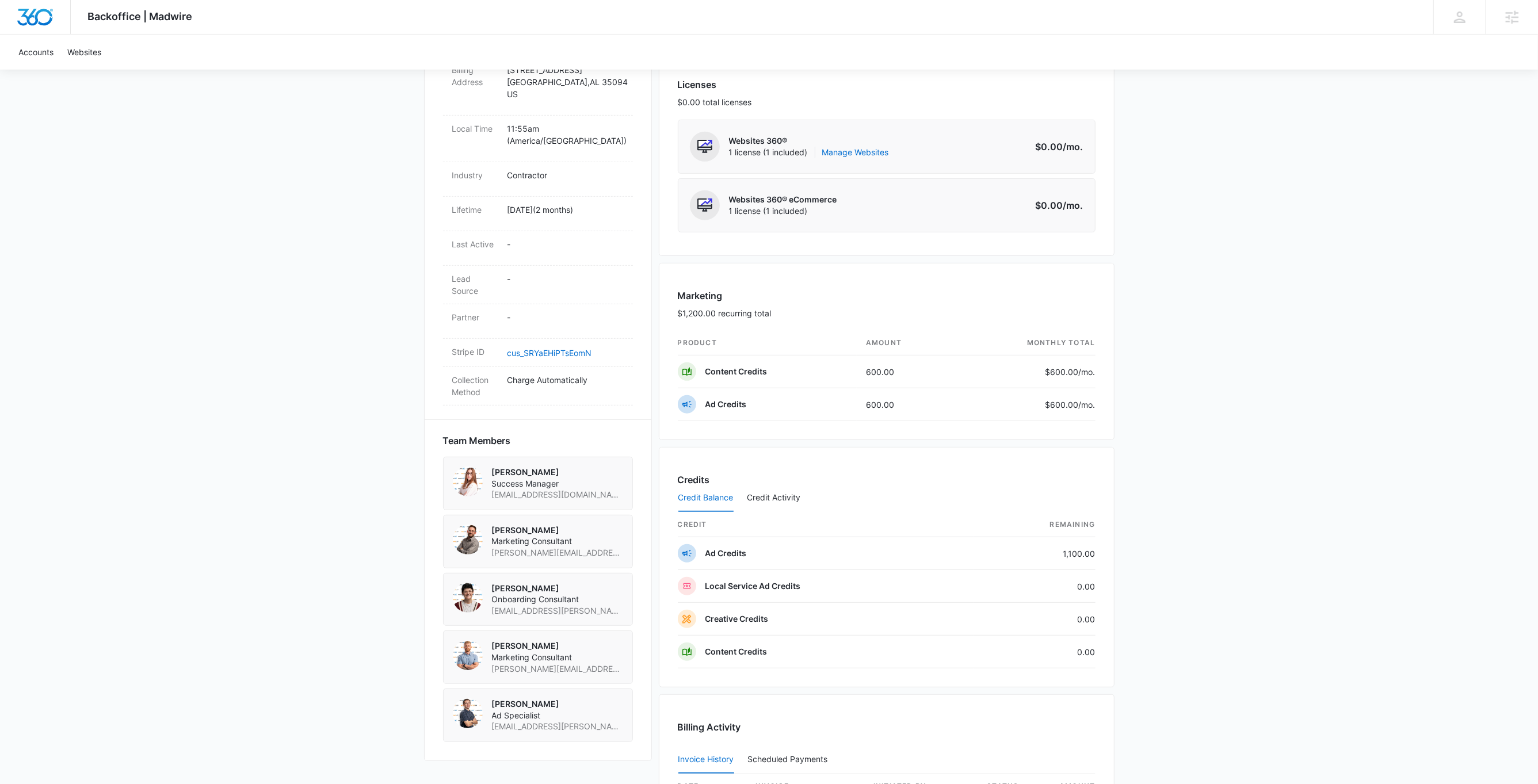
scroll to position [548, 0]
